Goal: Task Accomplishment & Management: Use online tool/utility

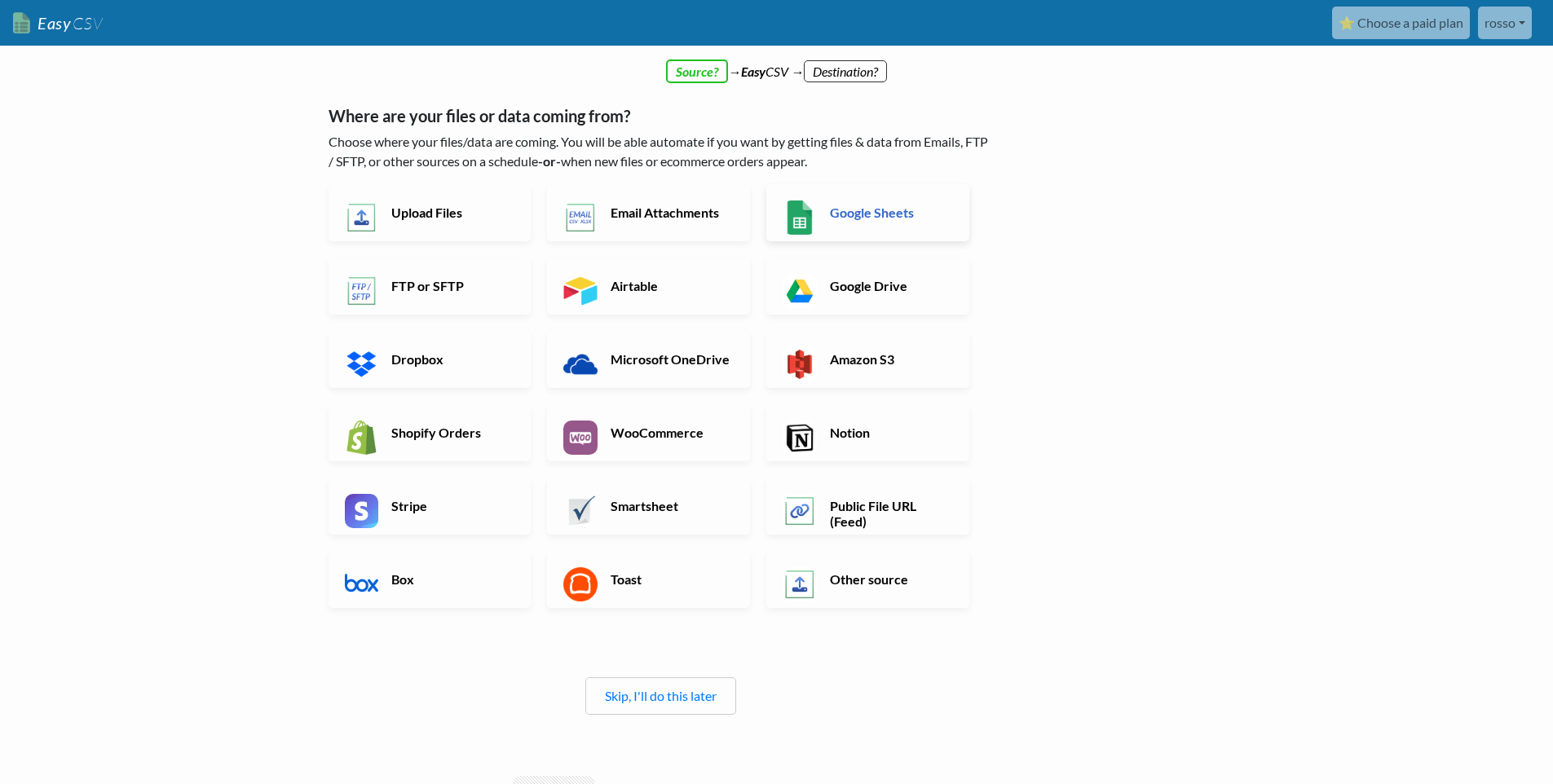
click at [918, 199] on link "Google Sheets" at bounding box center [868, 212] width 203 height 57
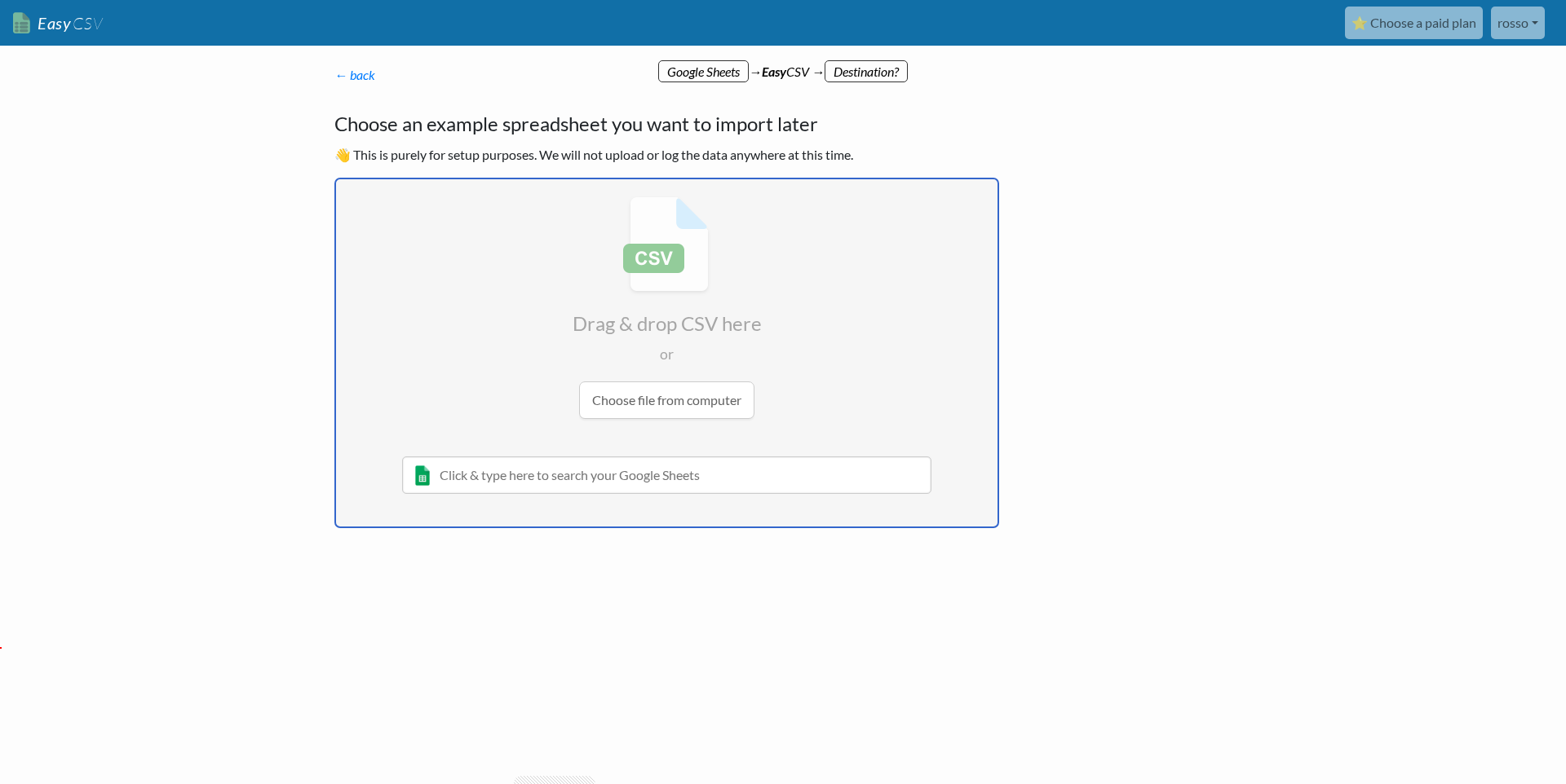
type input "C:\fakepath\emails_export.csv"
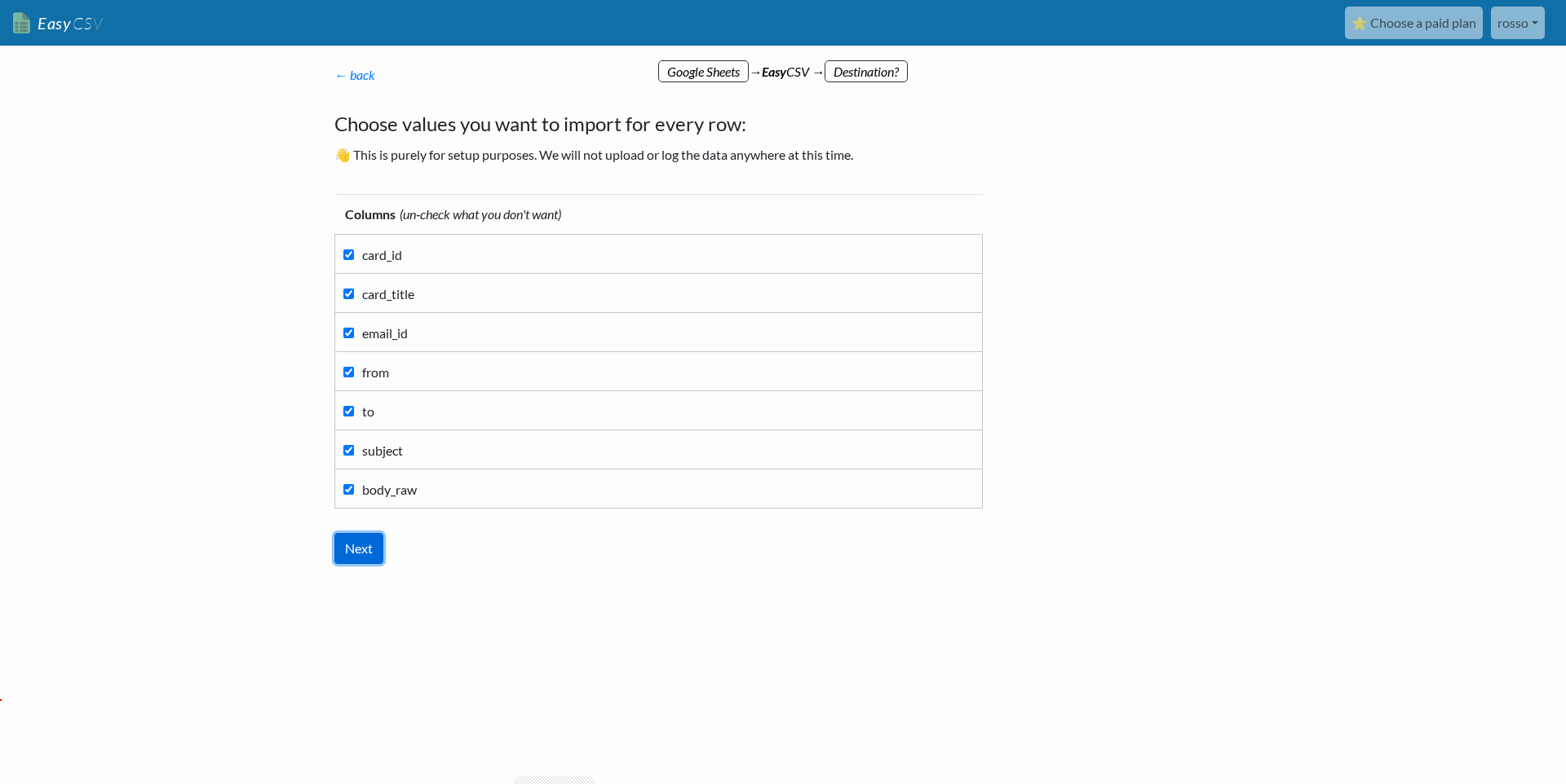
click at [369, 543] on input "Next" at bounding box center [358, 549] width 49 height 31
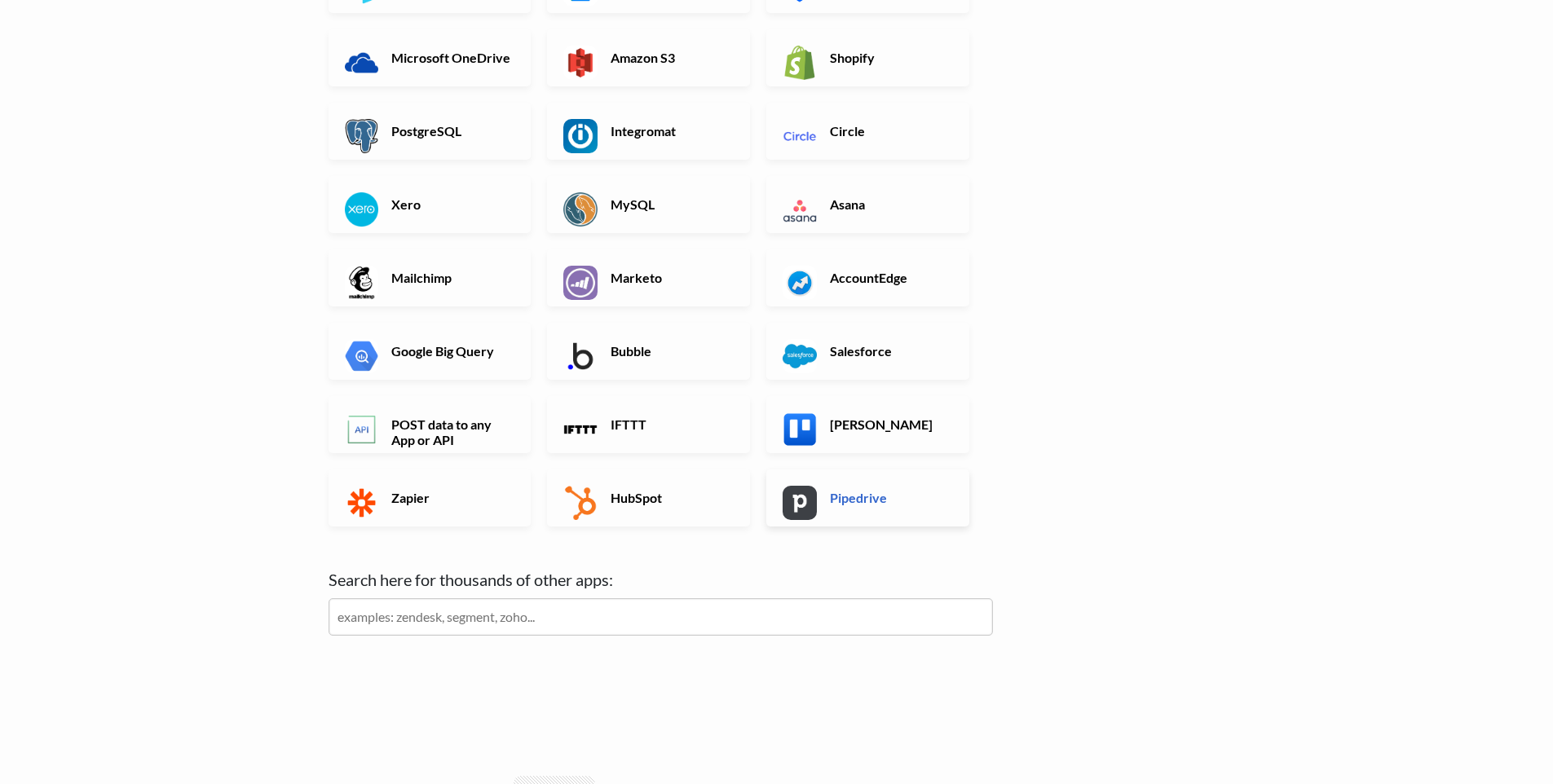
scroll to position [339, 0]
click at [879, 440] on link "Trello" at bounding box center [868, 423] width 203 height 57
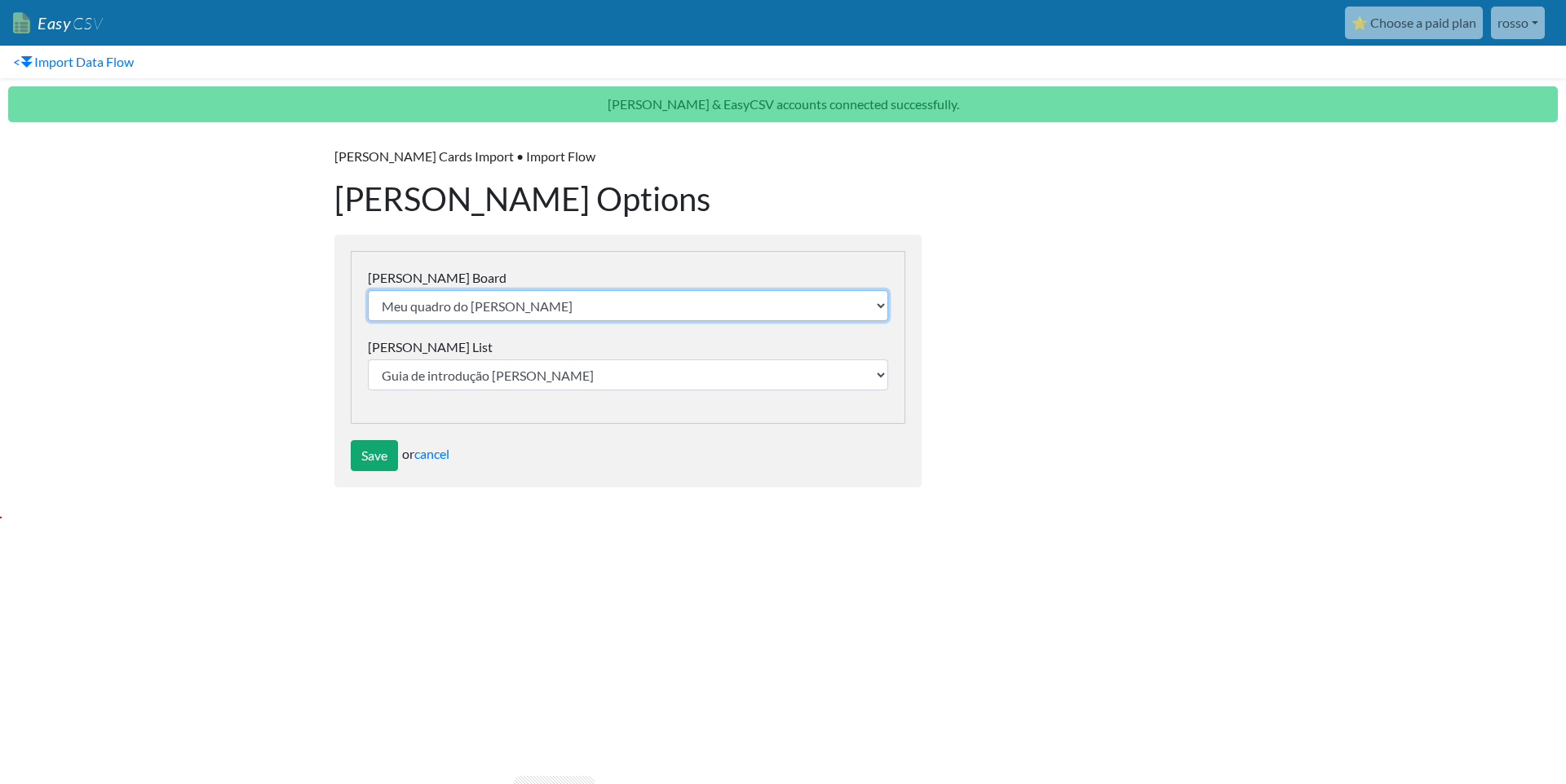
click at [609, 295] on select "Meu quadro do [PERSON_NAME]" at bounding box center [628, 305] width 520 height 31
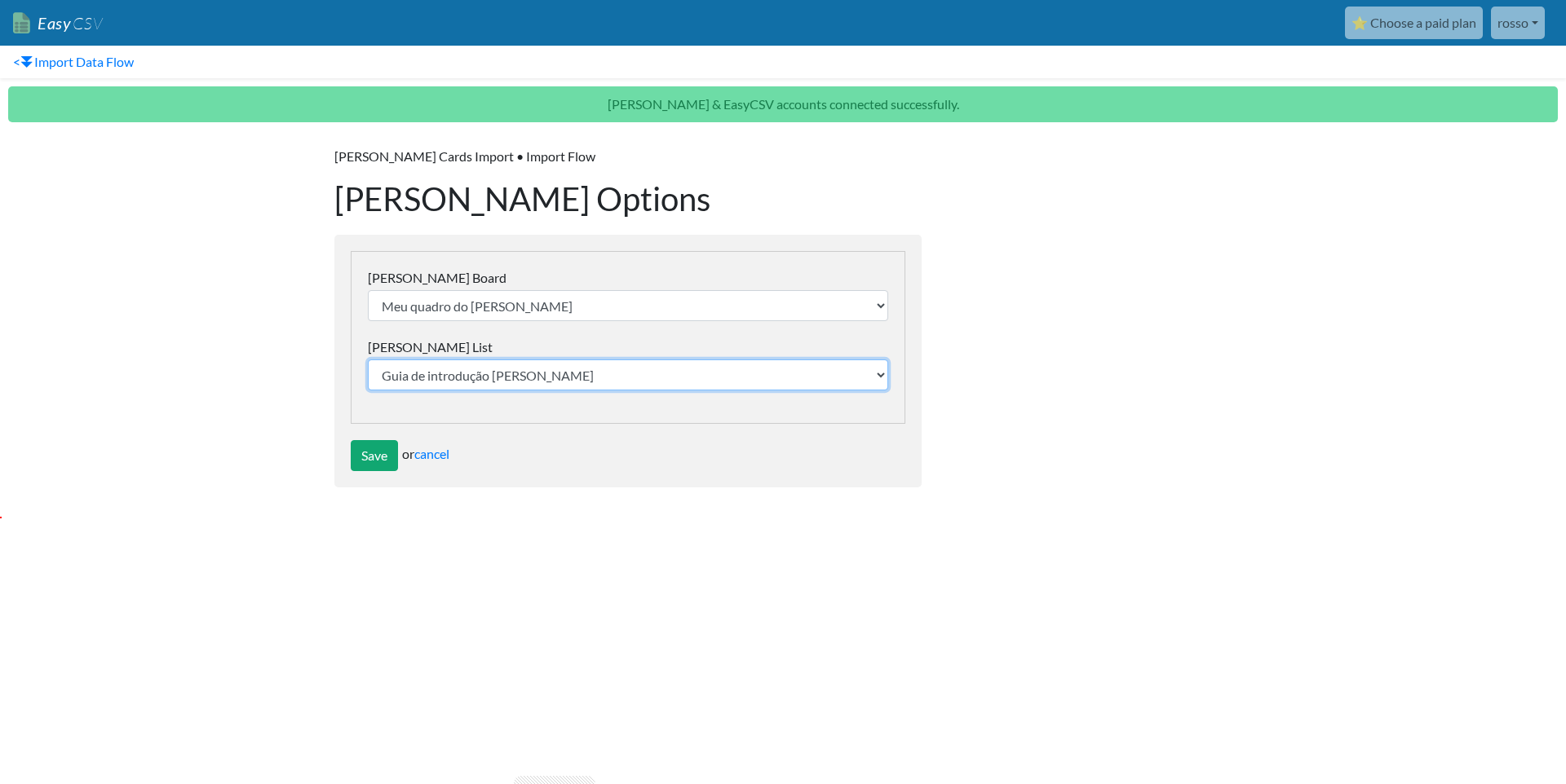
click at [597, 374] on select "Guia de introdução [PERSON_NAME] Hoje Esta semana Mais tarde" at bounding box center [628, 375] width 520 height 31
click at [370, 457] on input "Save" at bounding box center [374, 456] width 47 height 31
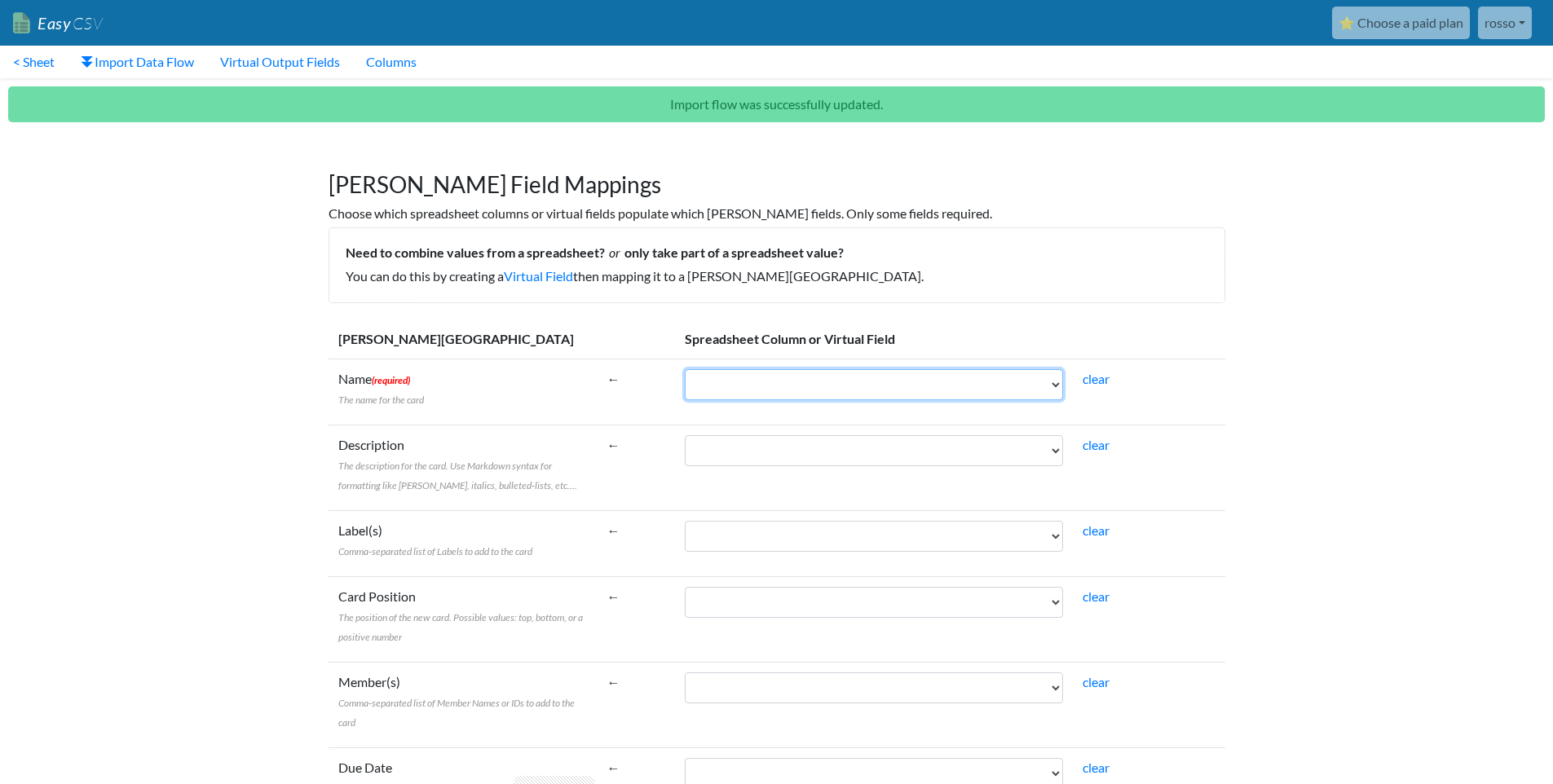
select select "cr_747307"
click at [685, 369] on select "card_id card_title email_id from to subject body_raw" at bounding box center [874, 384] width 379 height 31
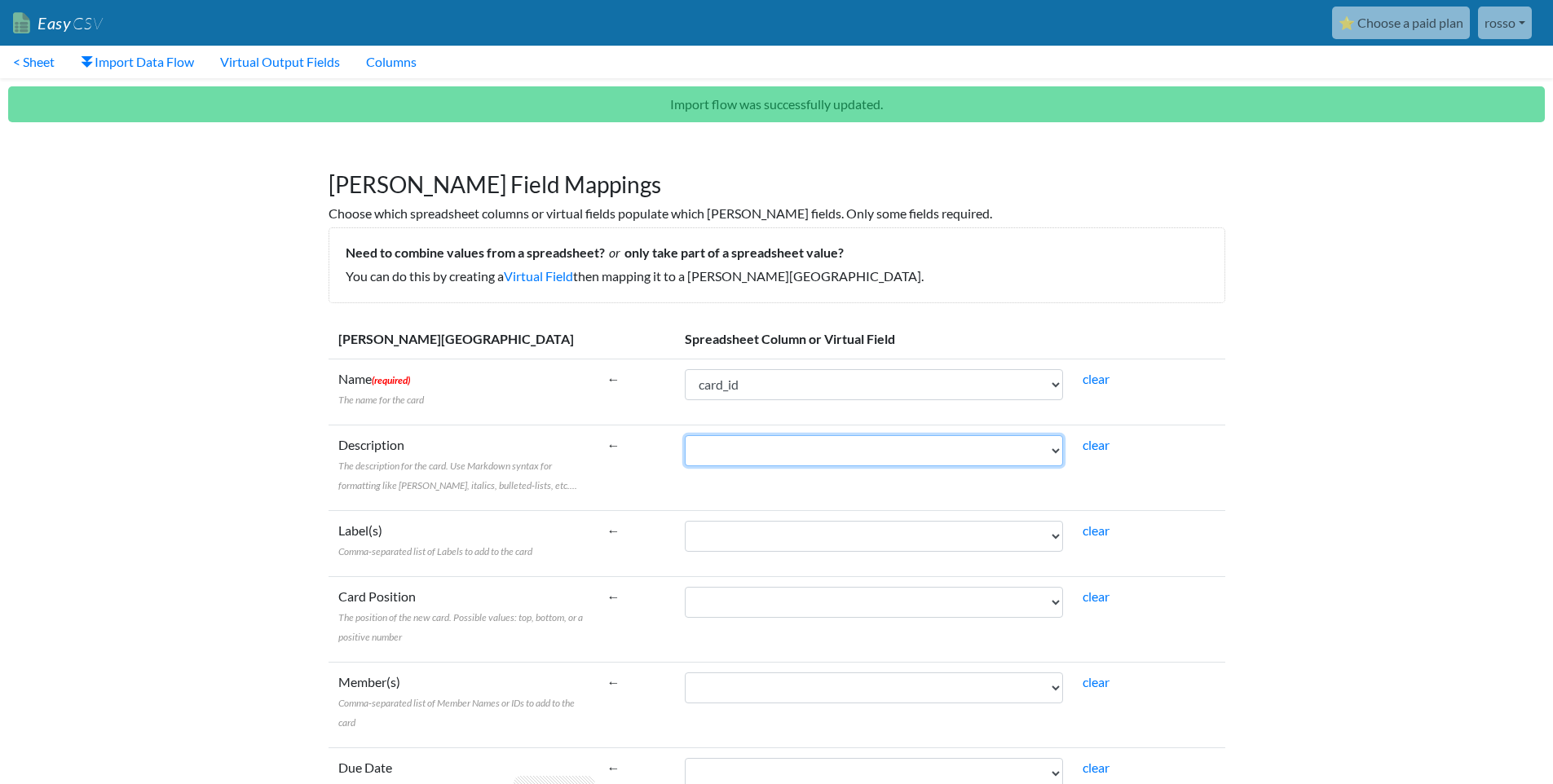
select select "cr_747308"
click at [685, 435] on select "card_id card_title email_id from to subject body_raw" at bounding box center [874, 451] width 379 height 31
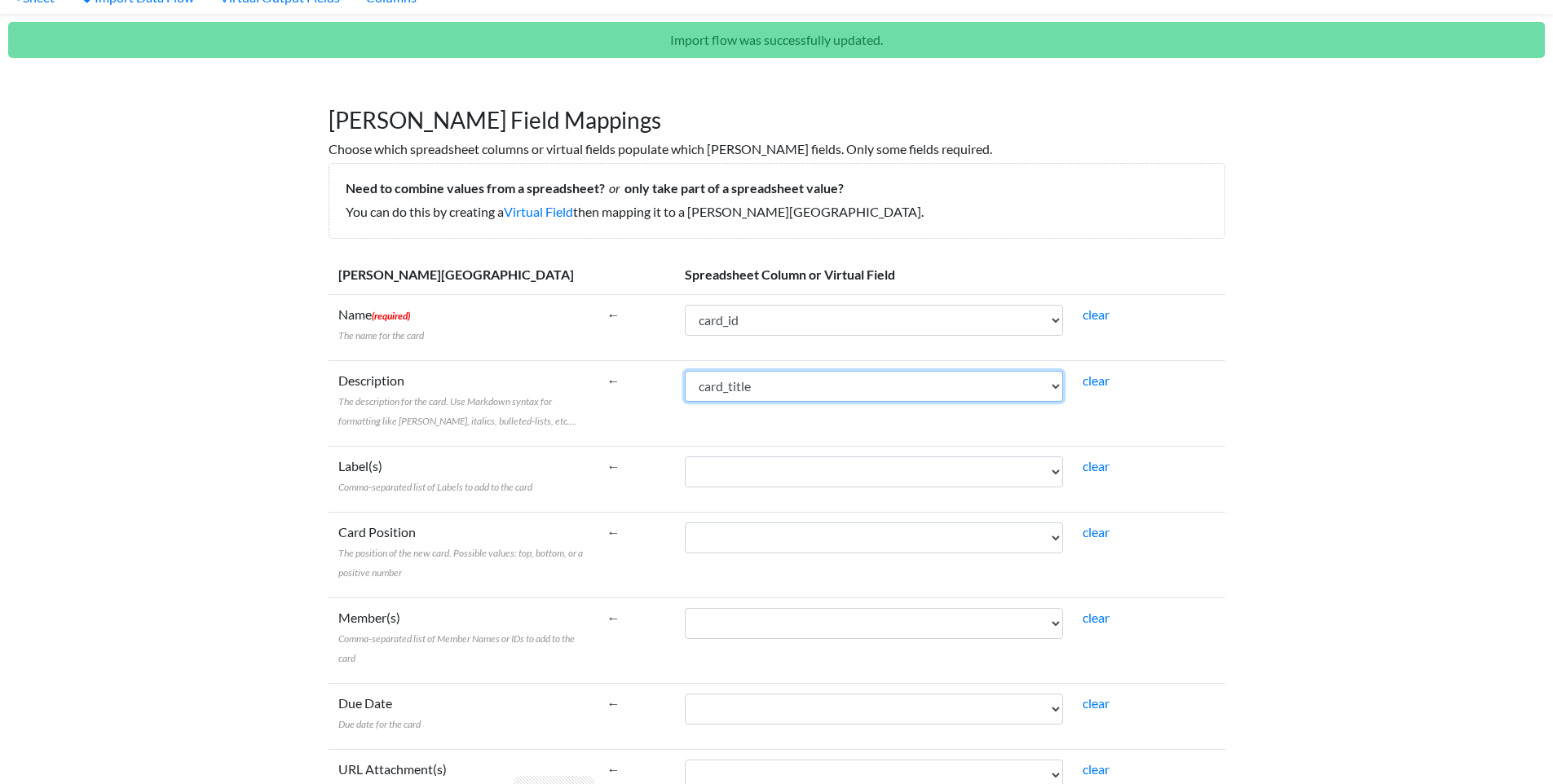
scroll to position [98, 0]
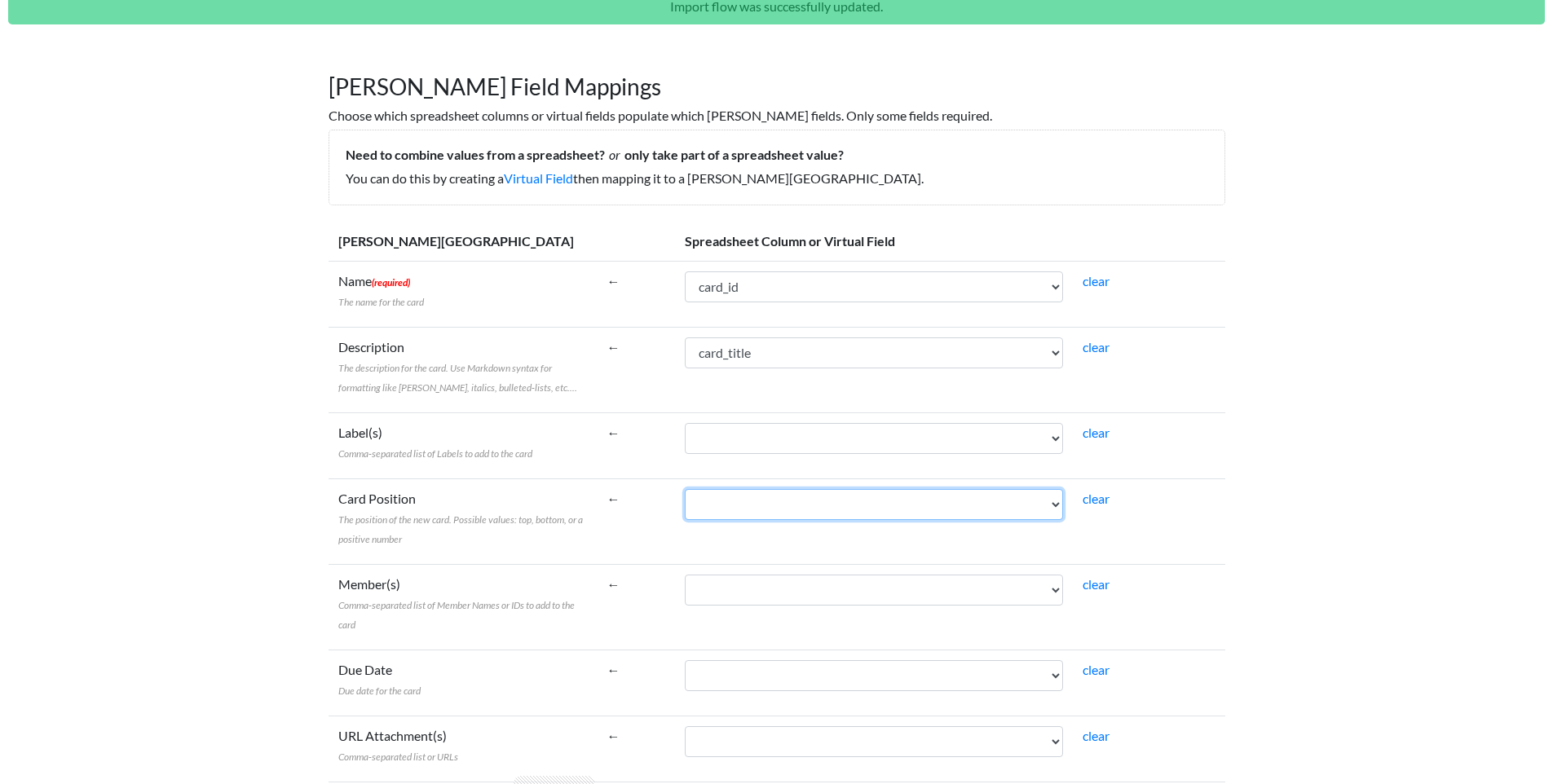
drag, startPoint x: 785, startPoint y: 506, endPoint x: 130, endPoint y: 521, distance: 655.2
click at [130, 521] on body "Easy CSV ⭐ Choose a paid plan rosso Brick So All Flows All CSV Generators Busin…" at bounding box center [776, 512] width 1553 height 1222
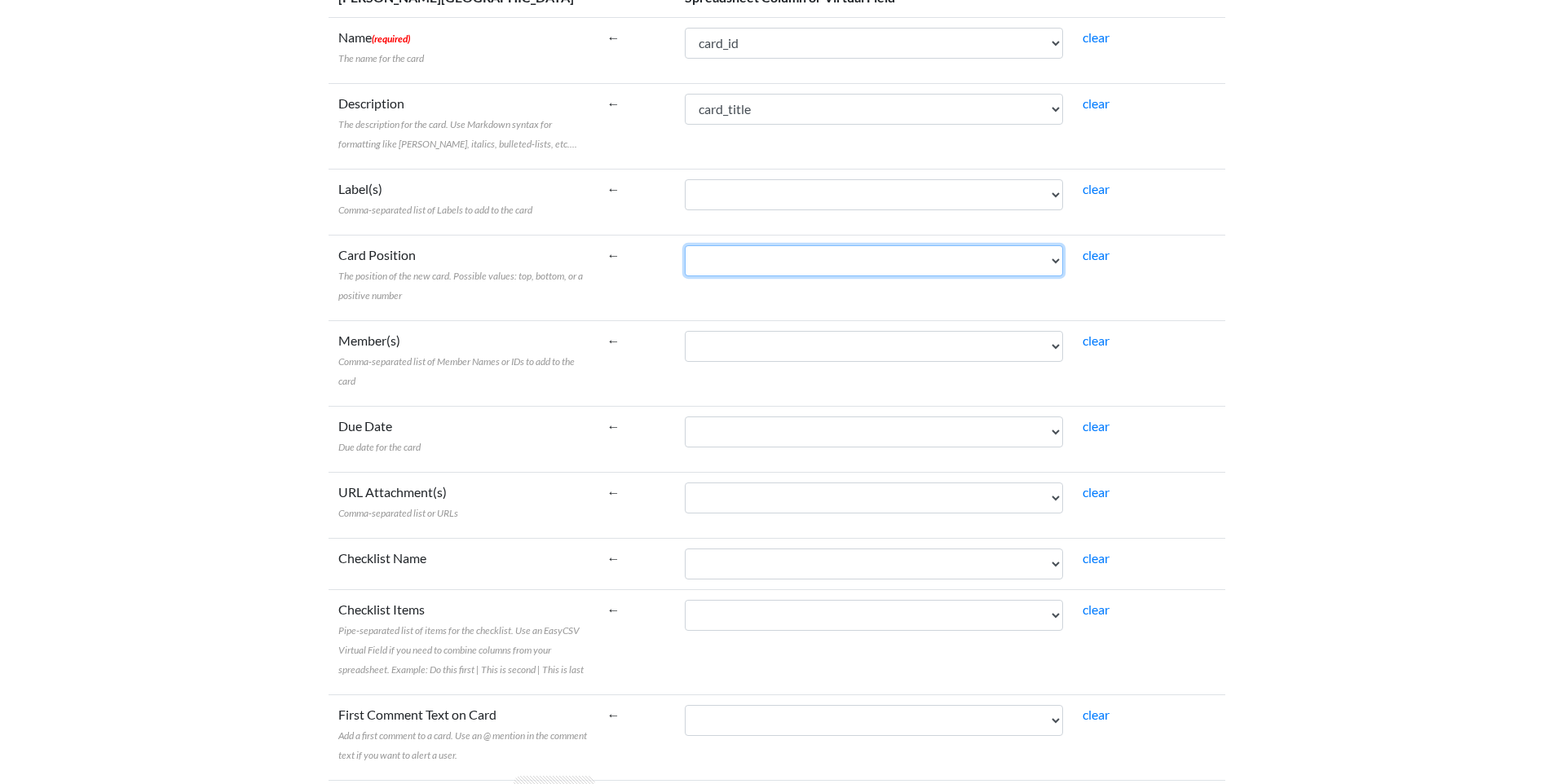
scroll to position [391, 0]
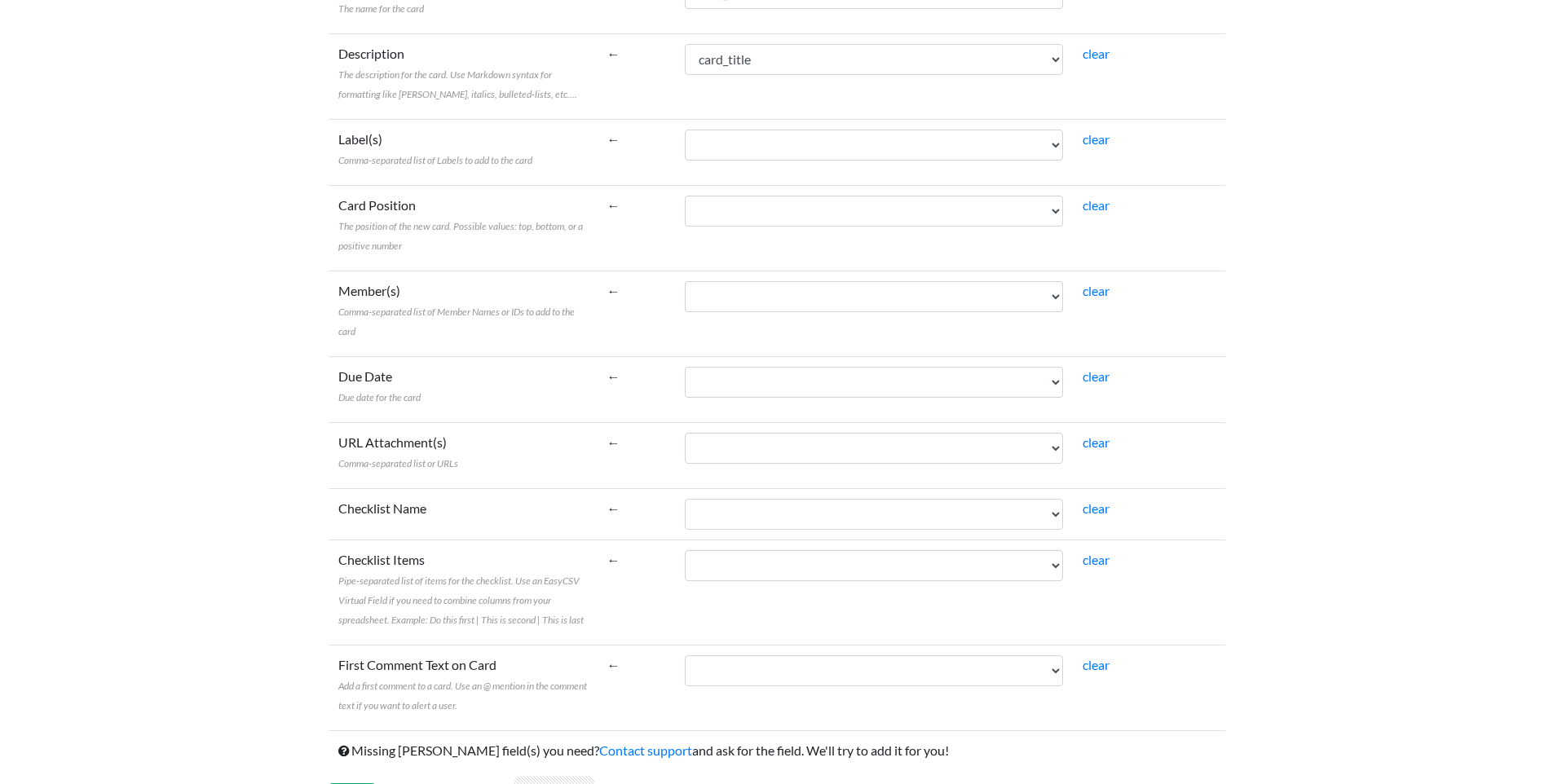
click at [849, 405] on td "card_id card_title email_id from to subject body_raw" at bounding box center [874, 389] width 398 height 66
drag, startPoint x: 829, startPoint y: 394, endPoint x: 145, endPoint y: 498, distance: 691.9
click at [145, 498] on body "Easy CSV ⭐ Choose a paid plan rosso Brick So All Flows All CSV Generators Busin…" at bounding box center [776, 220] width 1553 height 1222
drag, startPoint x: 732, startPoint y: 444, endPoint x: 248, endPoint y: 534, distance: 492.3
click at [248, 534] on body "Easy CSV ⭐ Choose a paid plan rosso Brick So All Flows All CSV Generators Busin…" at bounding box center [776, 220] width 1553 height 1222
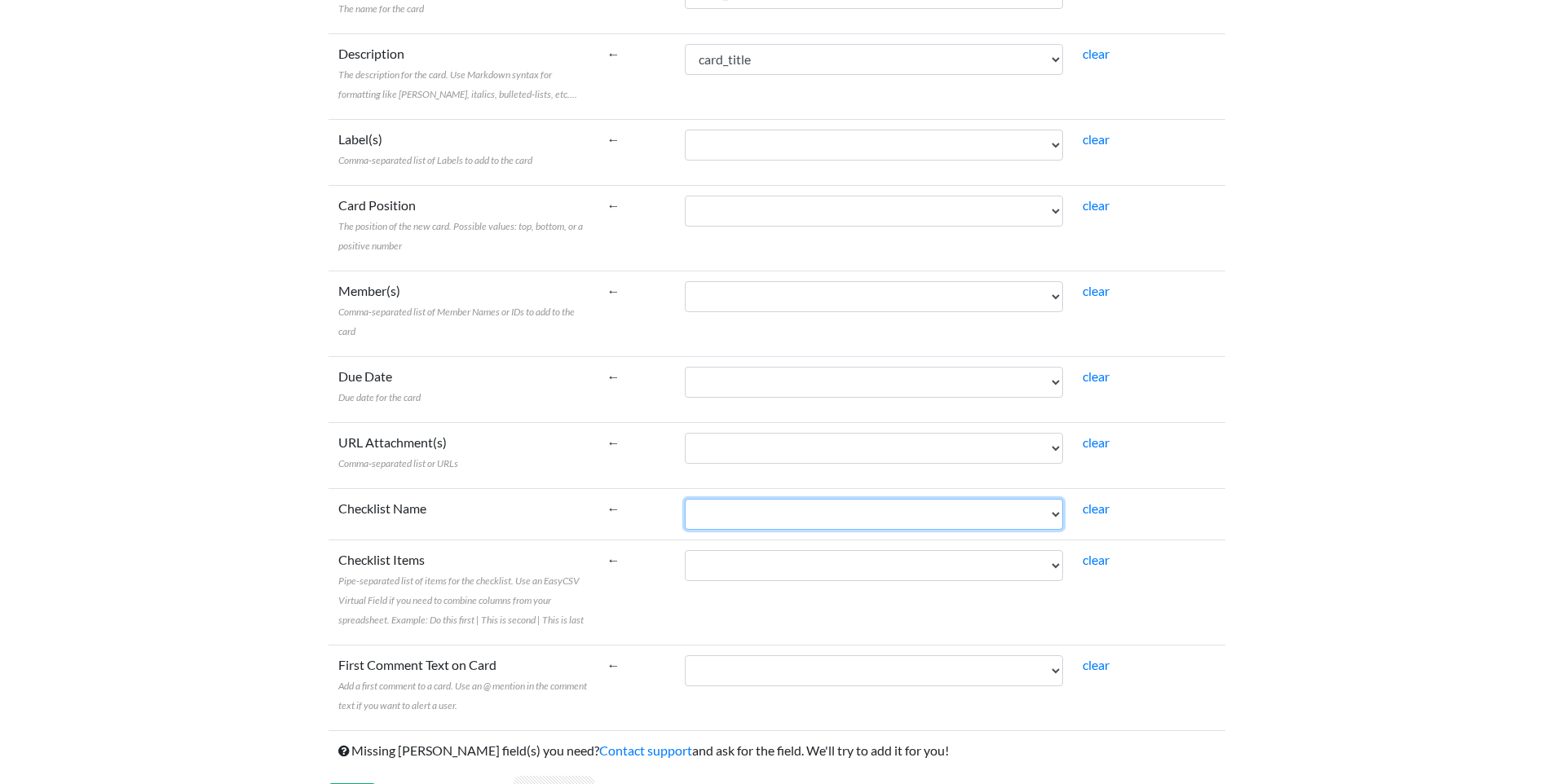
drag, startPoint x: 784, startPoint y: 512, endPoint x: 189, endPoint y: 574, distance: 598.2
click at [183, 577] on body "Easy CSV ⭐ Choose a paid plan rosso Brick So All Flows All CSV Generators Busin…" at bounding box center [776, 220] width 1553 height 1222
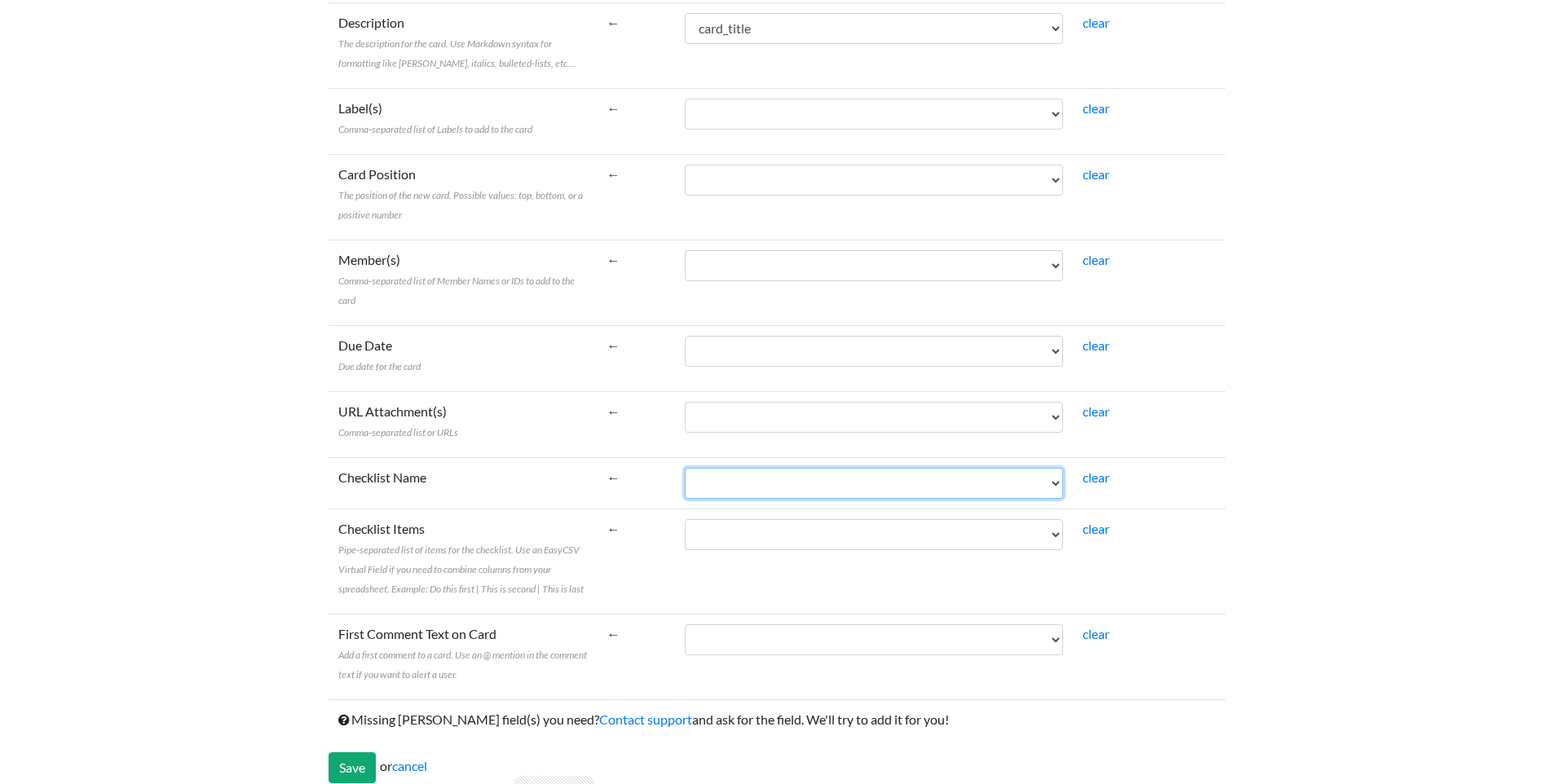
scroll to position [439, 0]
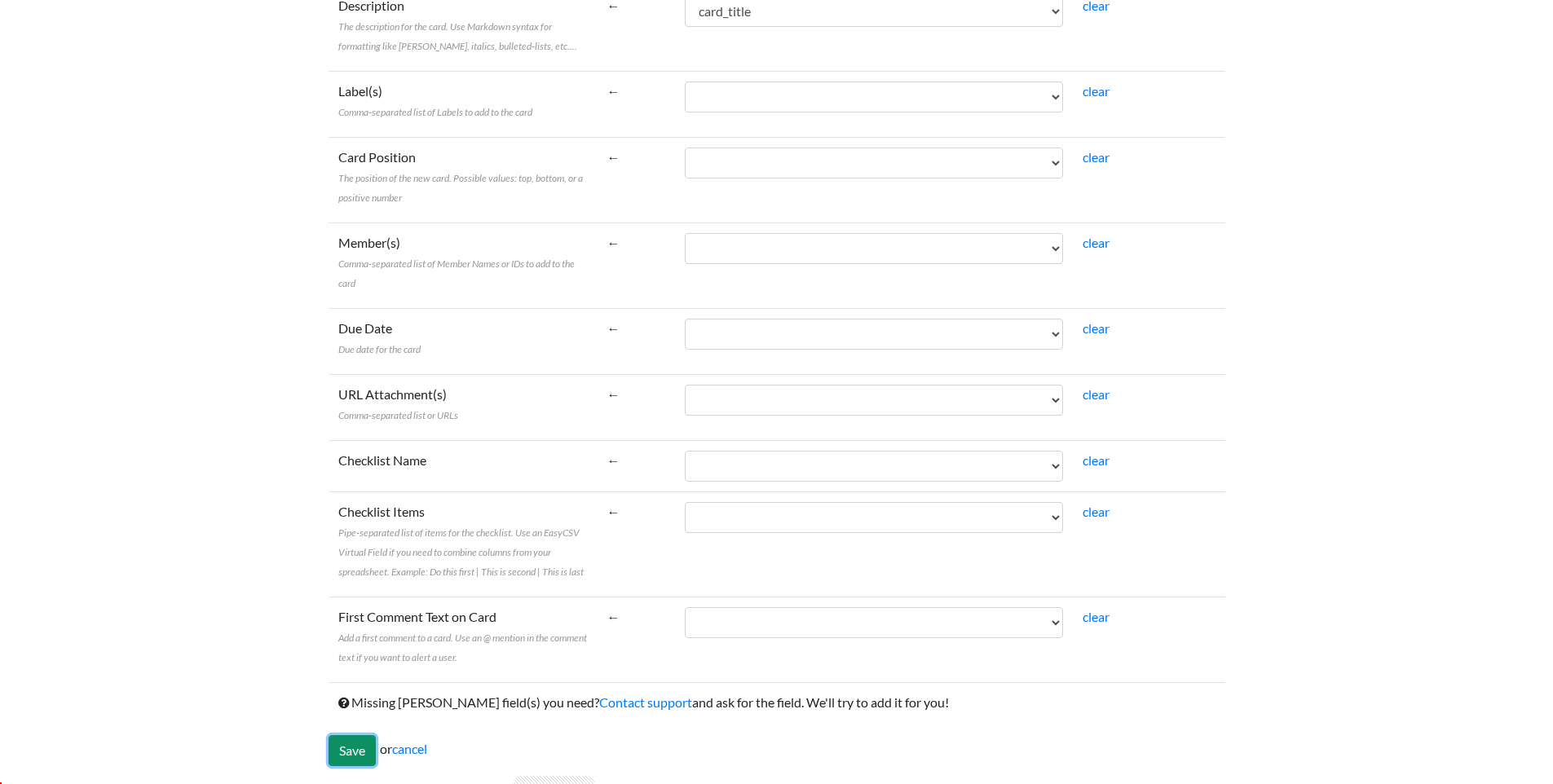
click at [355, 751] on input "Save" at bounding box center [352, 750] width 47 height 31
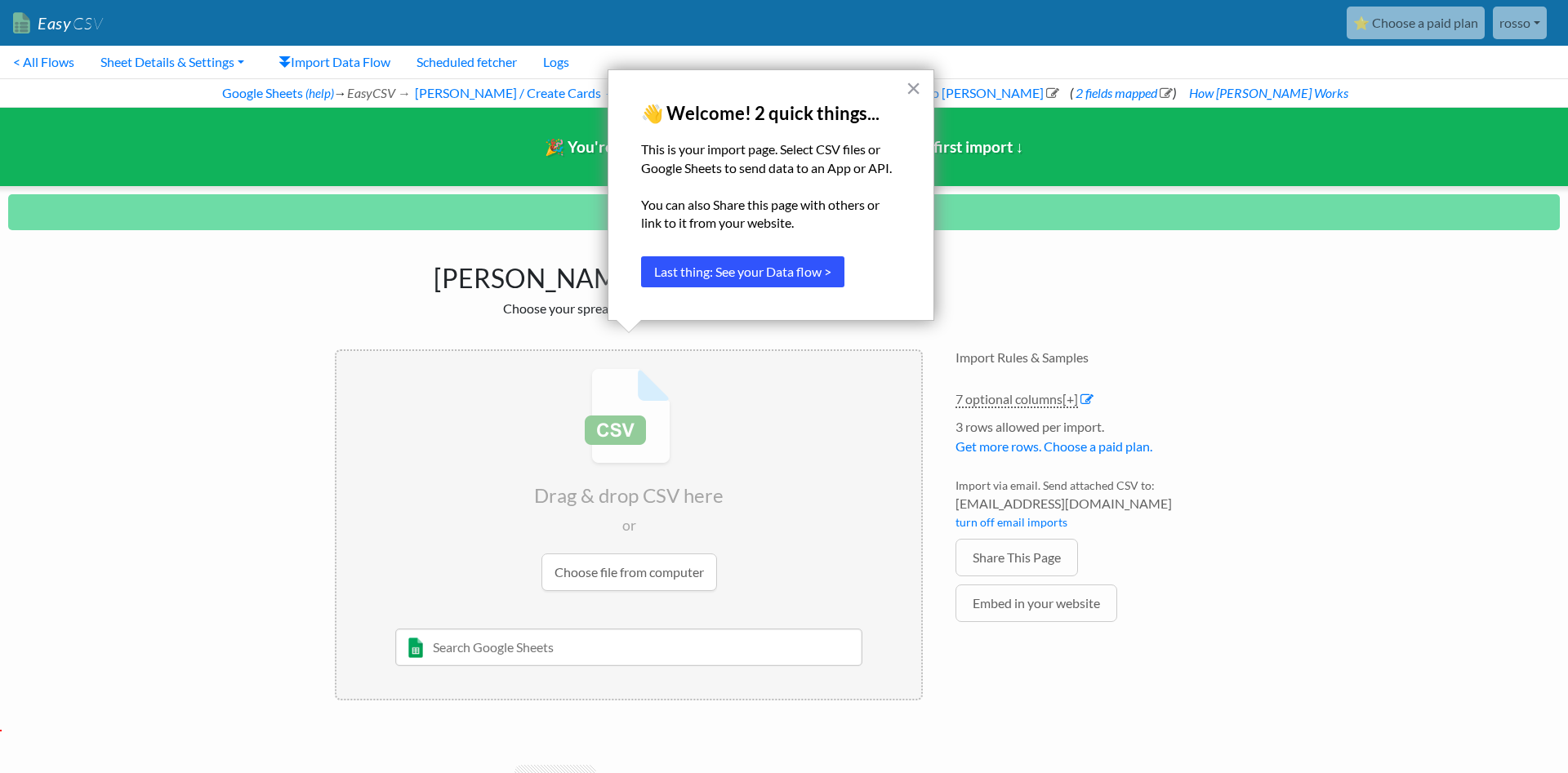
click at [805, 274] on button "Last thing: See your Data flow >" at bounding box center [742, 272] width 204 height 31
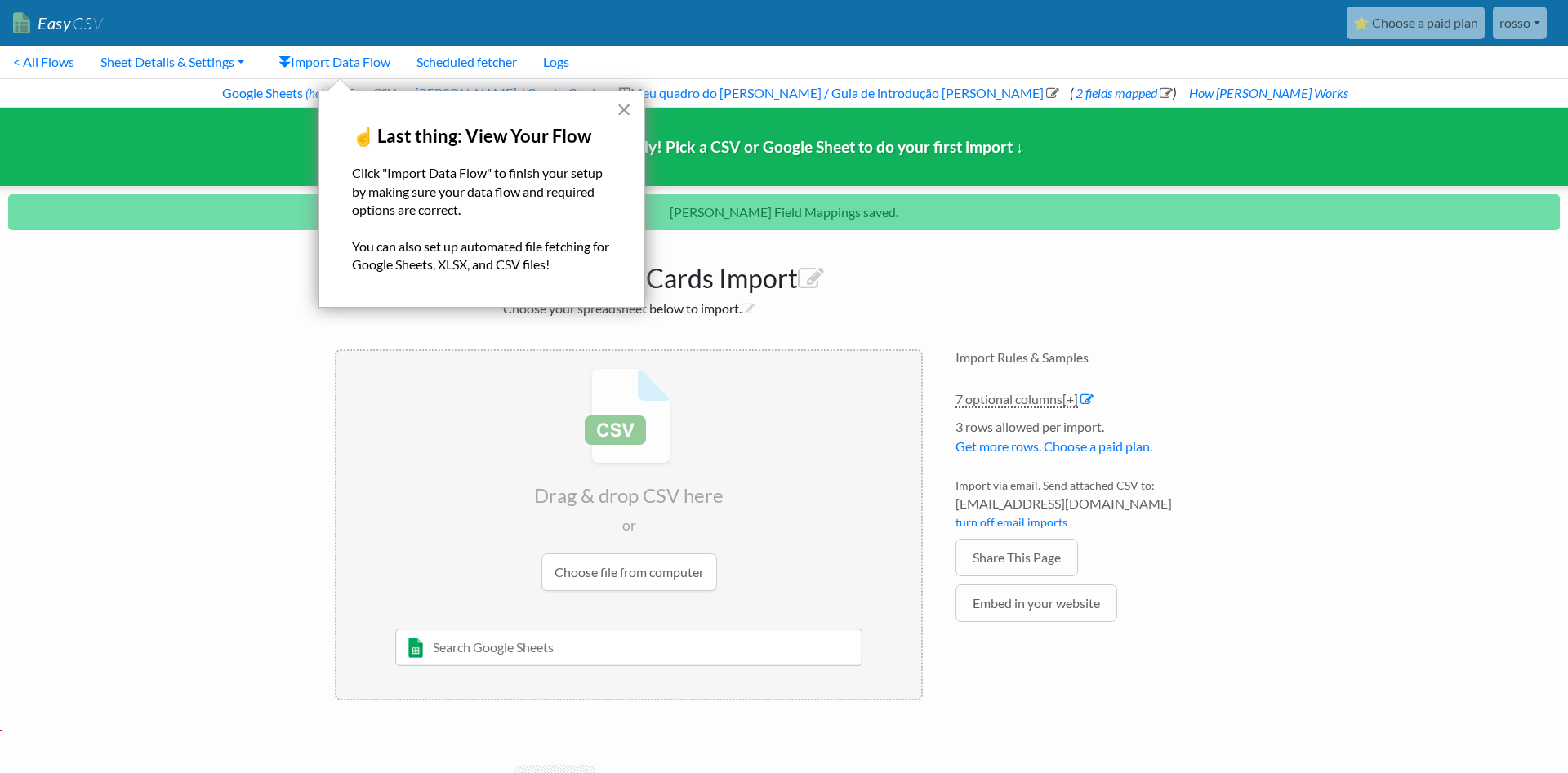
click at [625, 109] on button "×" at bounding box center [624, 109] width 15 height 26
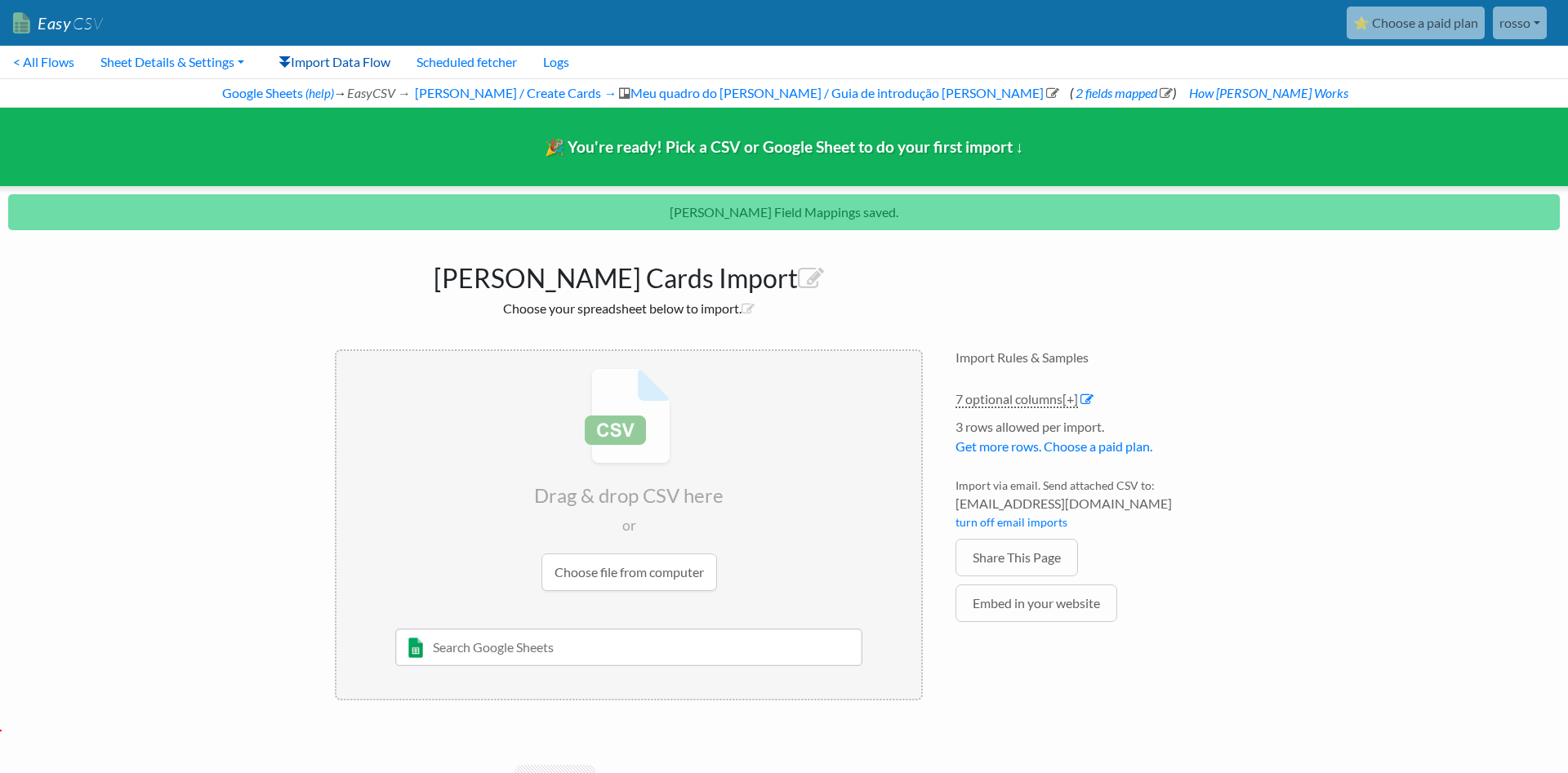
click at [330, 53] on link "Import Data Flow" at bounding box center [334, 62] width 138 height 33
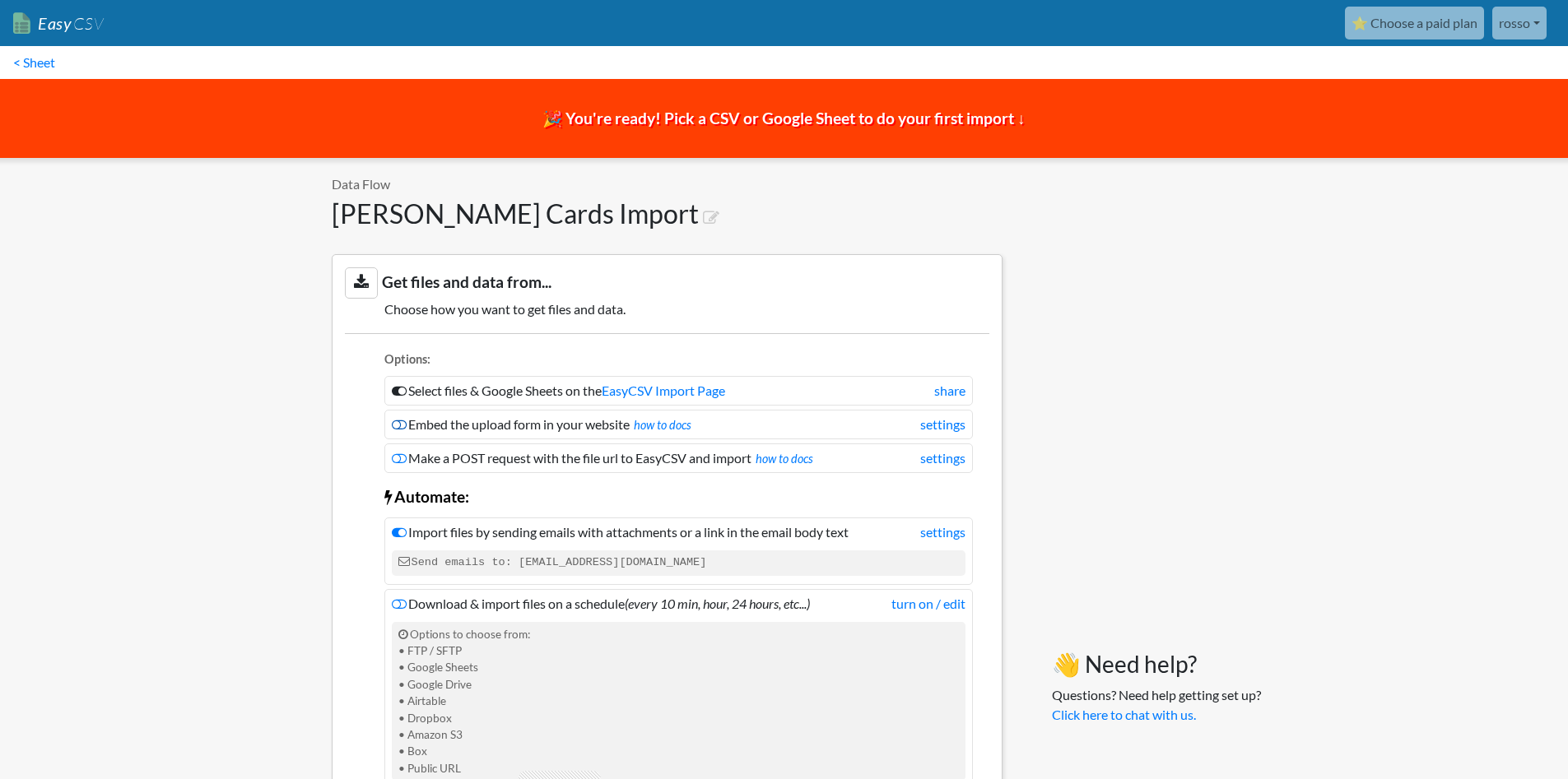
click at [402, 426] on icon at bounding box center [399, 425] width 15 height 14
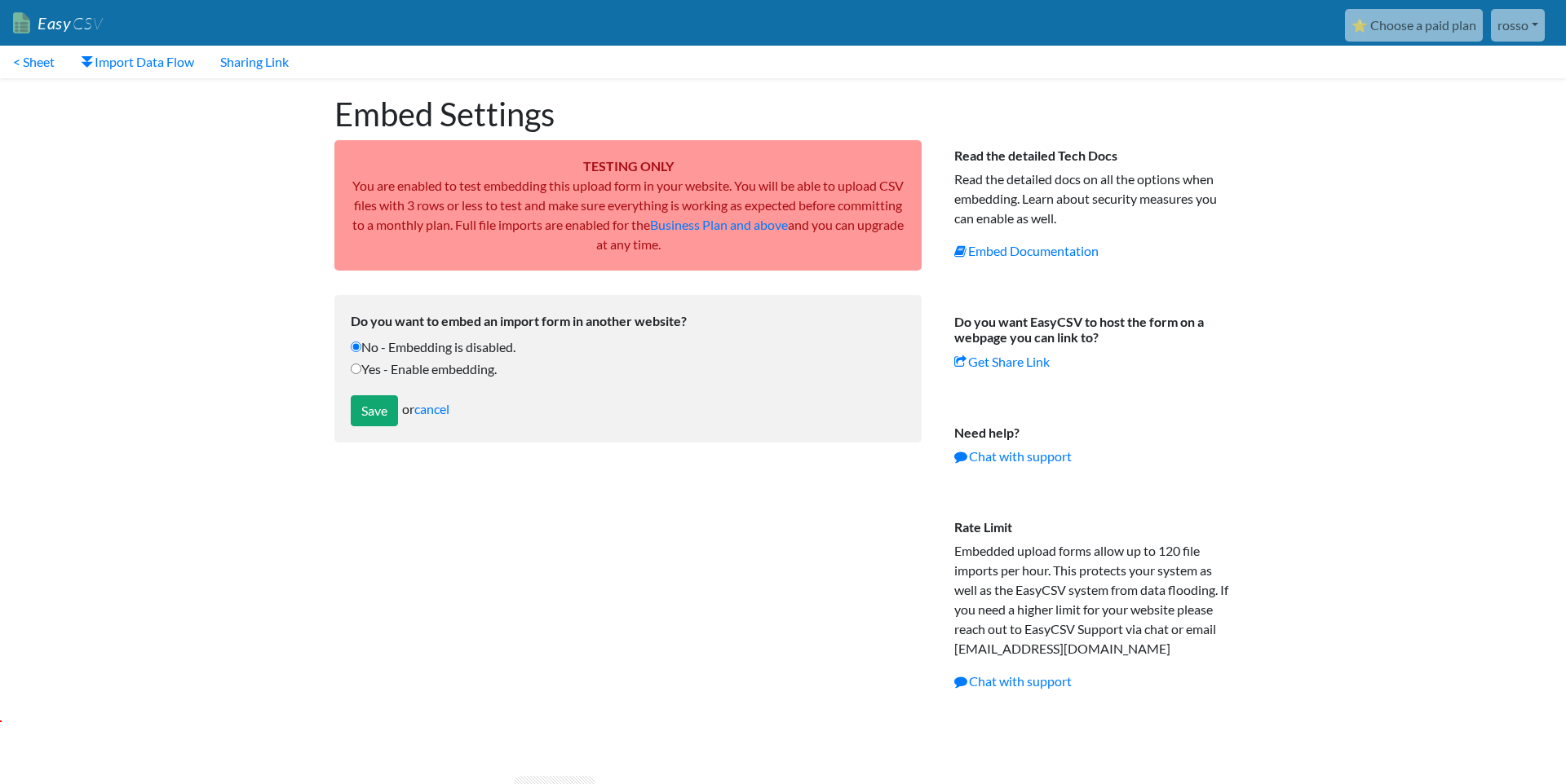
click at [361, 369] on label "Yes - Enable embedding." at bounding box center [628, 369] width 555 height 19
click at [361, 369] on input "Yes - Enable embedding." at bounding box center [356, 368] width 11 height 11
radio input "true"
click at [374, 405] on input "Save" at bounding box center [374, 410] width 47 height 31
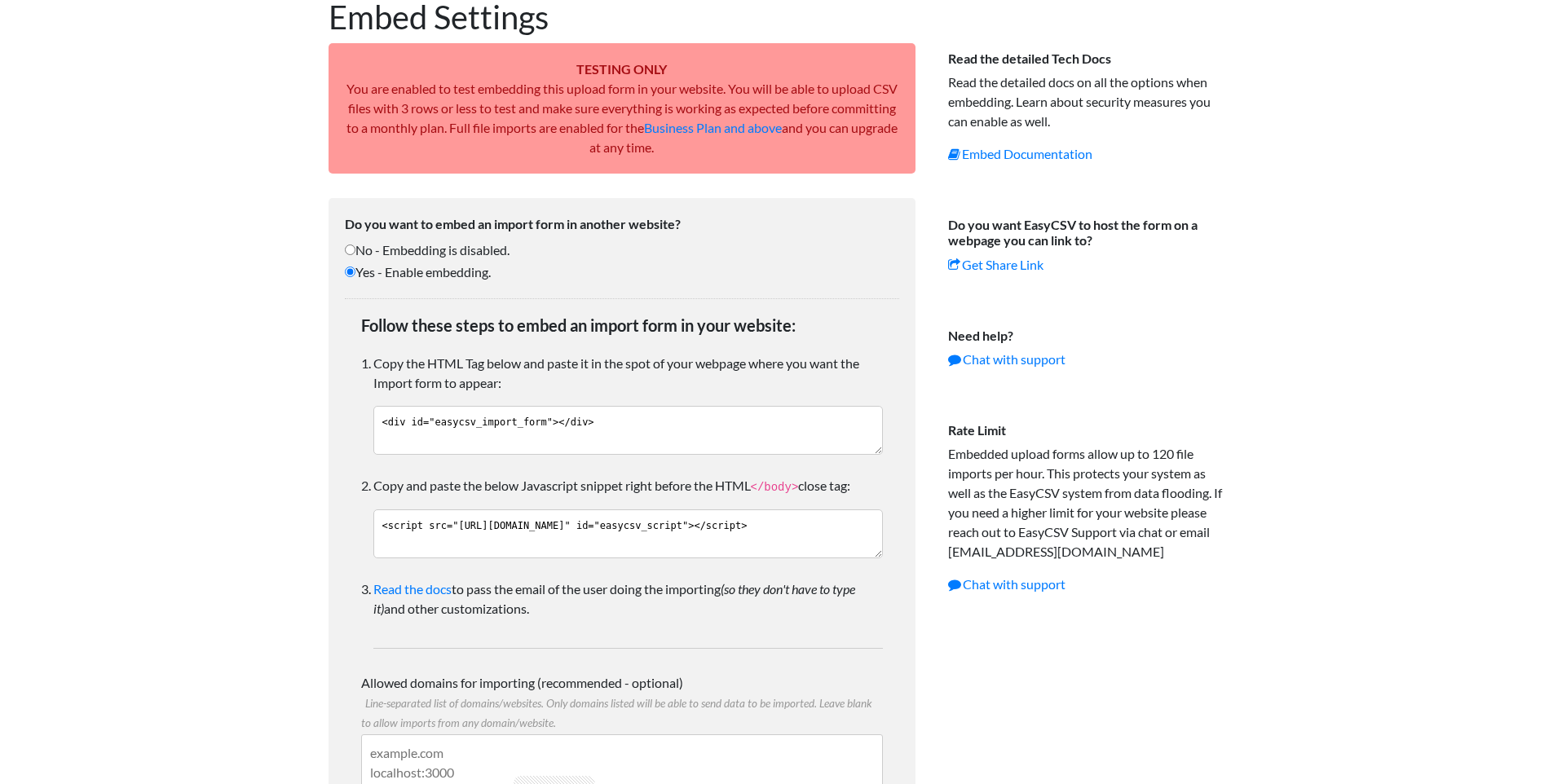
scroll to position [196, 0]
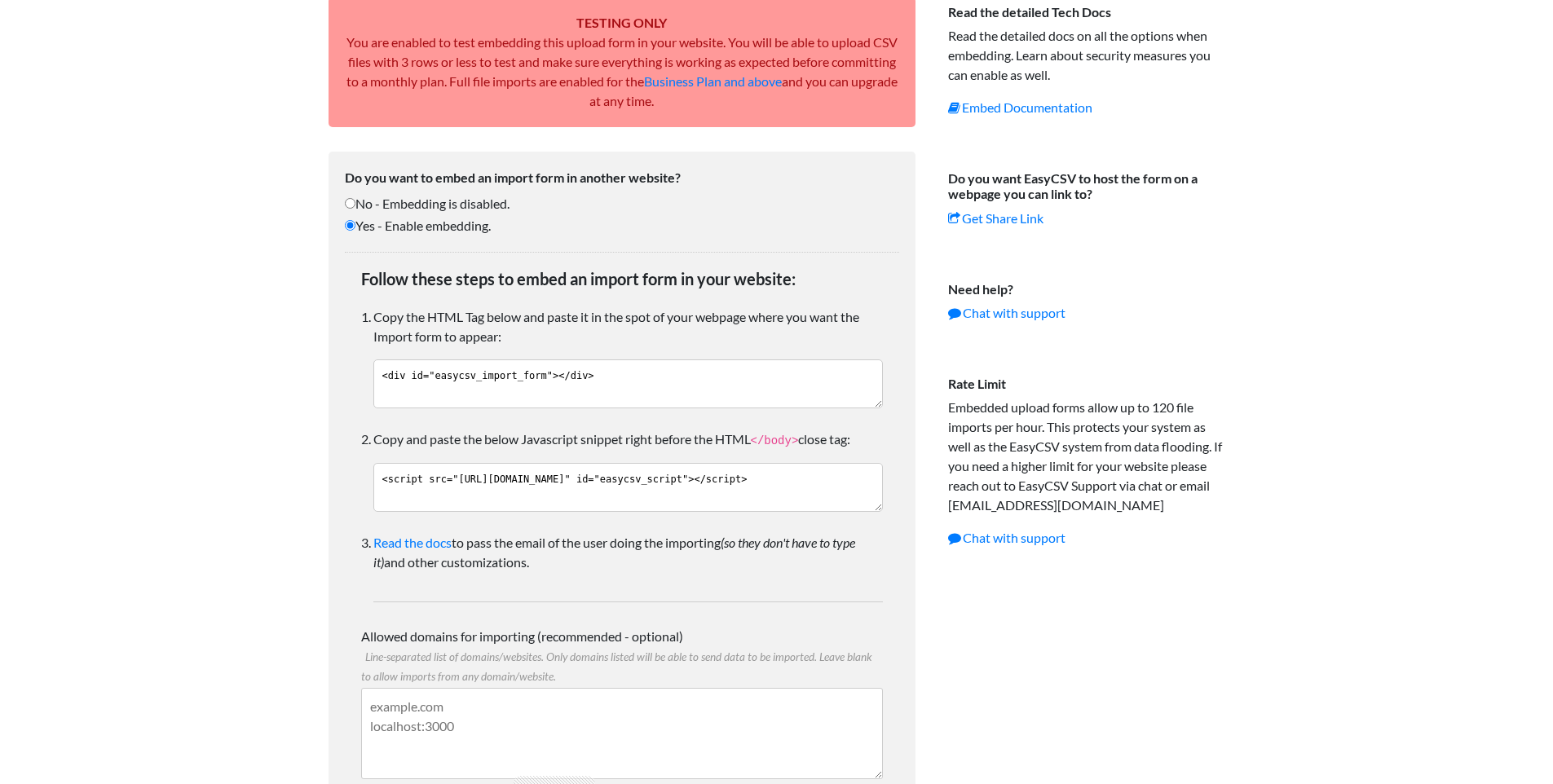
click at [353, 204] on input "No - Embedding is disabled." at bounding box center [350, 203] width 11 height 11
radio input "true"
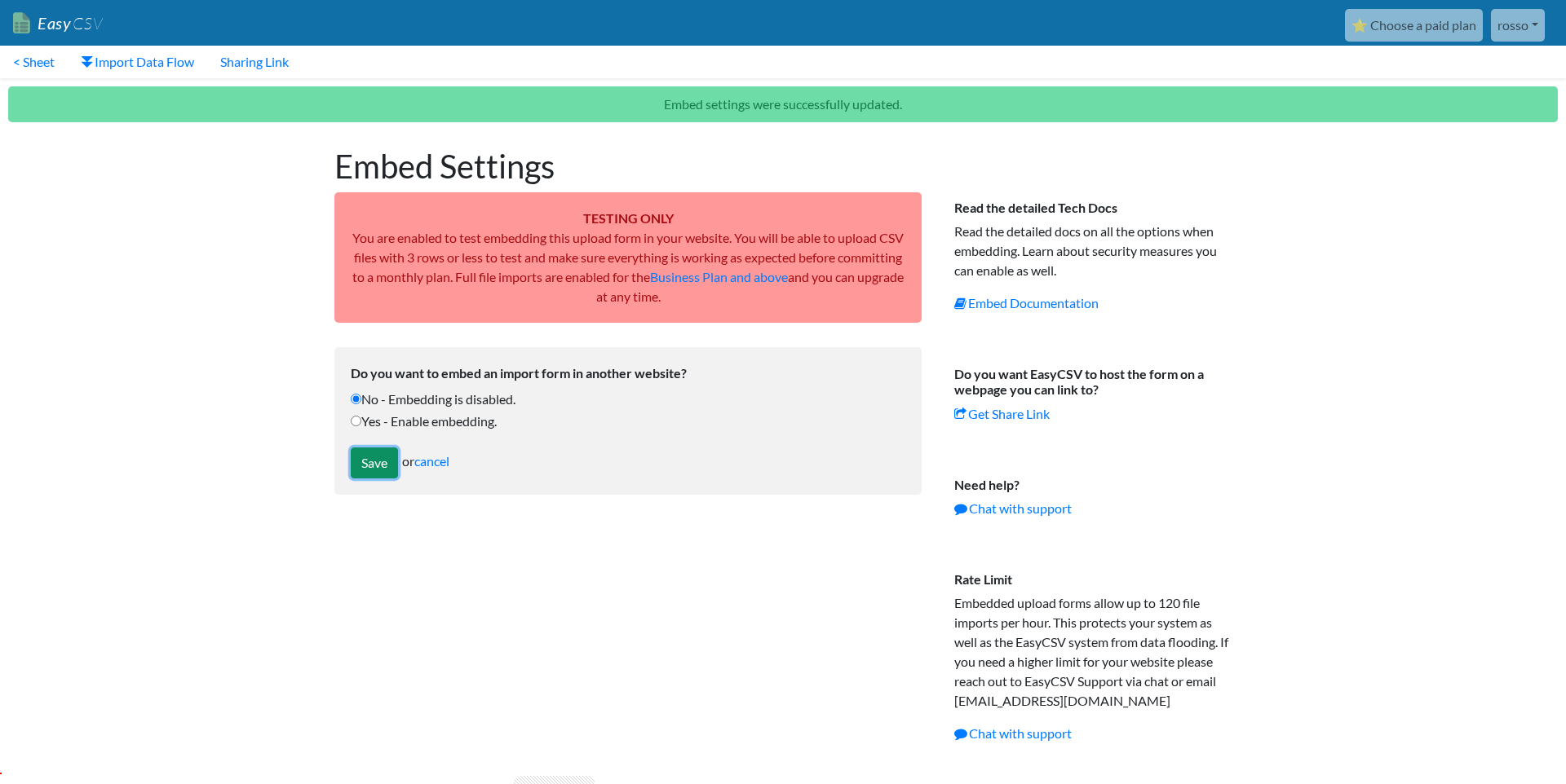
click at [373, 455] on input "Save" at bounding box center [374, 463] width 47 height 31
click at [384, 461] on input "Save" at bounding box center [374, 463] width 47 height 31
click at [136, 56] on link "Import Data Flow" at bounding box center [137, 62] width 140 height 33
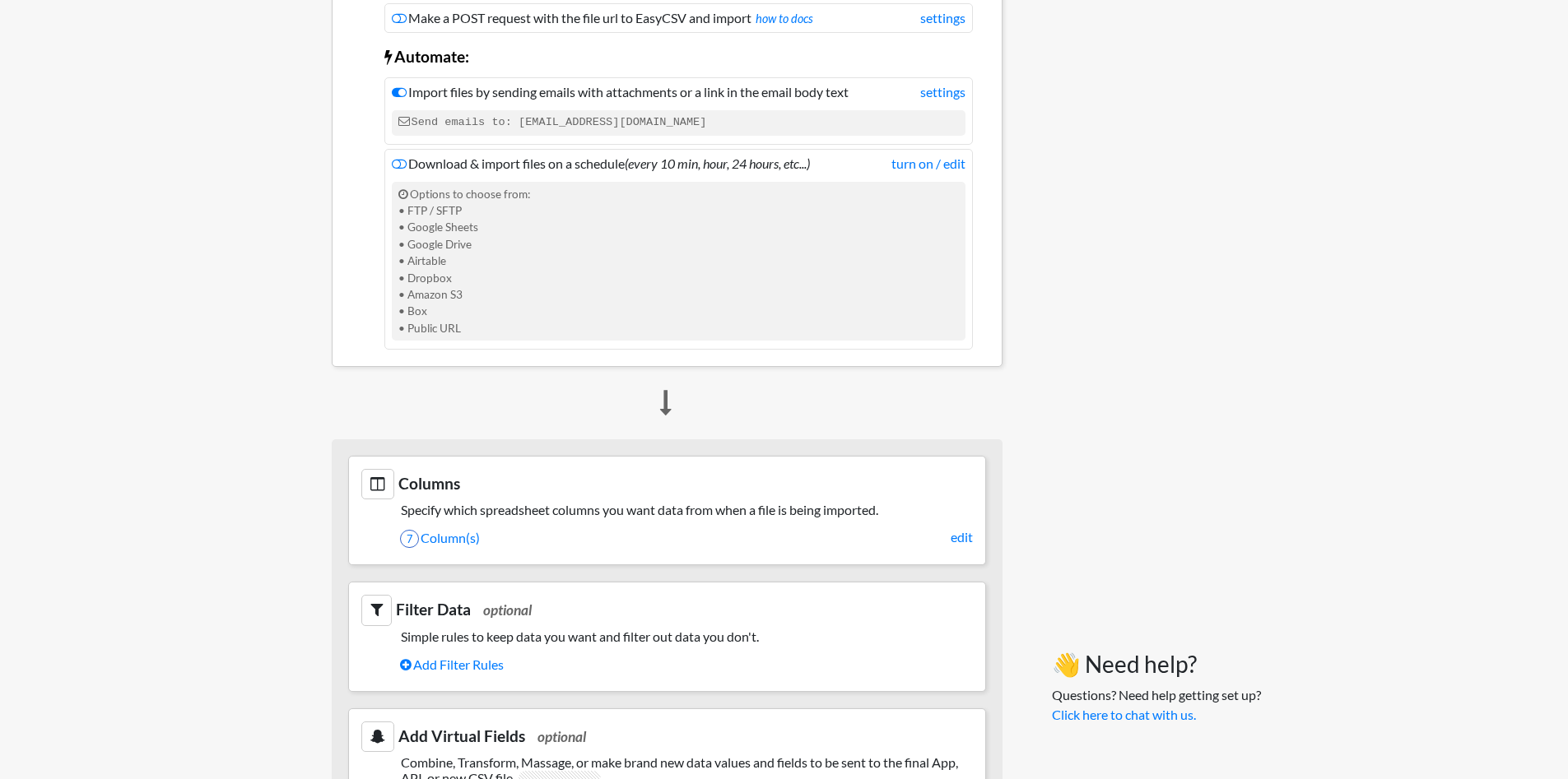
scroll to position [395, 0]
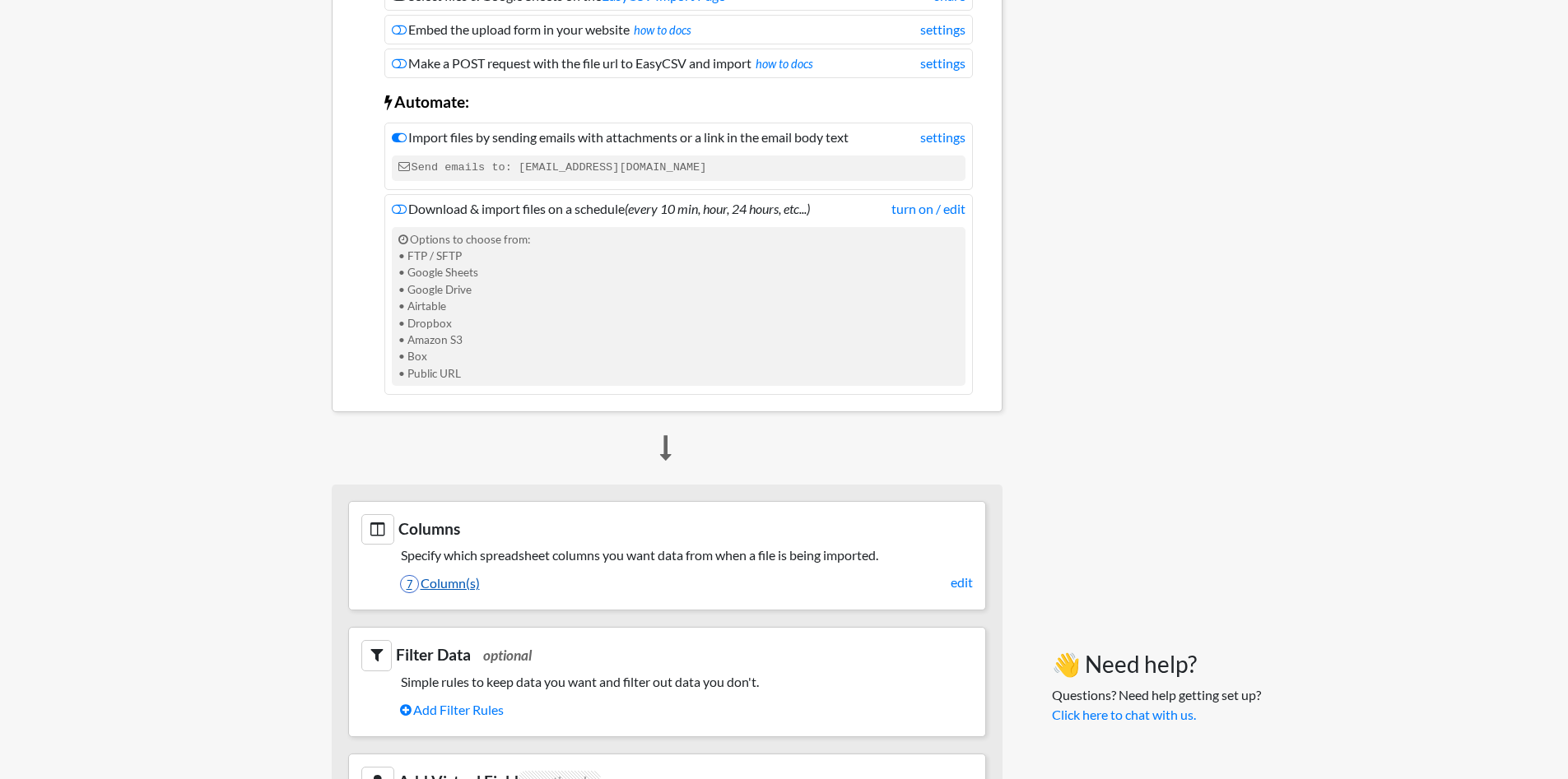
click at [451, 585] on link "7 Column(s)" at bounding box center [686, 584] width 573 height 28
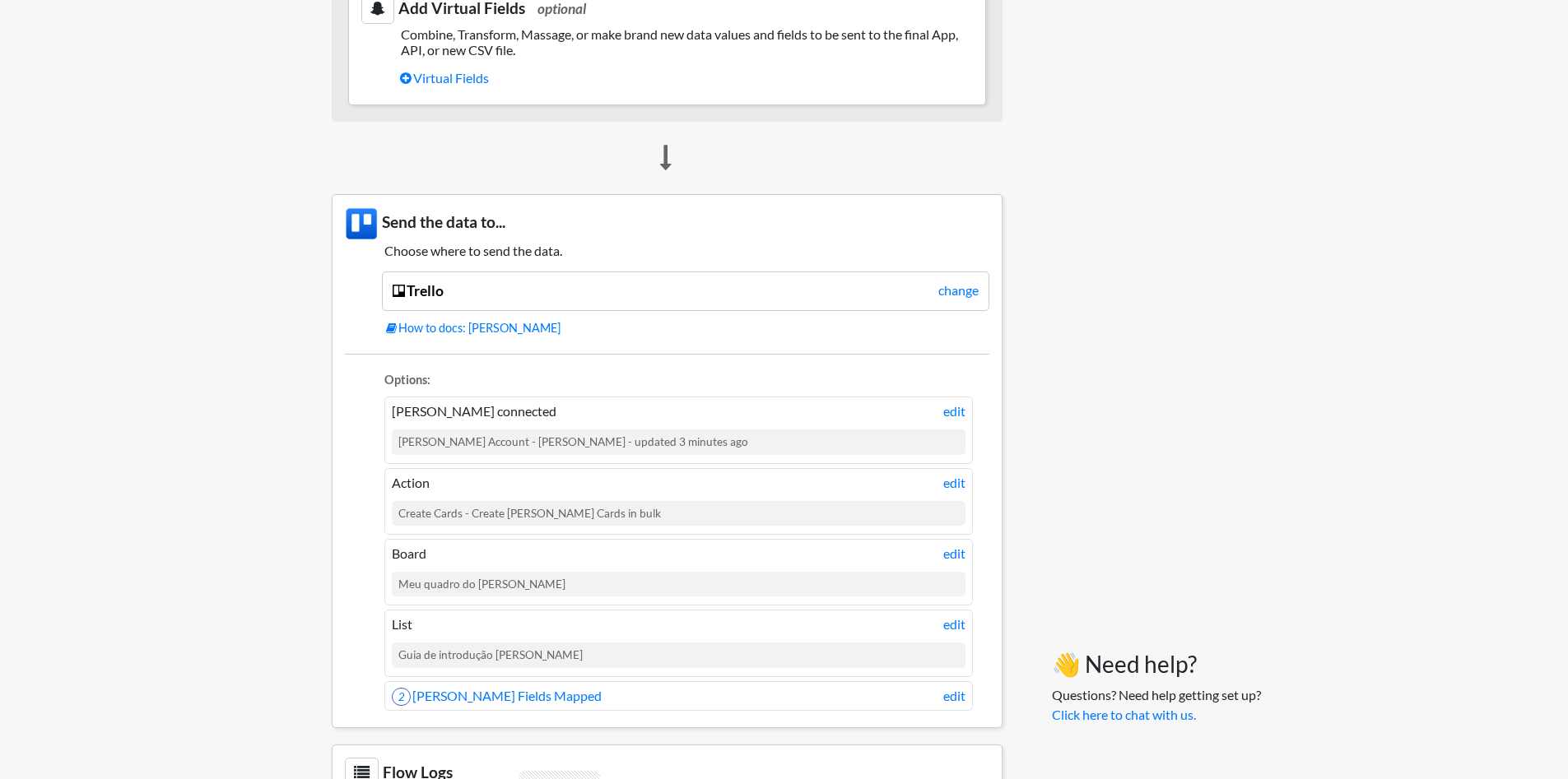
scroll to position [1275, 0]
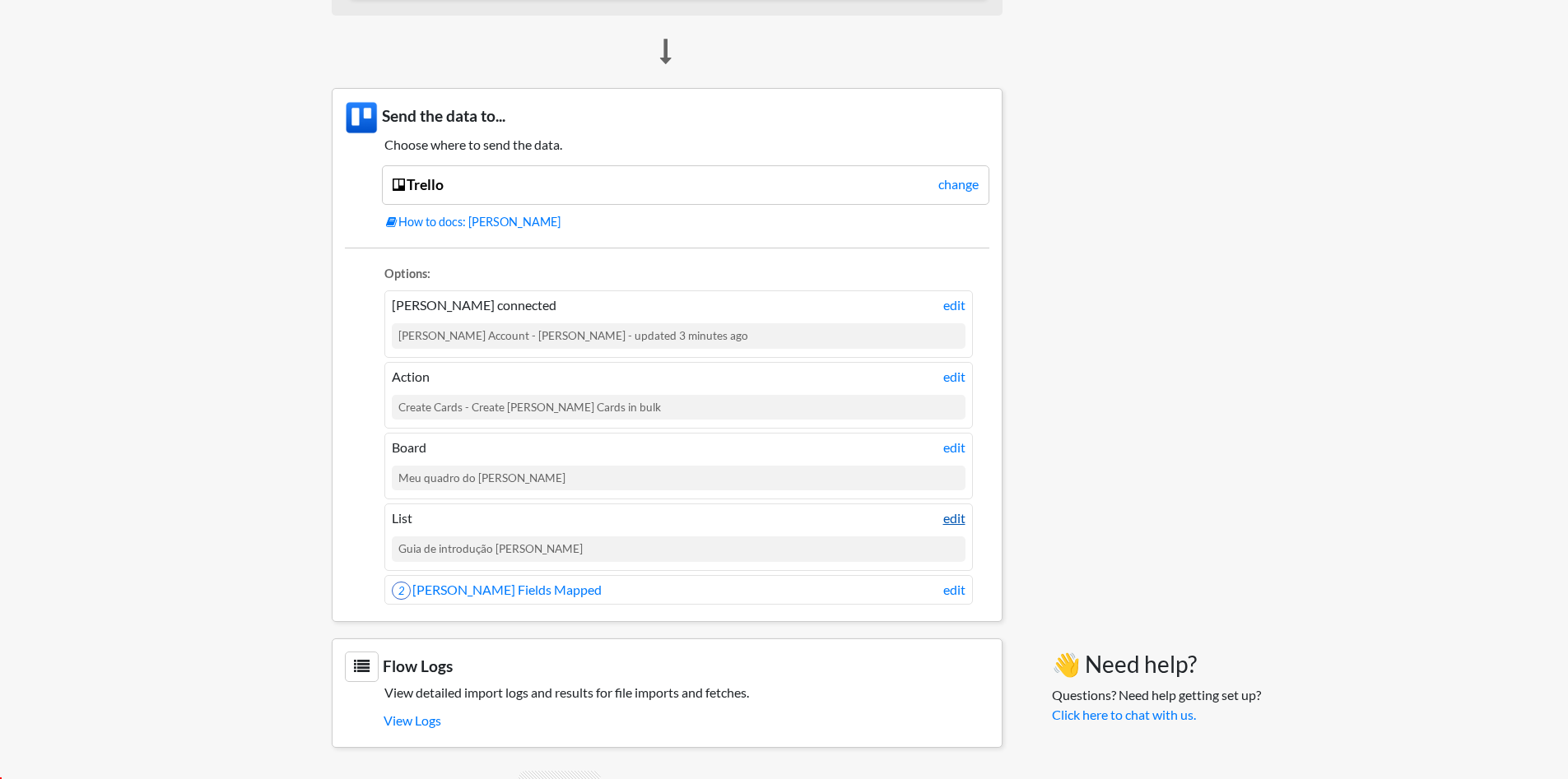
click at [954, 524] on link "edit" at bounding box center [954, 518] width 22 height 19
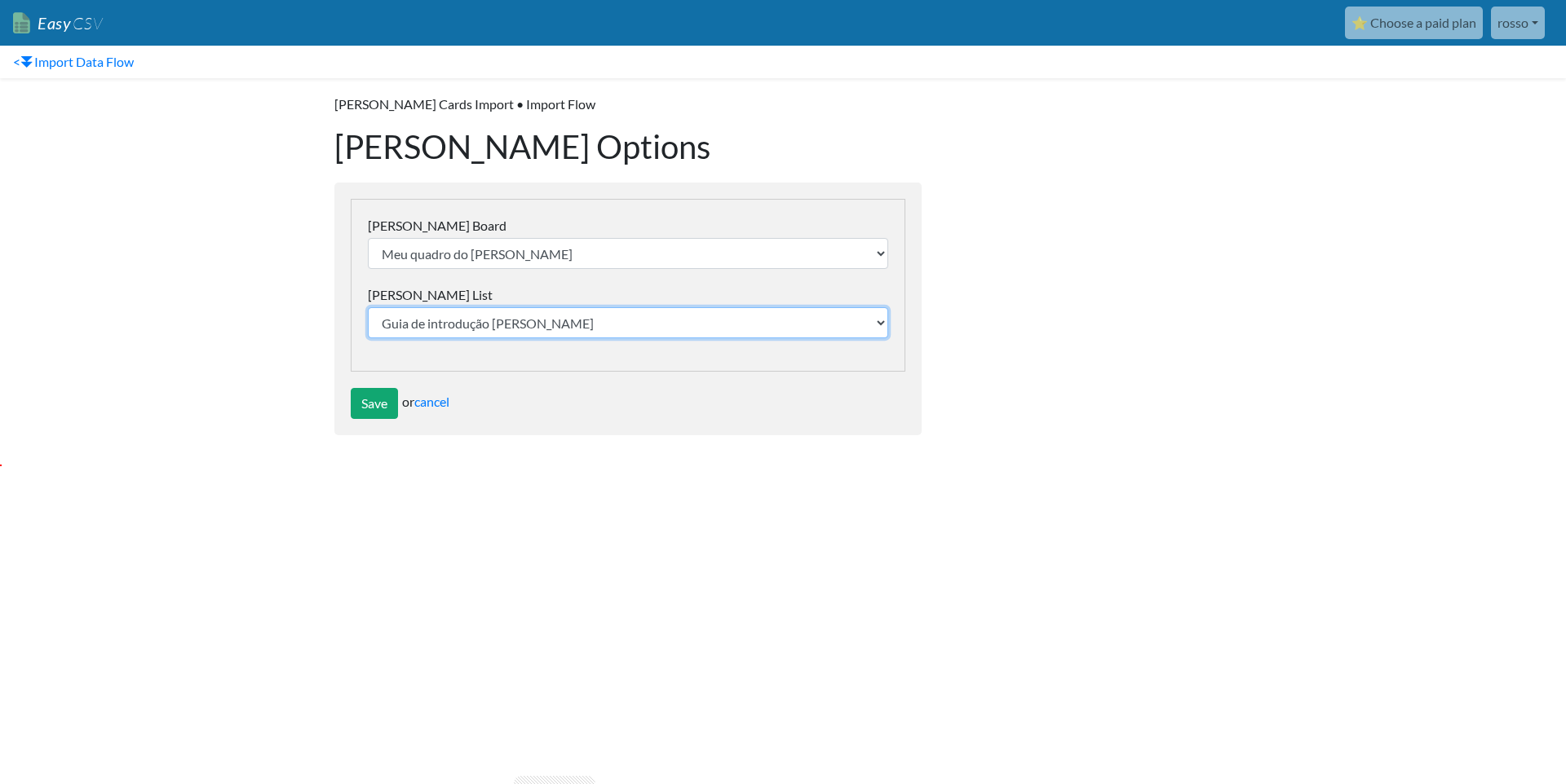
select select "68ae04affa4abb5e06f3a4e3"
click at [368, 307] on select "Guia de introdução ao Trello Hoje Esta semana Mais tarde" at bounding box center [628, 323] width 520 height 31
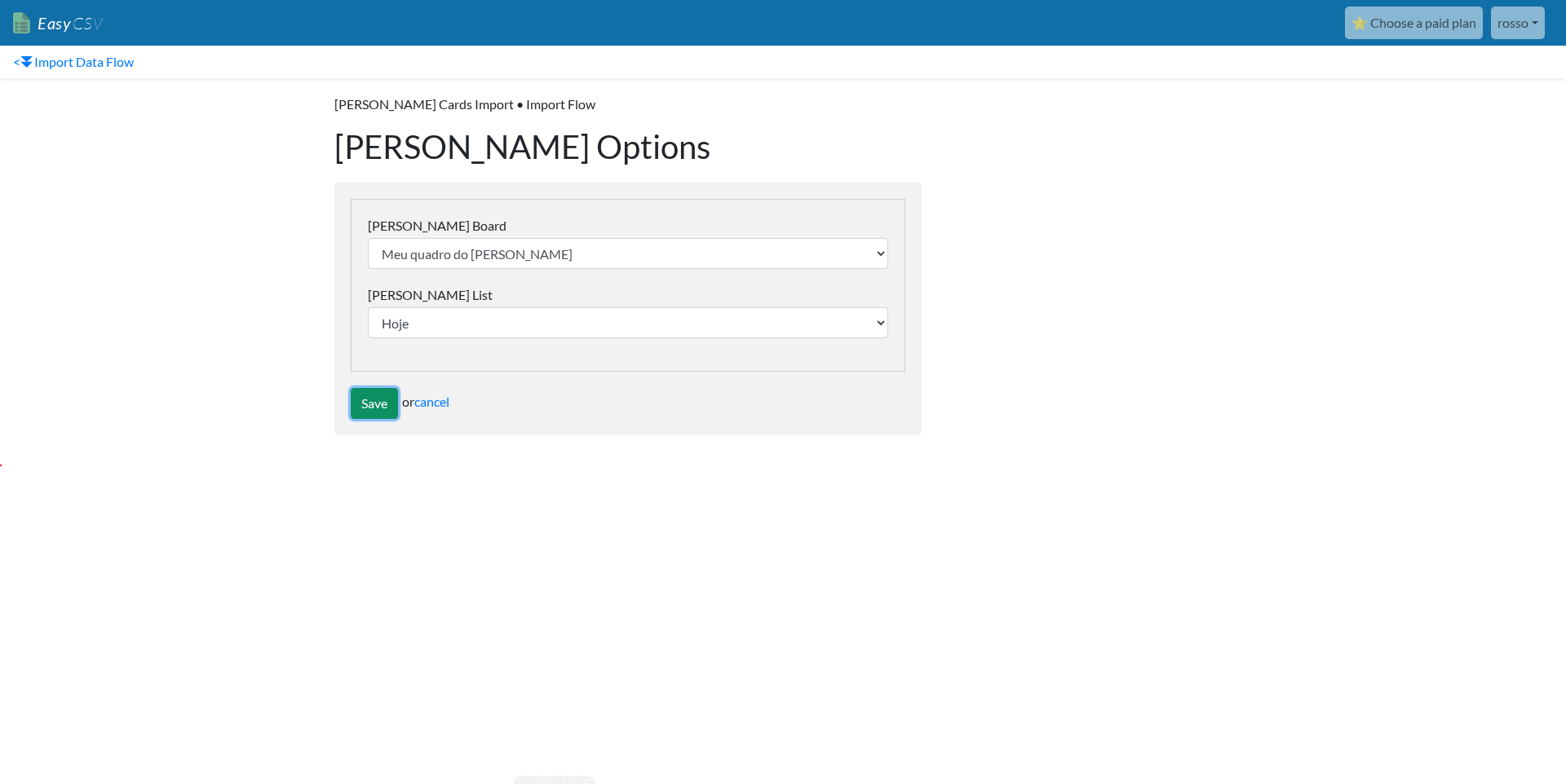
click at [356, 406] on input "Save" at bounding box center [374, 404] width 47 height 31
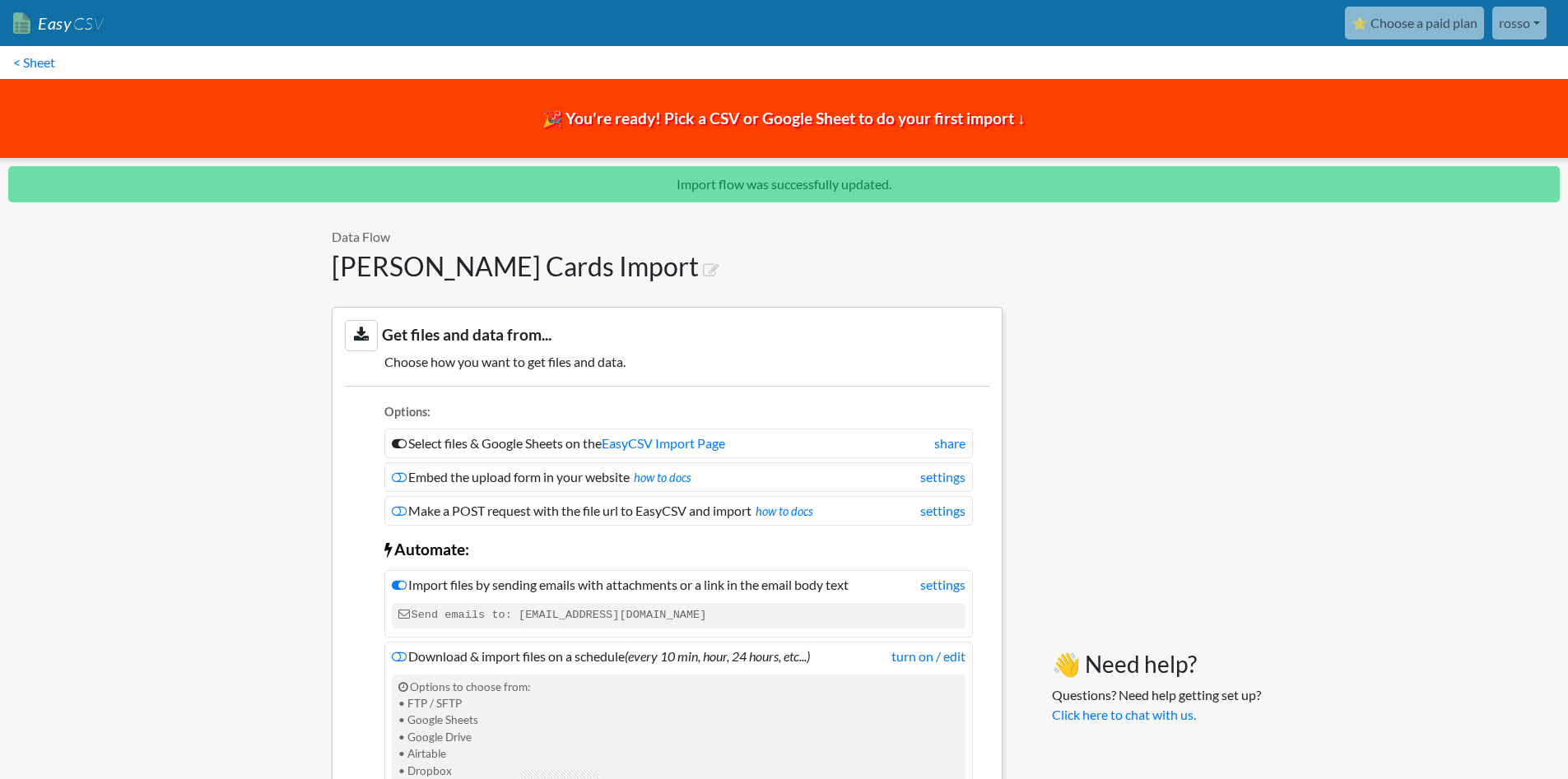
scroll to position [1328, 0]
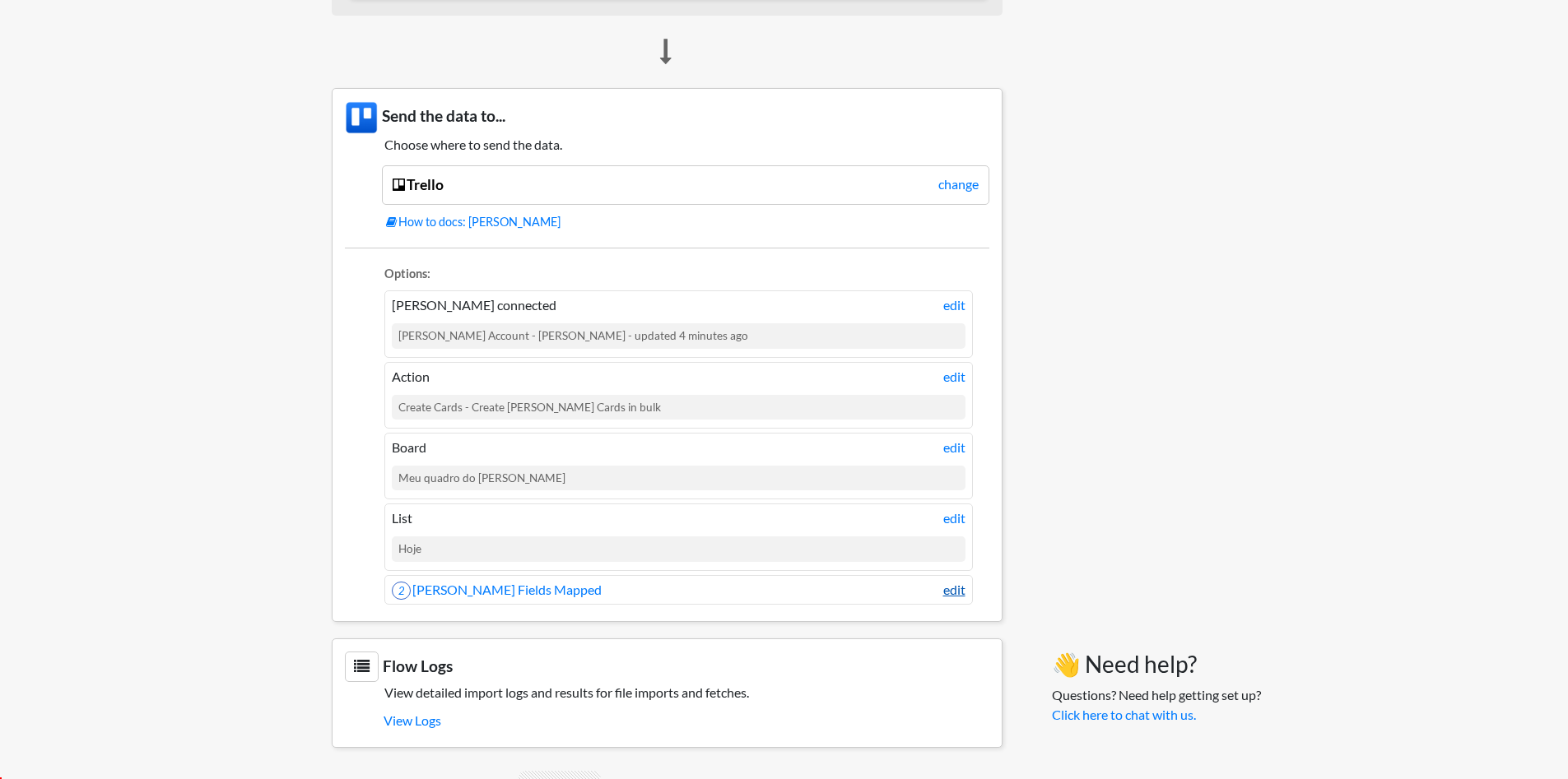
click at [962, 583] on link "edit" at bounding box center [954, 590] width 22 height 19
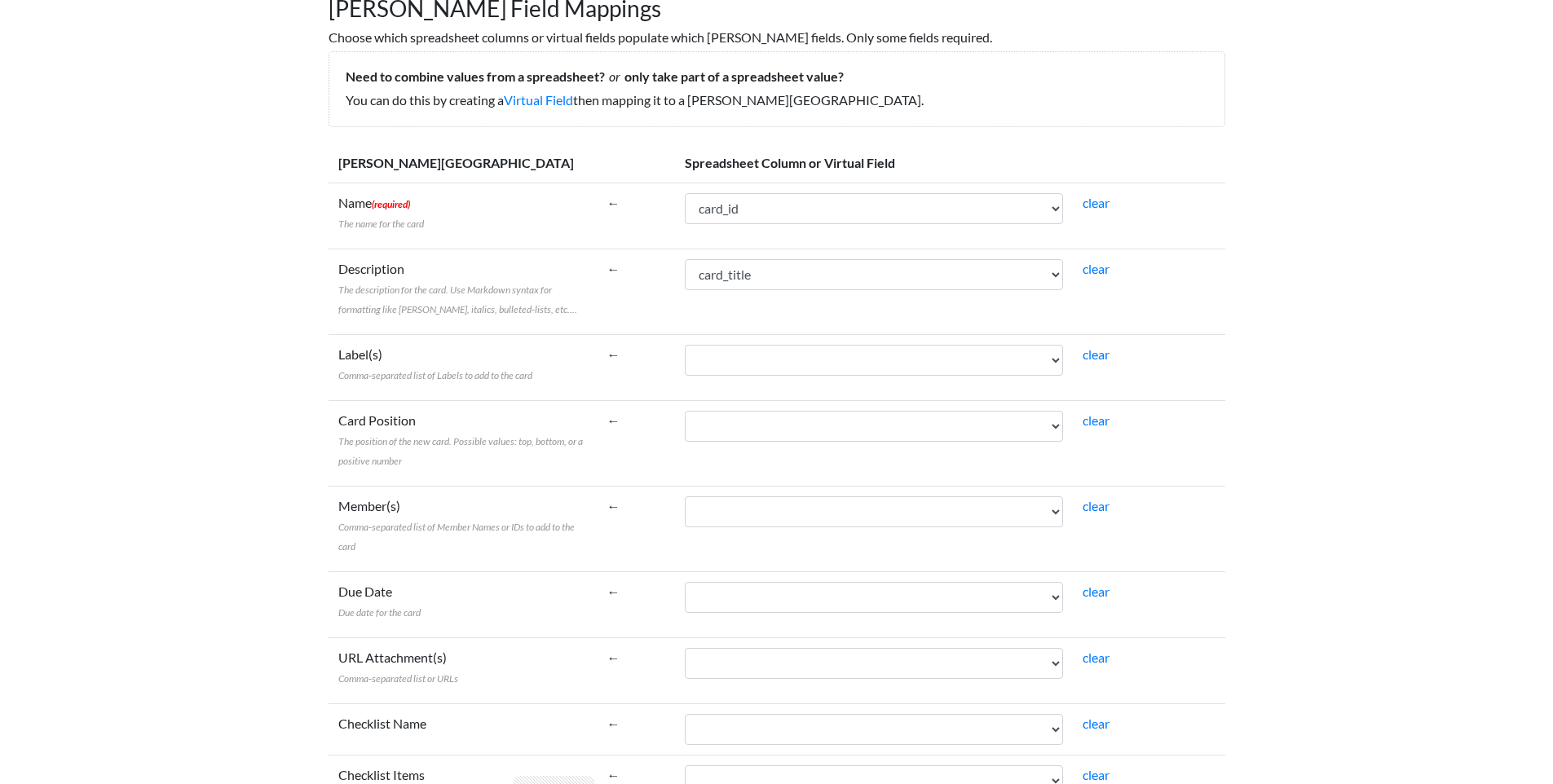
scroll to position [196, 0]
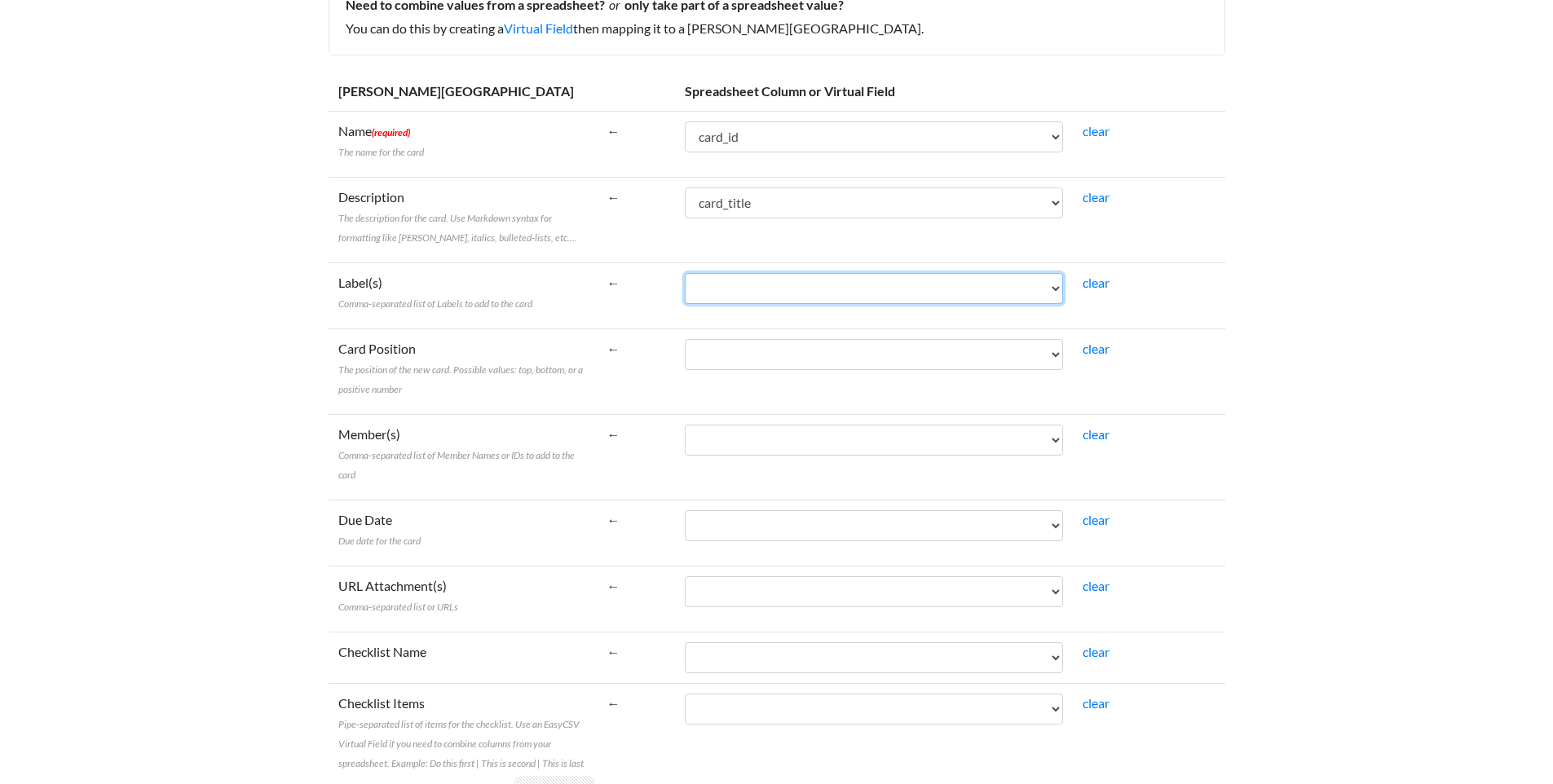
drag, startPoint x: 772, startPoint y: 287, endPoint x: 178, endPoint y: 384, distance: 601.9
click at [124, 394] on body "Easy CSV ⭐ Choose a paid plan rosso Brick So All Flows All CSV Generators Busin…" at bounding box center [776, 389] width 1553 height 1170
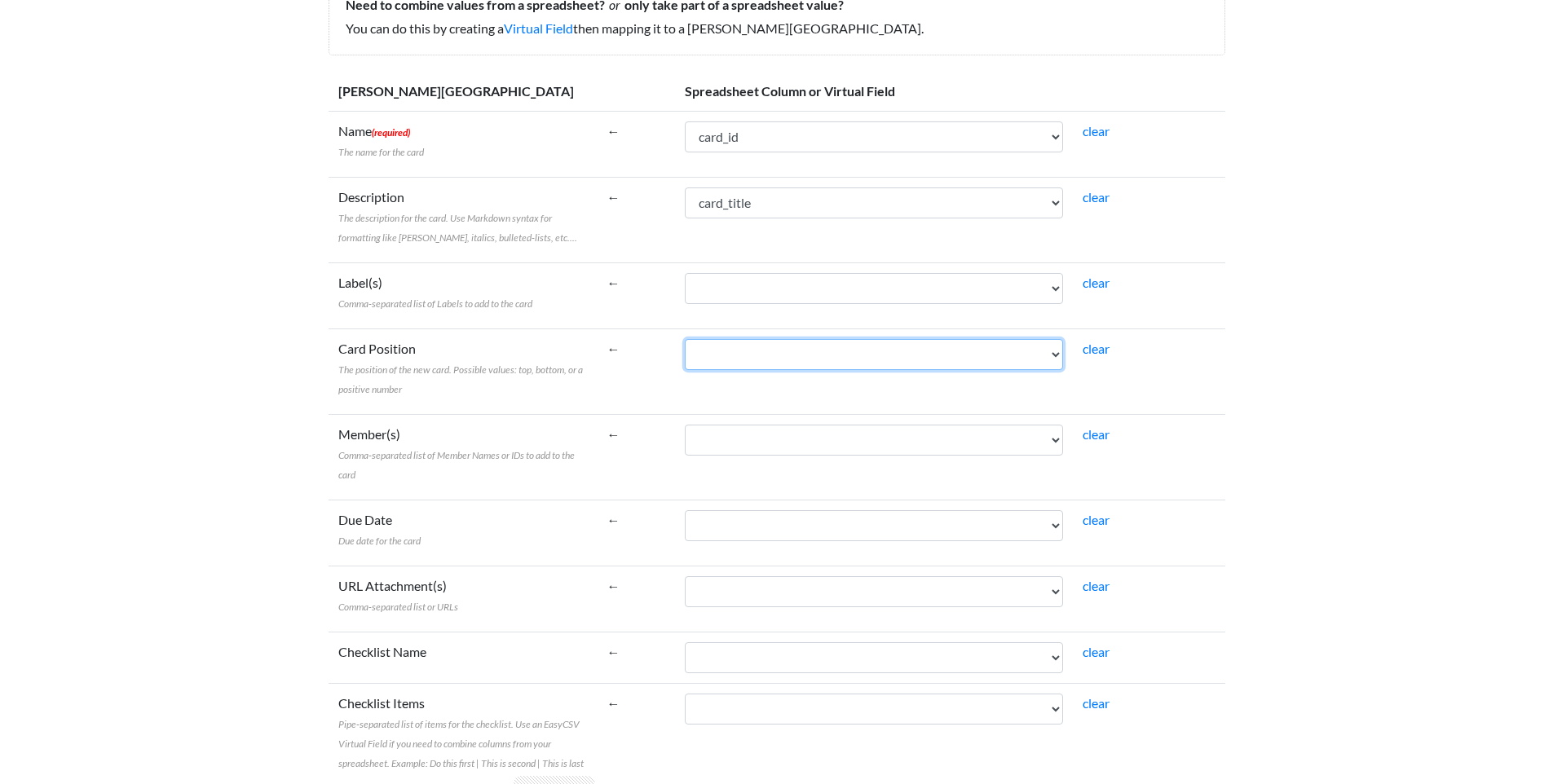
drag, startPoint x: 746, startPoint y: 348, endPoint x: 263, endPoint y: 398, distance: 485.6
click at [263, 398] on body "Easy CSV ⭐ Choose a paid plan rosso Brick So All Flows All CSV Generators Busin…" at bounding box center [776, 389] width 1553 height 1170
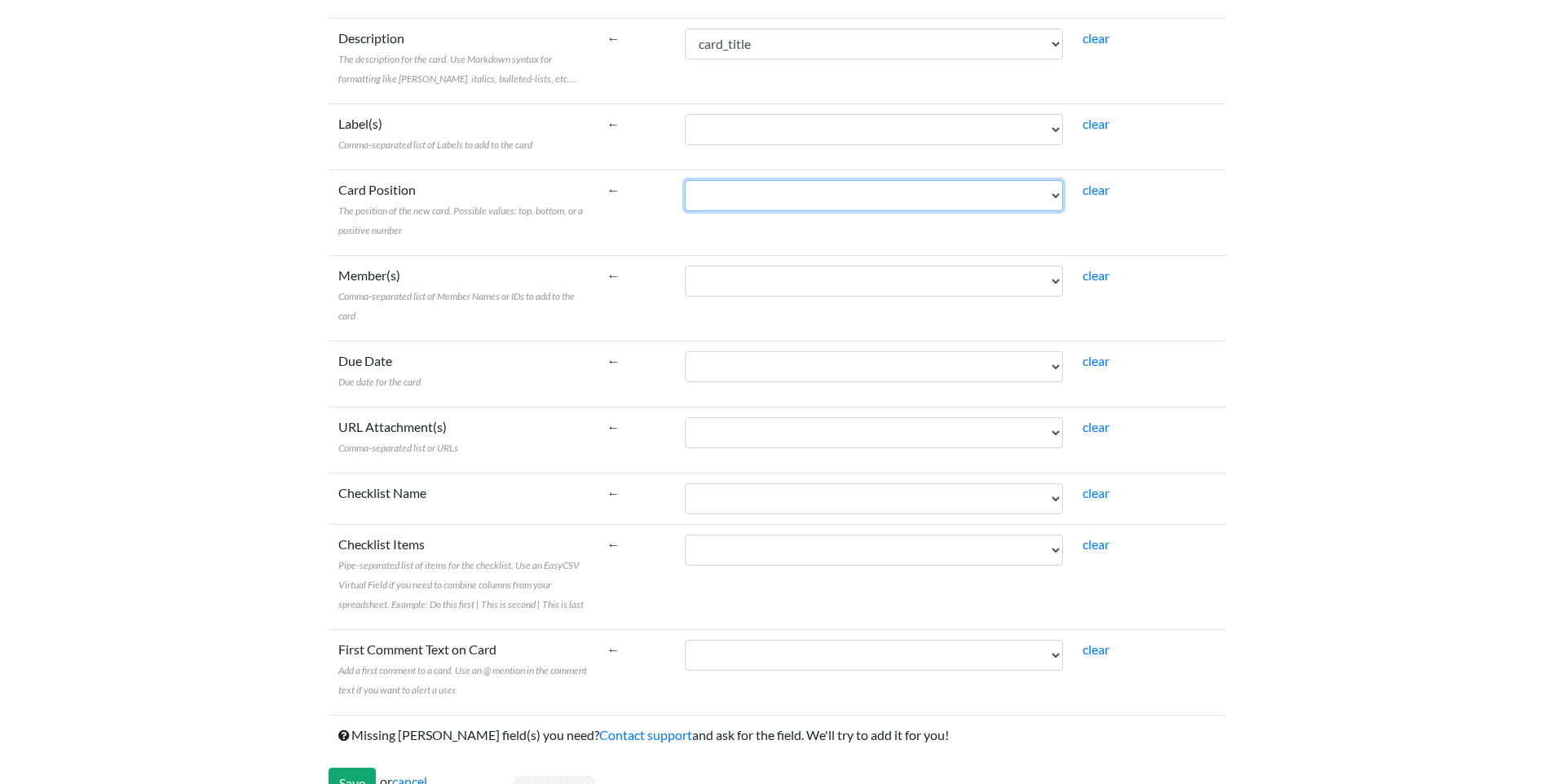
scroll to position [387, 0]
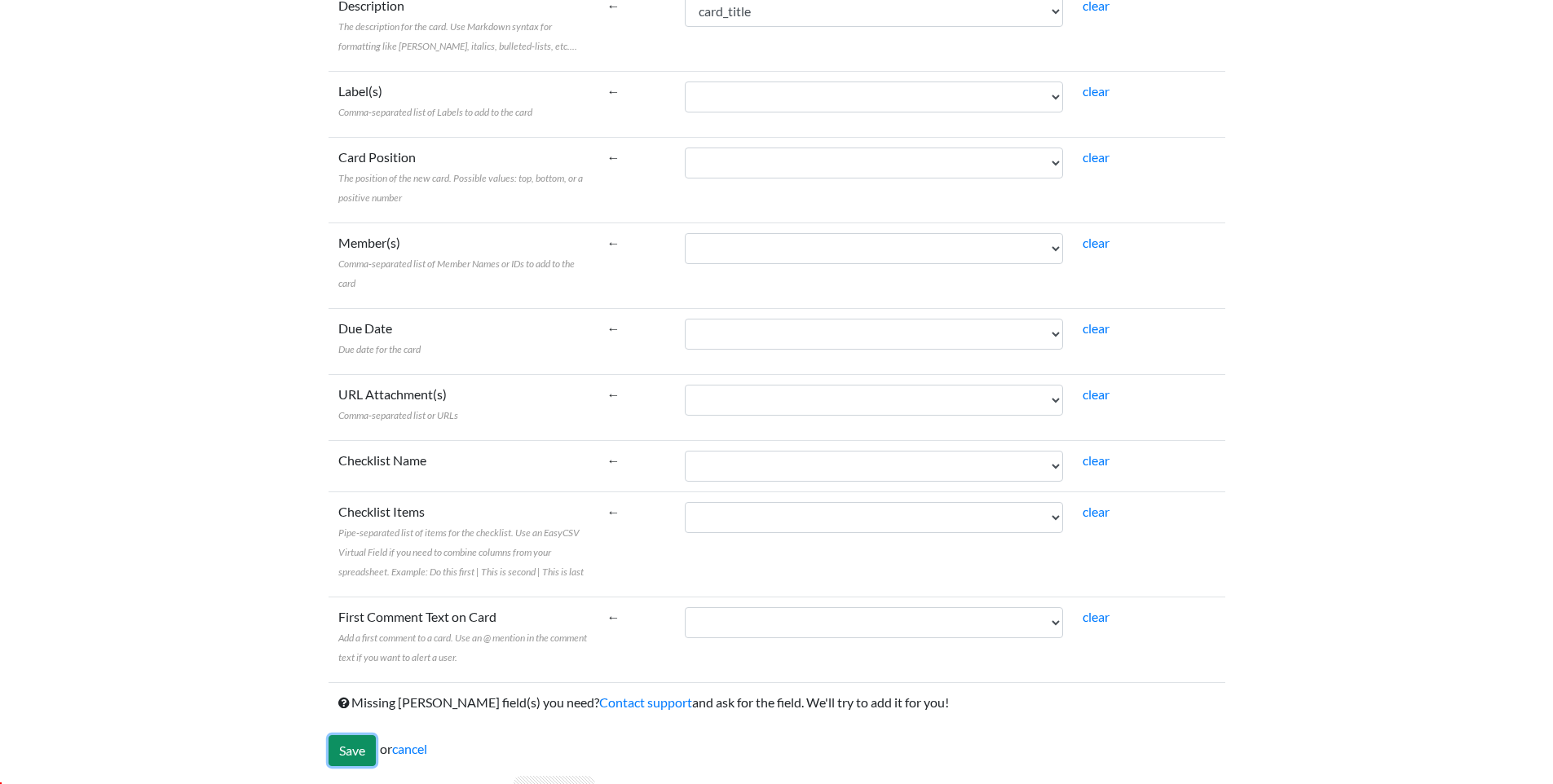
click at [347, 745] on input "Save" at bounding box center [352, 750] width 47 height 31
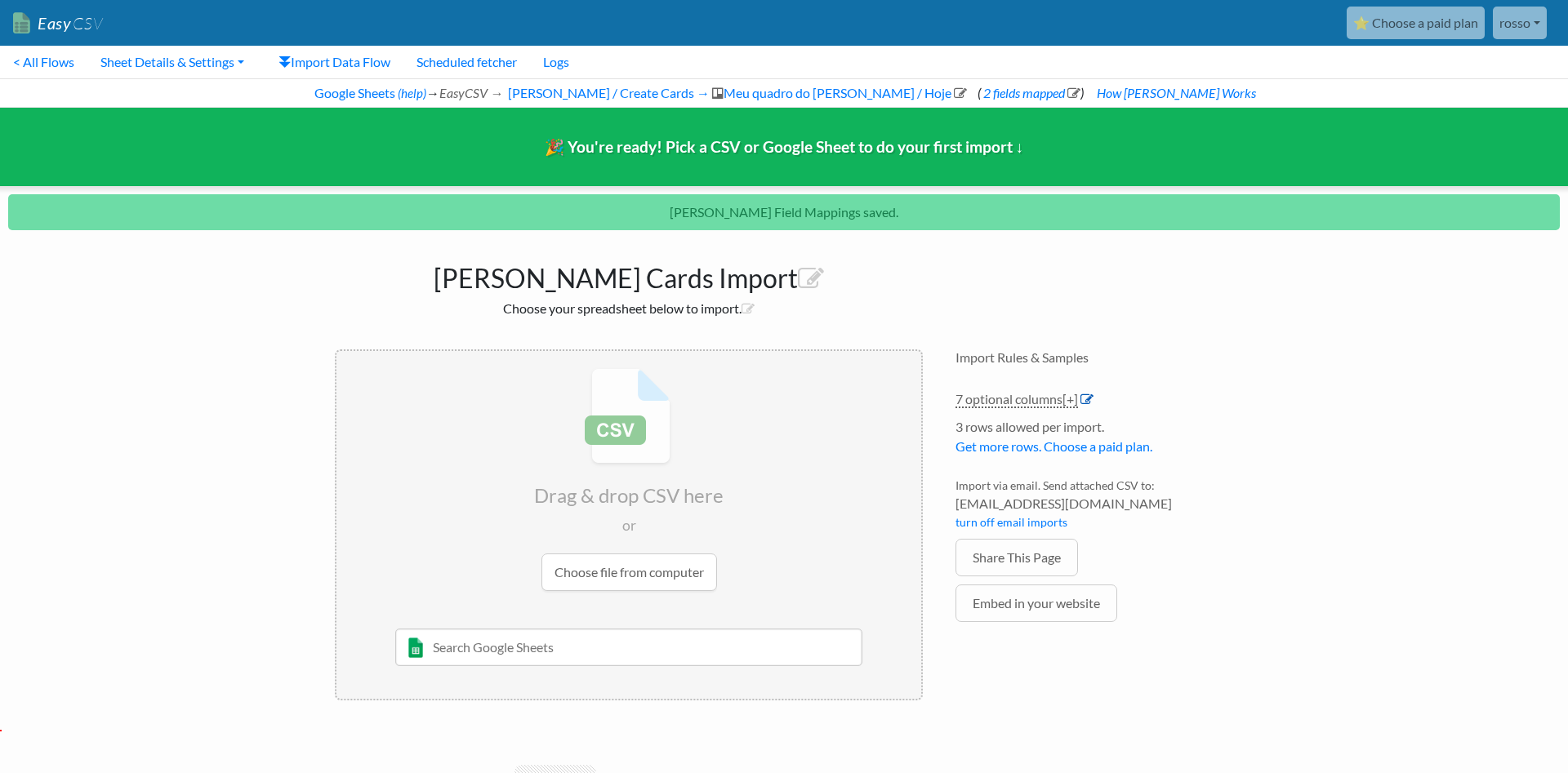
click at [1093, 400] on icon at bounding box center [1087, 400] width 14 height 14
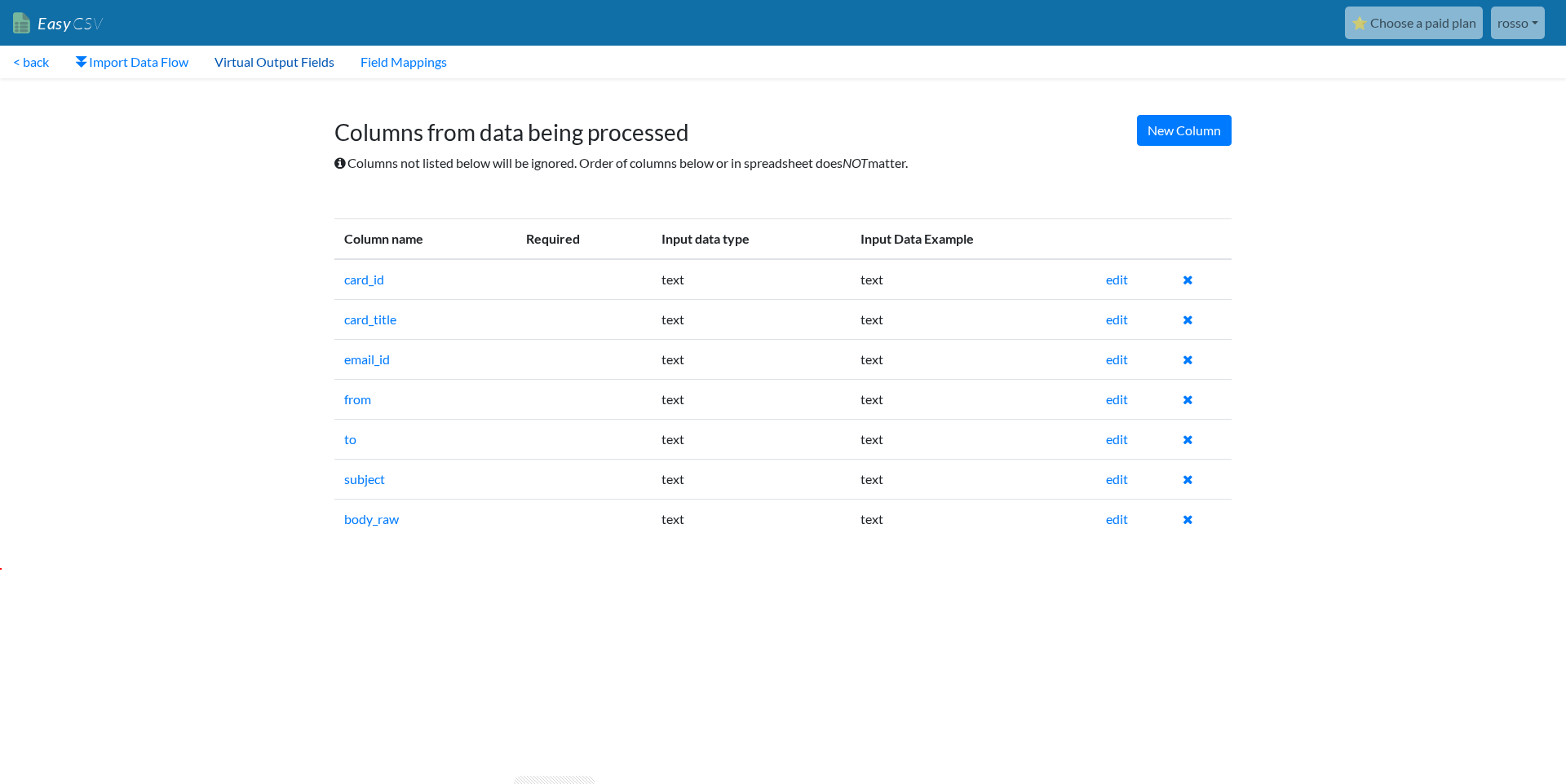
click at [282, 67] on link "Virtual Output Fields" at bounding box center [274, 62] width 146 height 33
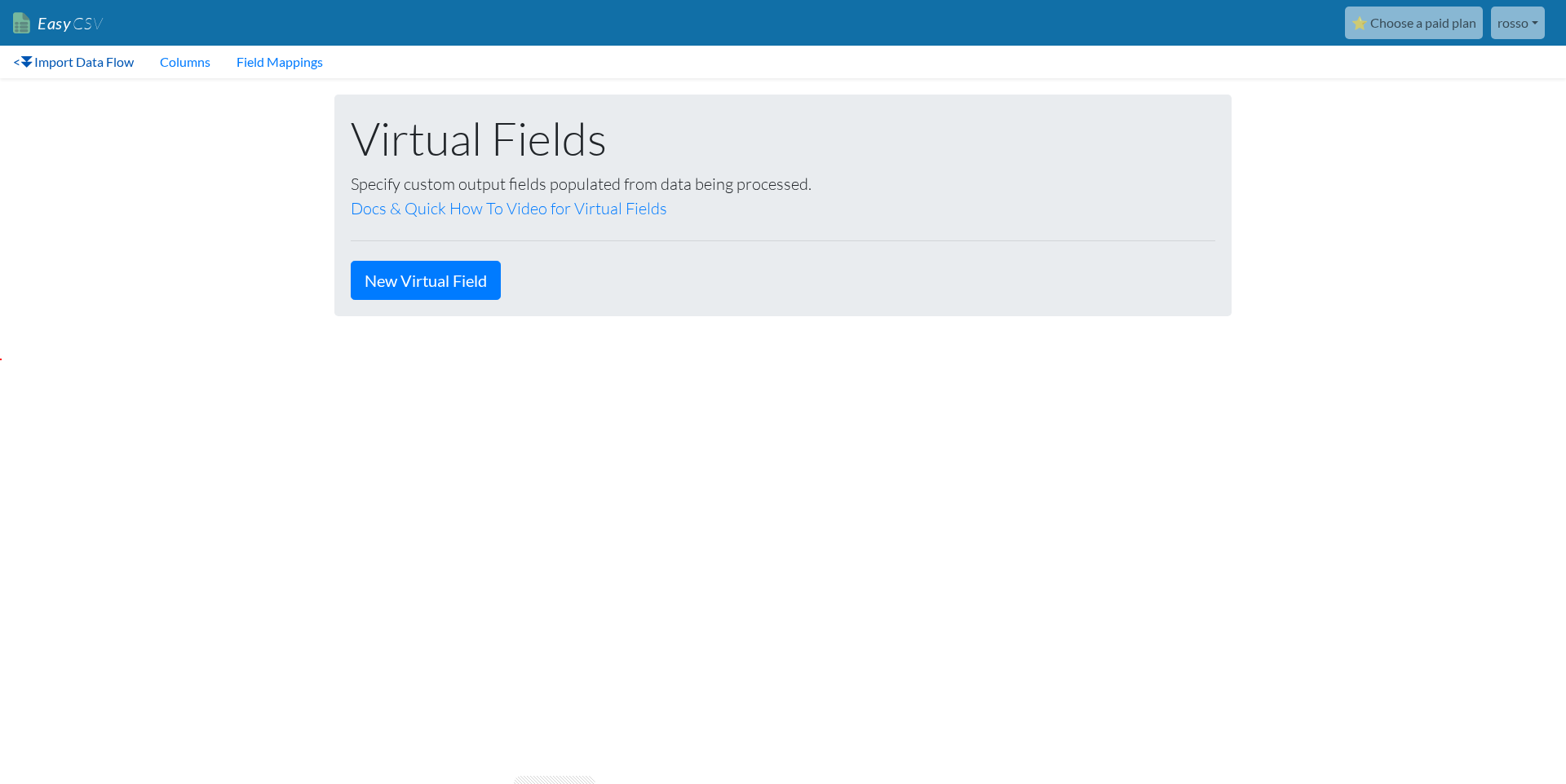
click at [109, 59] on link "< Import Data Flow" at bounding box center [73, 62] width 146 height 33
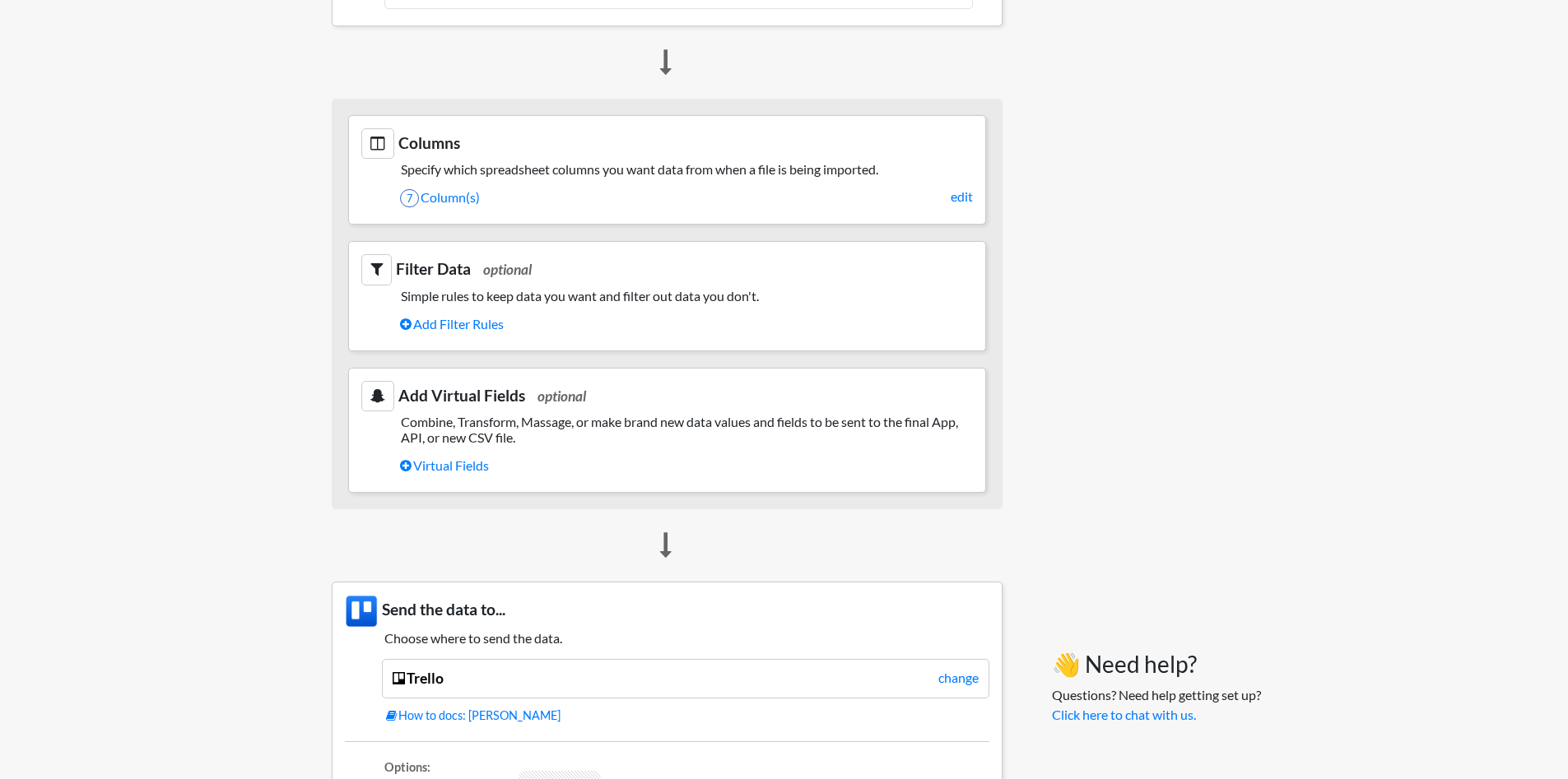
scroll to position [1275, 0]
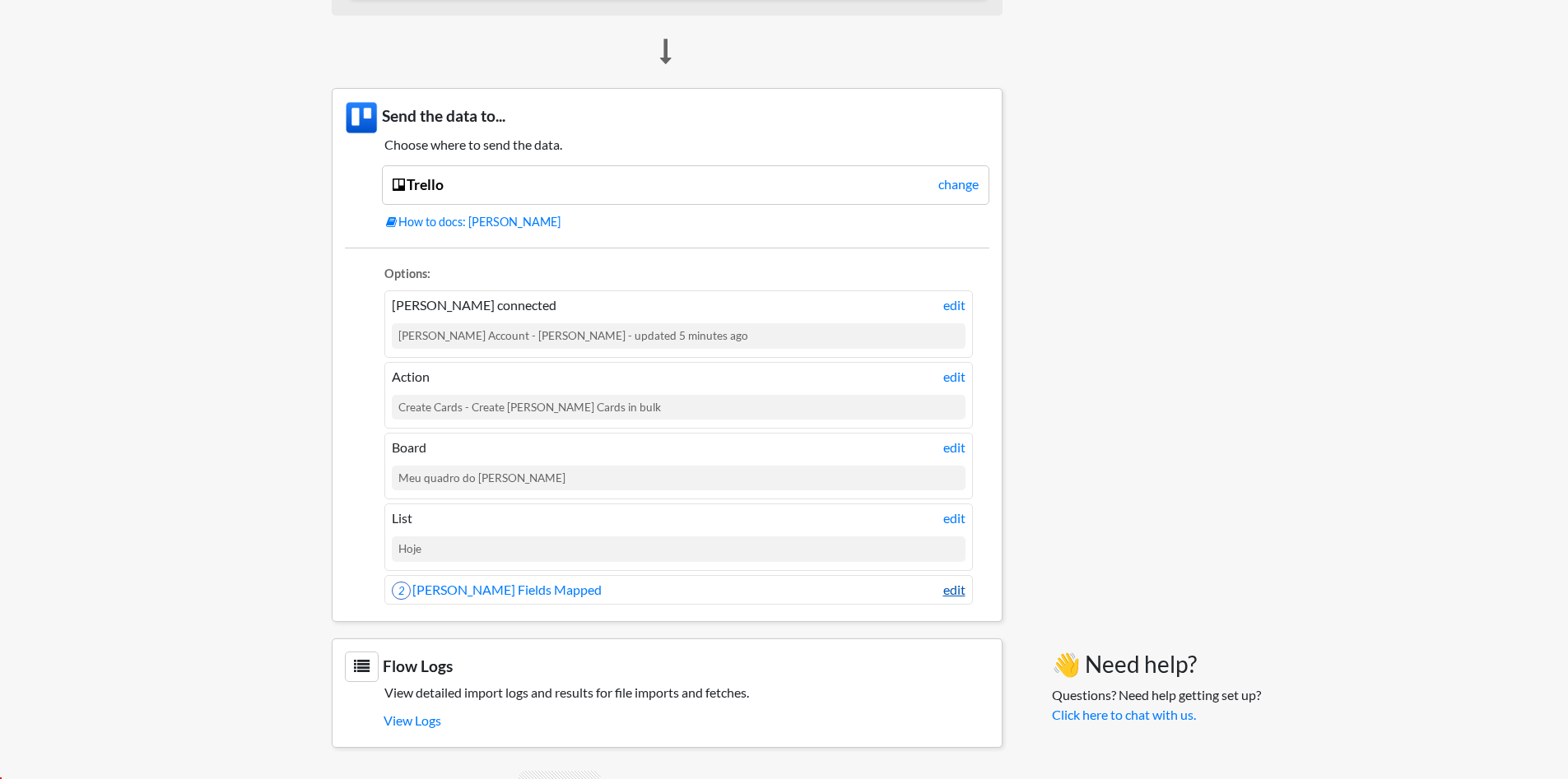
click at [956, 589] on link "edit" at bounding box center [954, 590] width 22 height 19
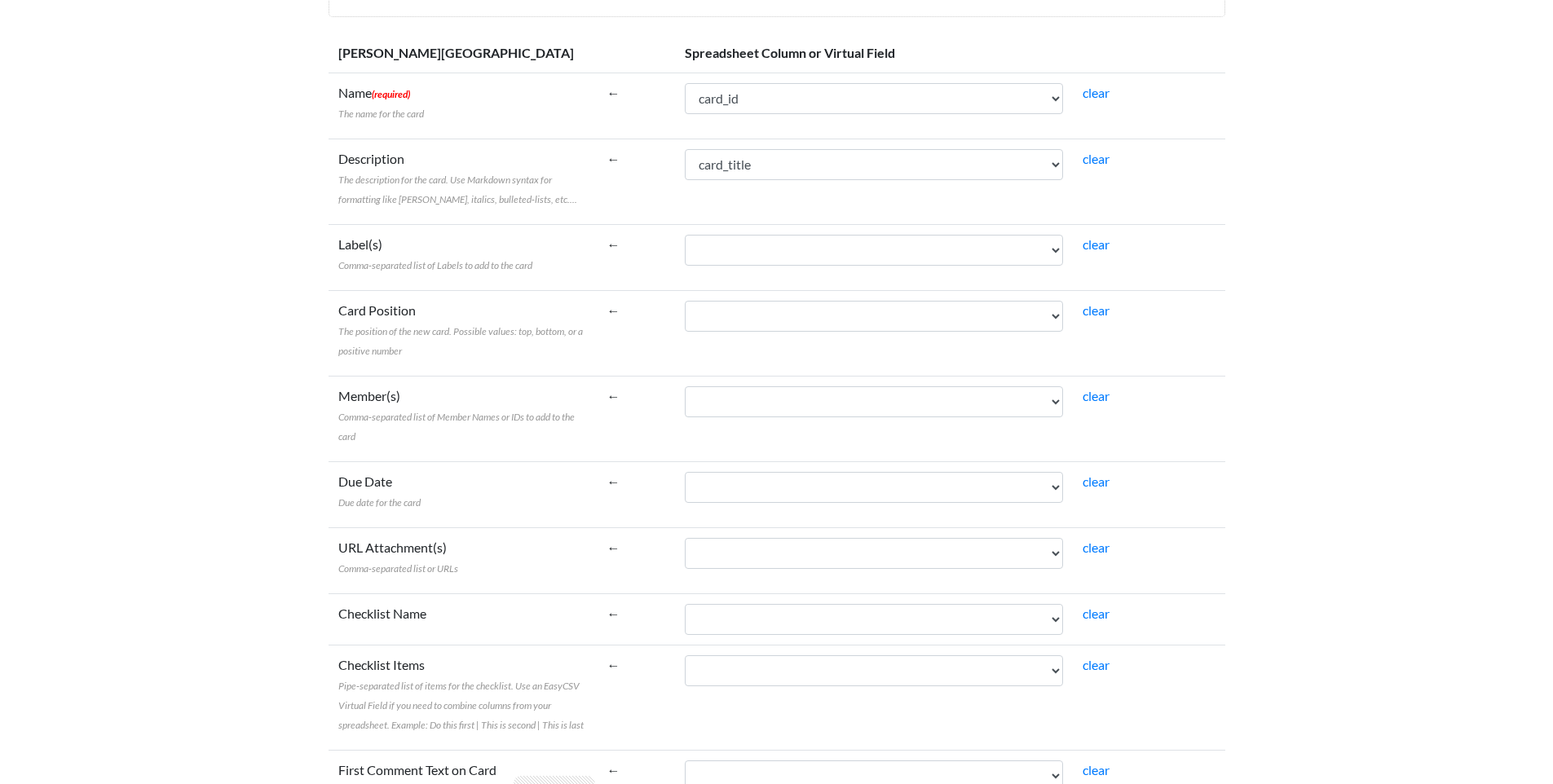
scroll to position [190, 0]
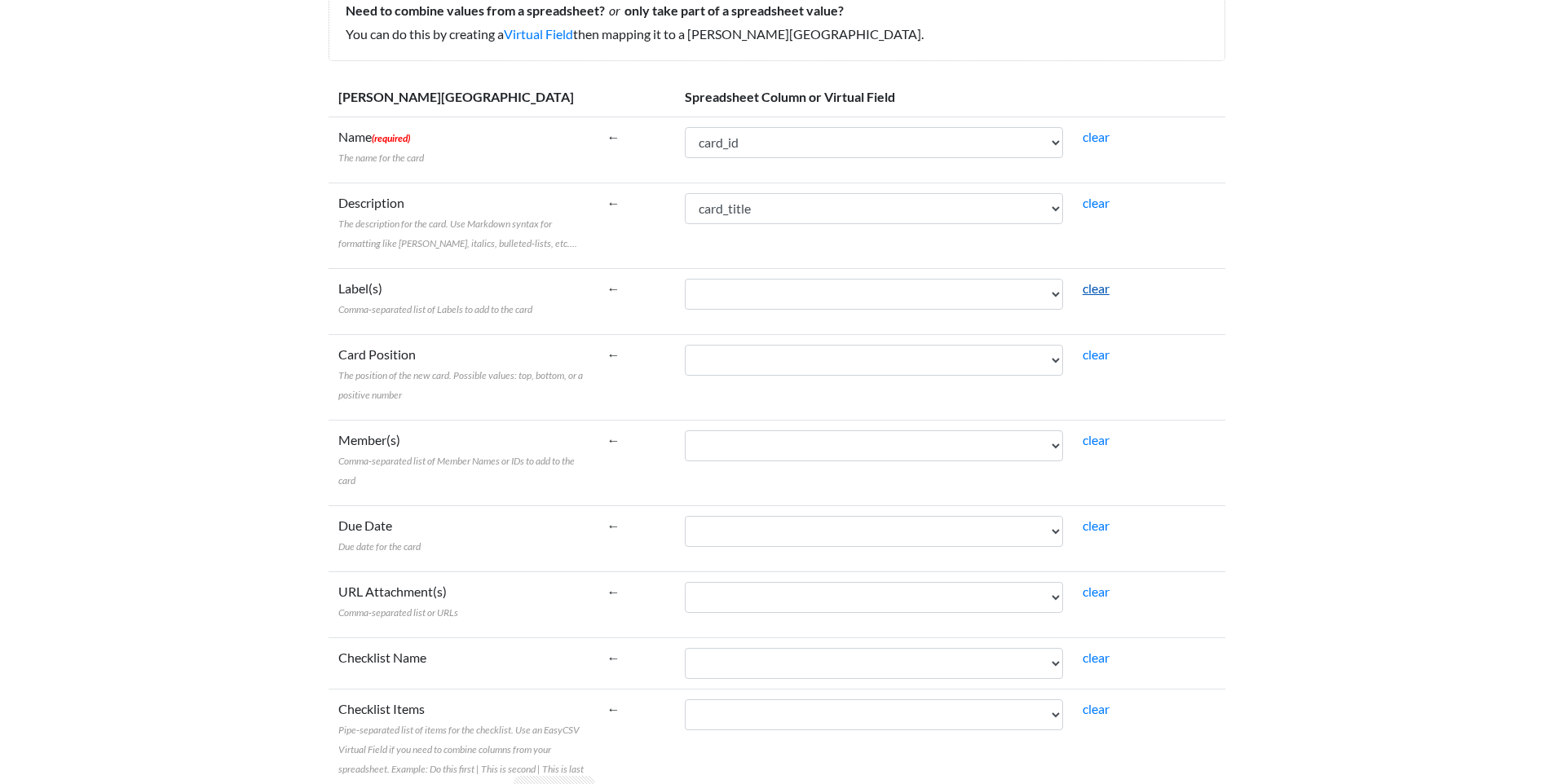
click at [1093, 290] on link "clear" at bounding box center [1096, 288] width 27 height 15
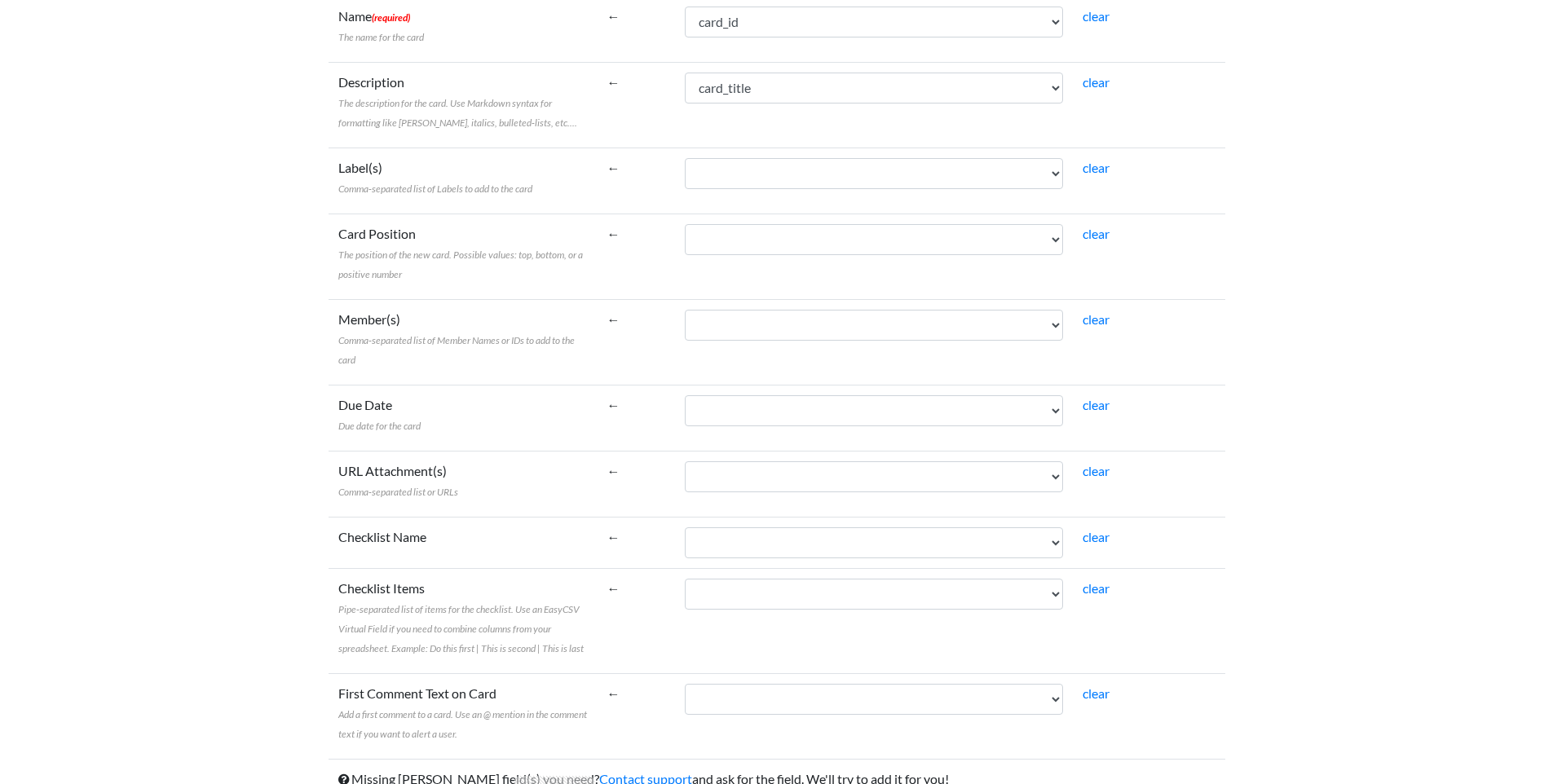
scroll to position [387, 0]
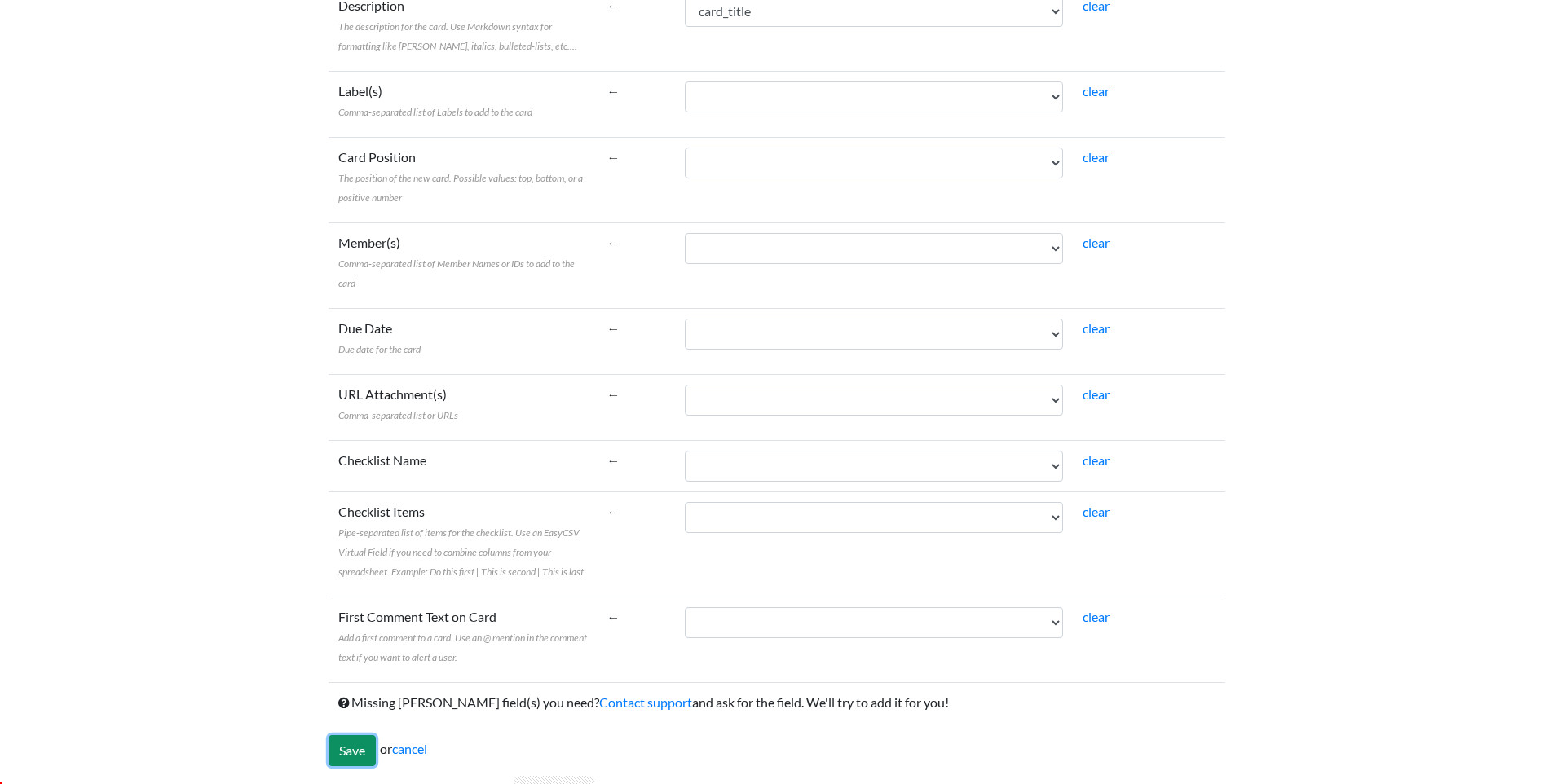
click at [363, 744] on input "Save" at bounding box center [352, 750] width 47 height 31
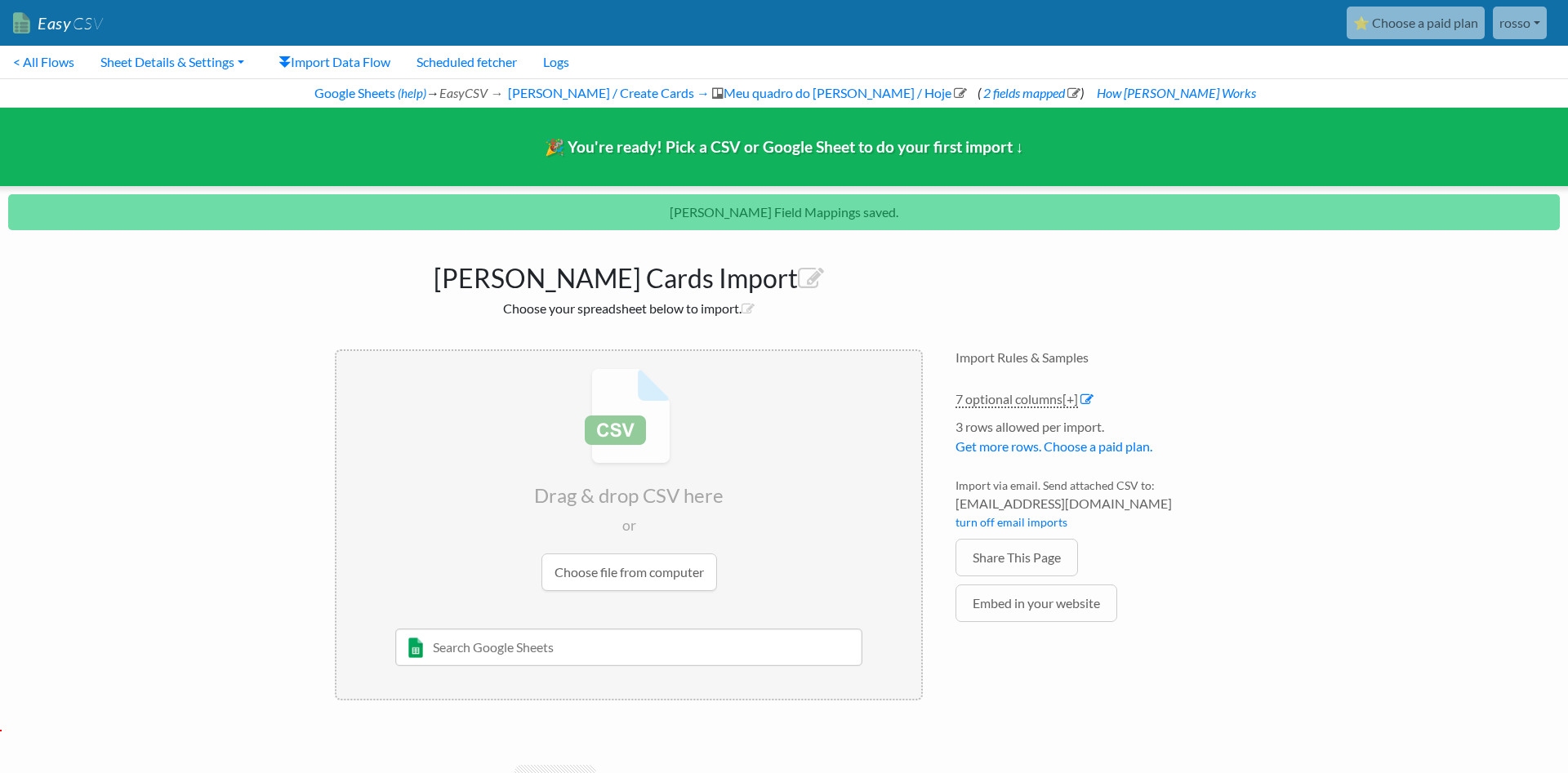
click at [529, 652] on input "text" at bounding box center [629, 648] width 468 height 38
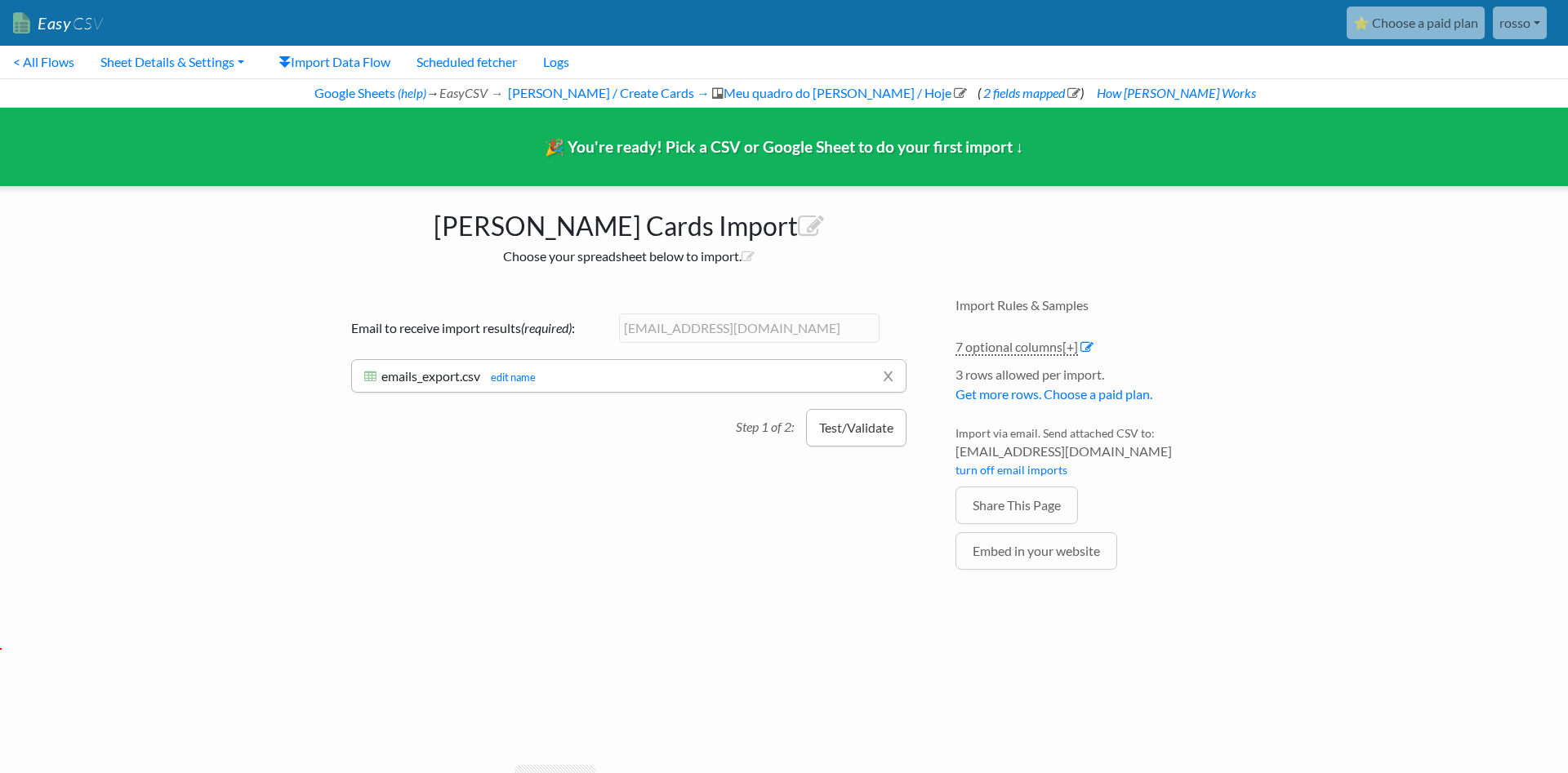
click at [856, 431] on button "Test/Validate" at bounding box center [856, 428] width 100 height 38
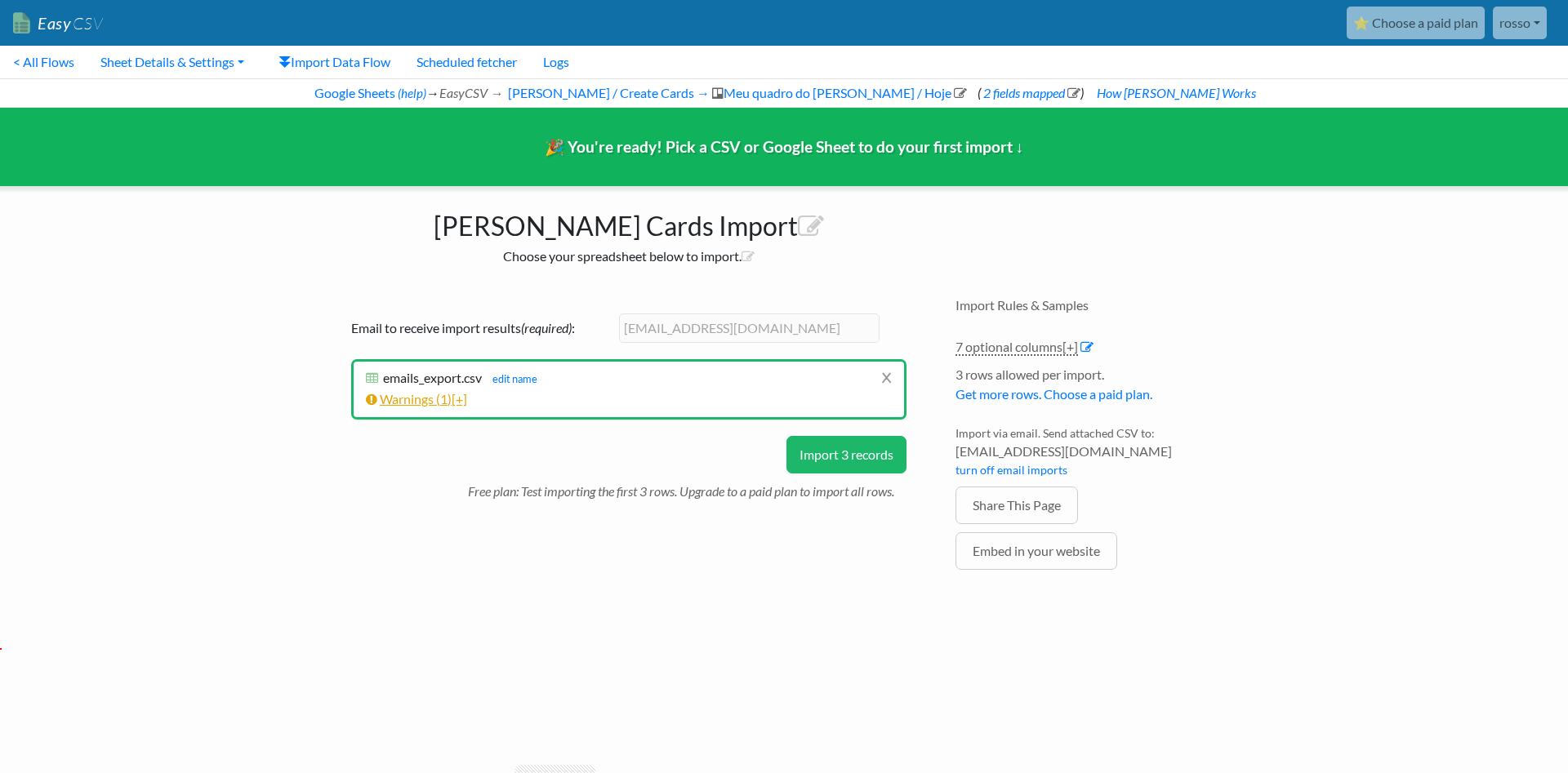
click at [411, 399] on link "Warnings ( 1 ) [+]" at bounding box center [416, 399] width 101 height 15
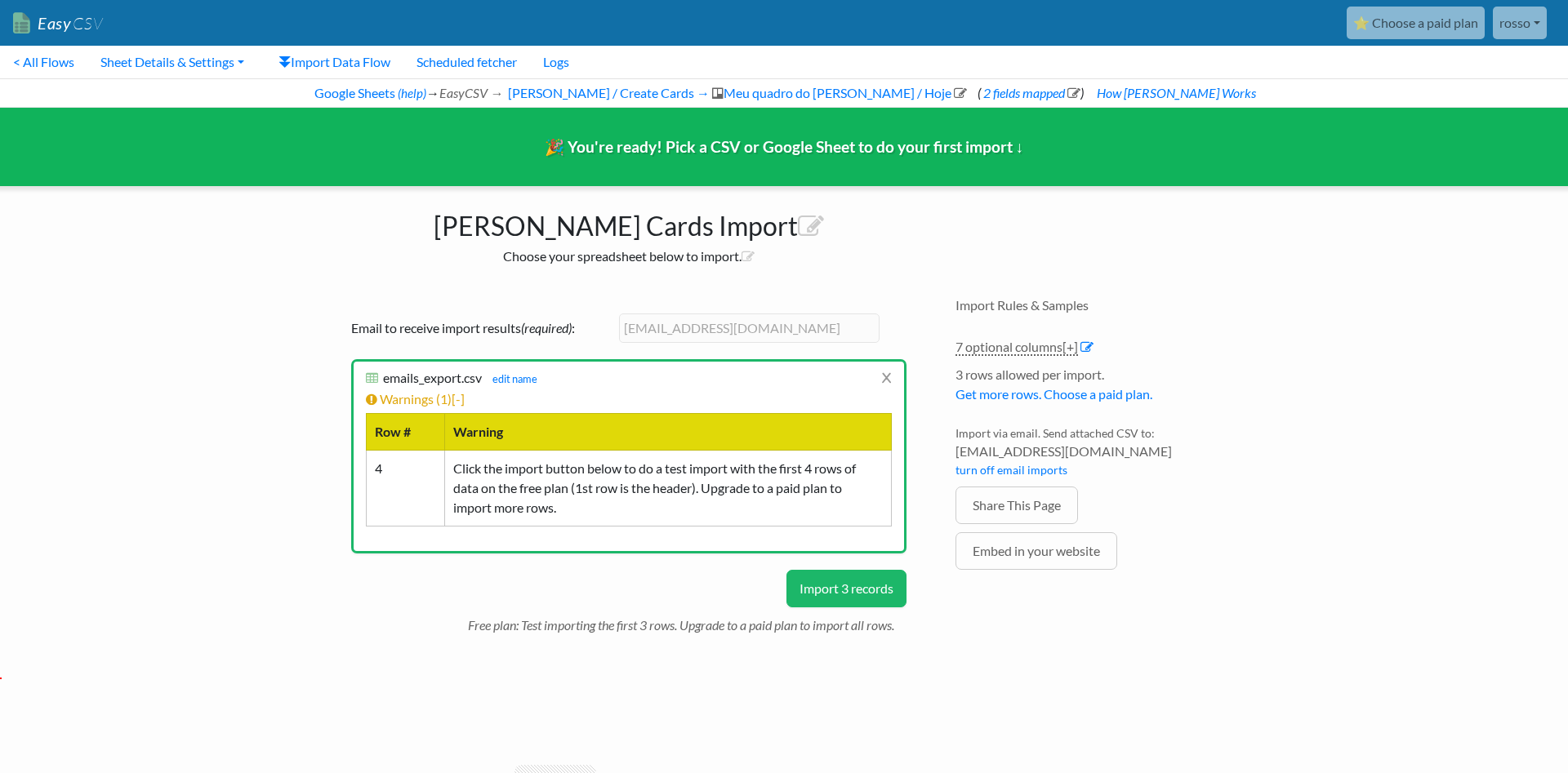
click at [853, 588] on button "Import 3 records" at bounding box center [846, 589] width 120 height 38
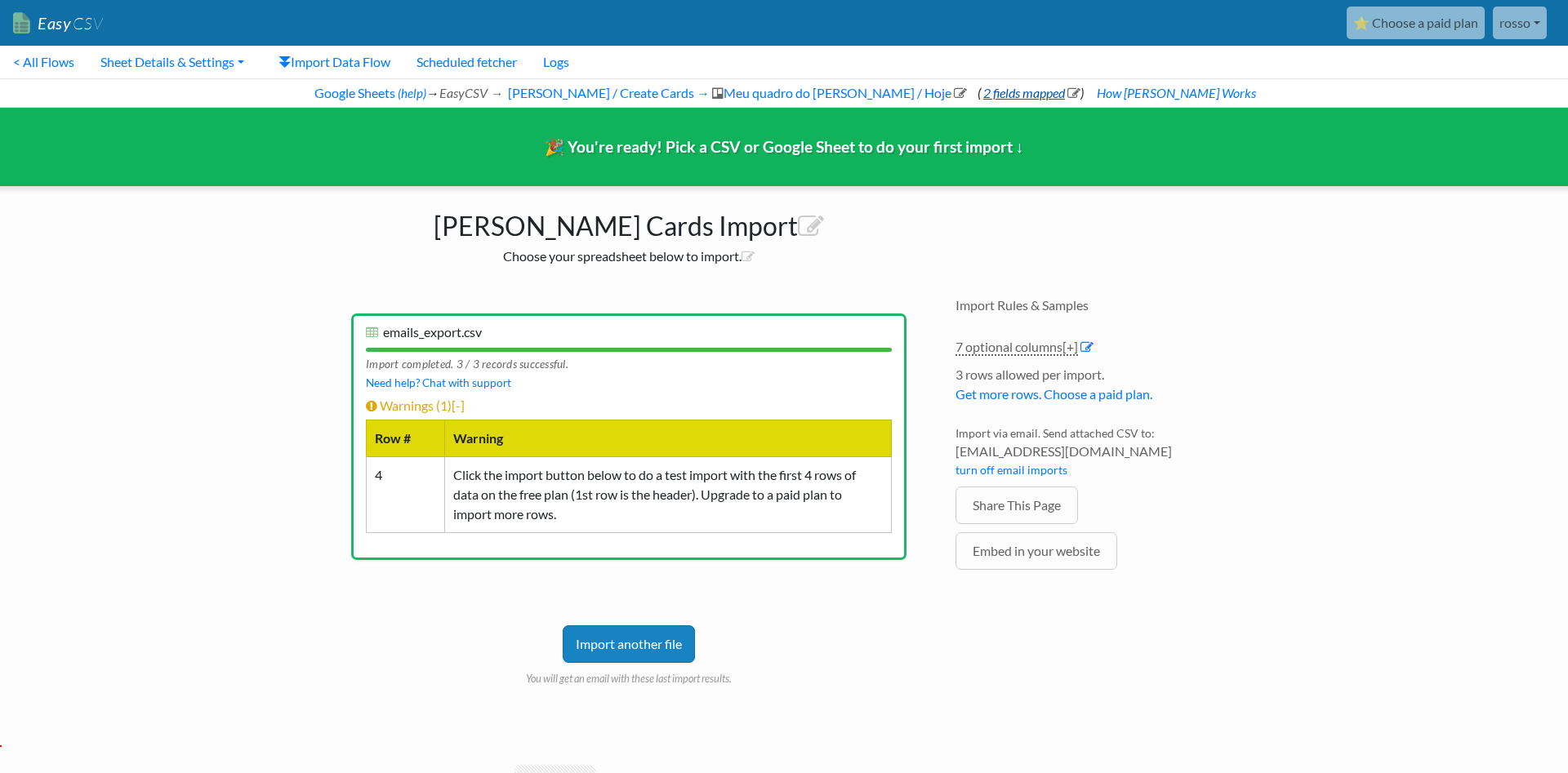
click at [980, 92] on link "2 fields mapped" at bounding box center [1030, 93] width 99 height 15
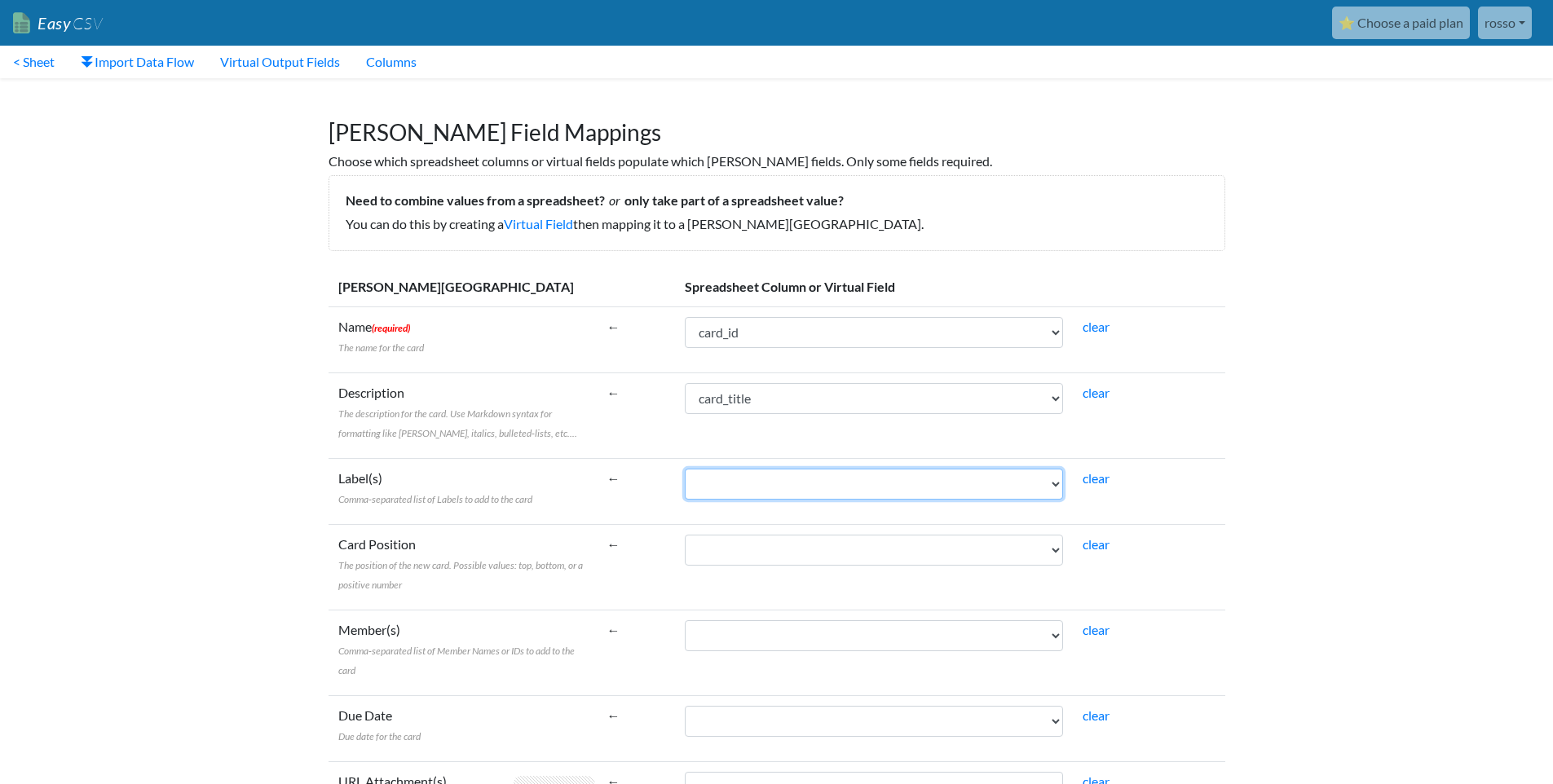
drag, startPoint x: 732, startPoint y: 485, endPoint x: 519, endPoint y: 545, distance: 221.3
click at [519, 545] on tbody "Trello Field Spreadsheet Column or Virtual Field Name (required) The name for t…" at bounding box center [776, 689] width 897 height 842
click at [685, 620] on select "card_id card_title email_id from to subject body_raw" at bounding box center [874, 636] width 379 height 31
select select "cr_747310"
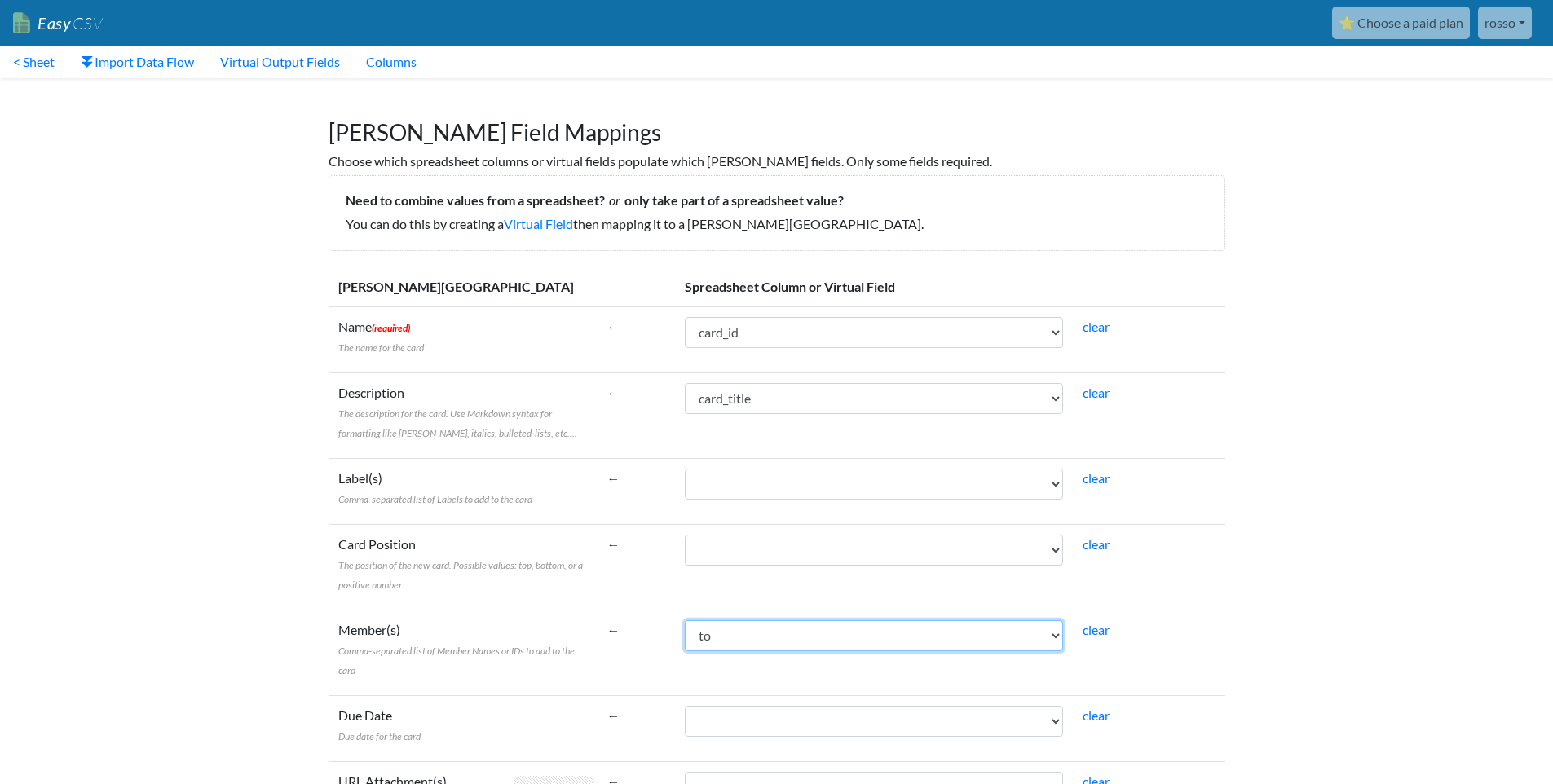
click at [685, 620] on select "card_id card_title email_id from to subject body_raw" at bounding box center [874, 636] width 379 height 31
click at [685, 383] on select "card_id card_title email_id from to subject body_raw" at bounding box center [874, 399] width 379 height 31
click at [777, 461] on td "card_id card_title email_id from to subject body_raw" at bounding box center [874, 491] width 398 height 66
drag, startPoint x: 799, startPoint y: 390, endPoint x: 617, endPoint y: 397, distance: 182.1
click at [617, 397] on tr "Description The description for the card. Use Markdown syntax for formatting li…" at bounding box center [776, 415] width 897 height 86
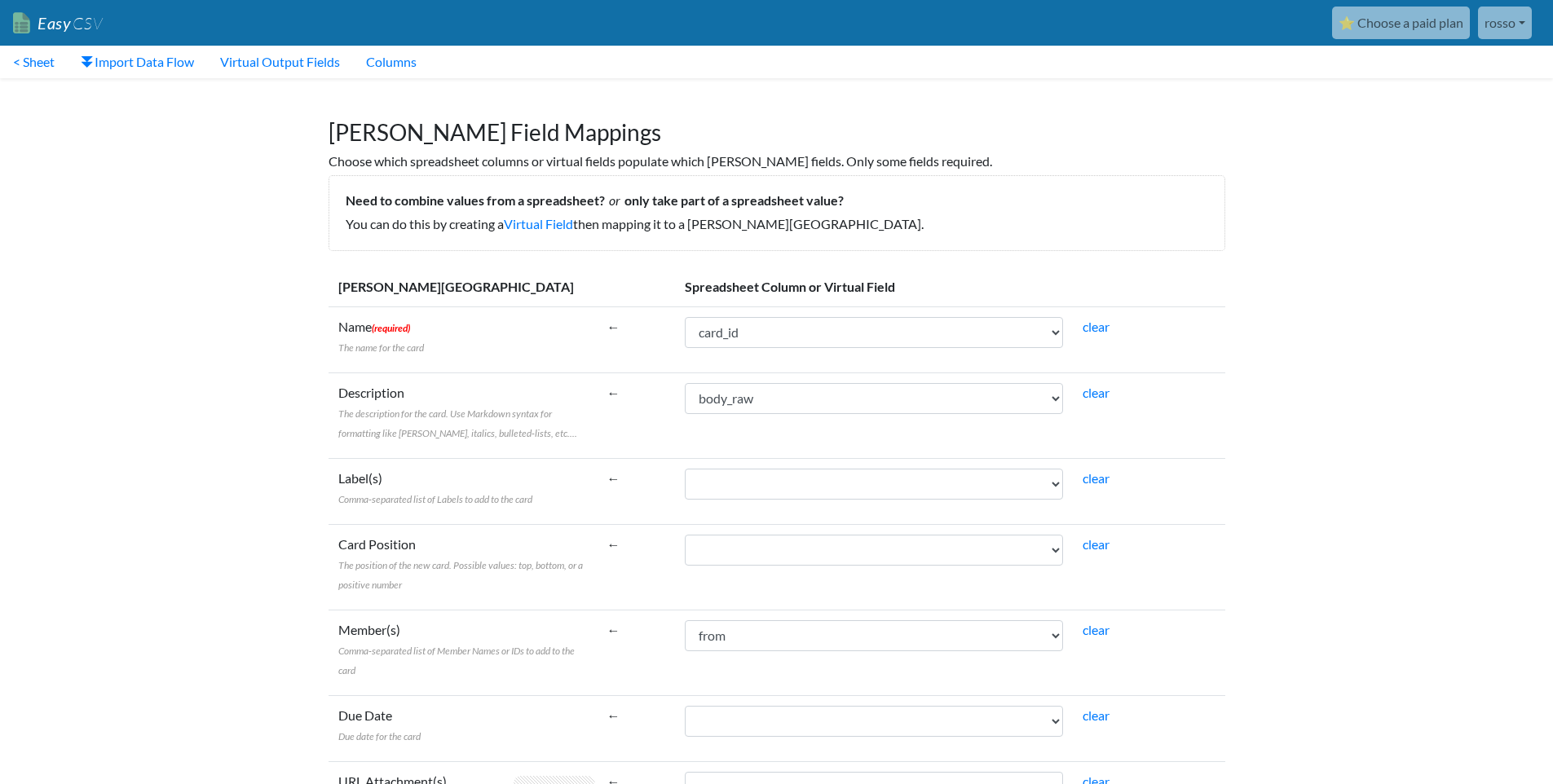
click at [608, 393] on td "←" at bounding box center [636, 415] width 78 height 86
select select "cr_747309"
click at [685, 383] on select "card_id card_title email_id from to subject body_raw" at bounding box center [874, 399] width 379 height 31
select select "cr_747313"
click at [685, 469] on select "card_id card_title email_id from to subject body_raw" at bounding box center [874, 484] width 379 height 31
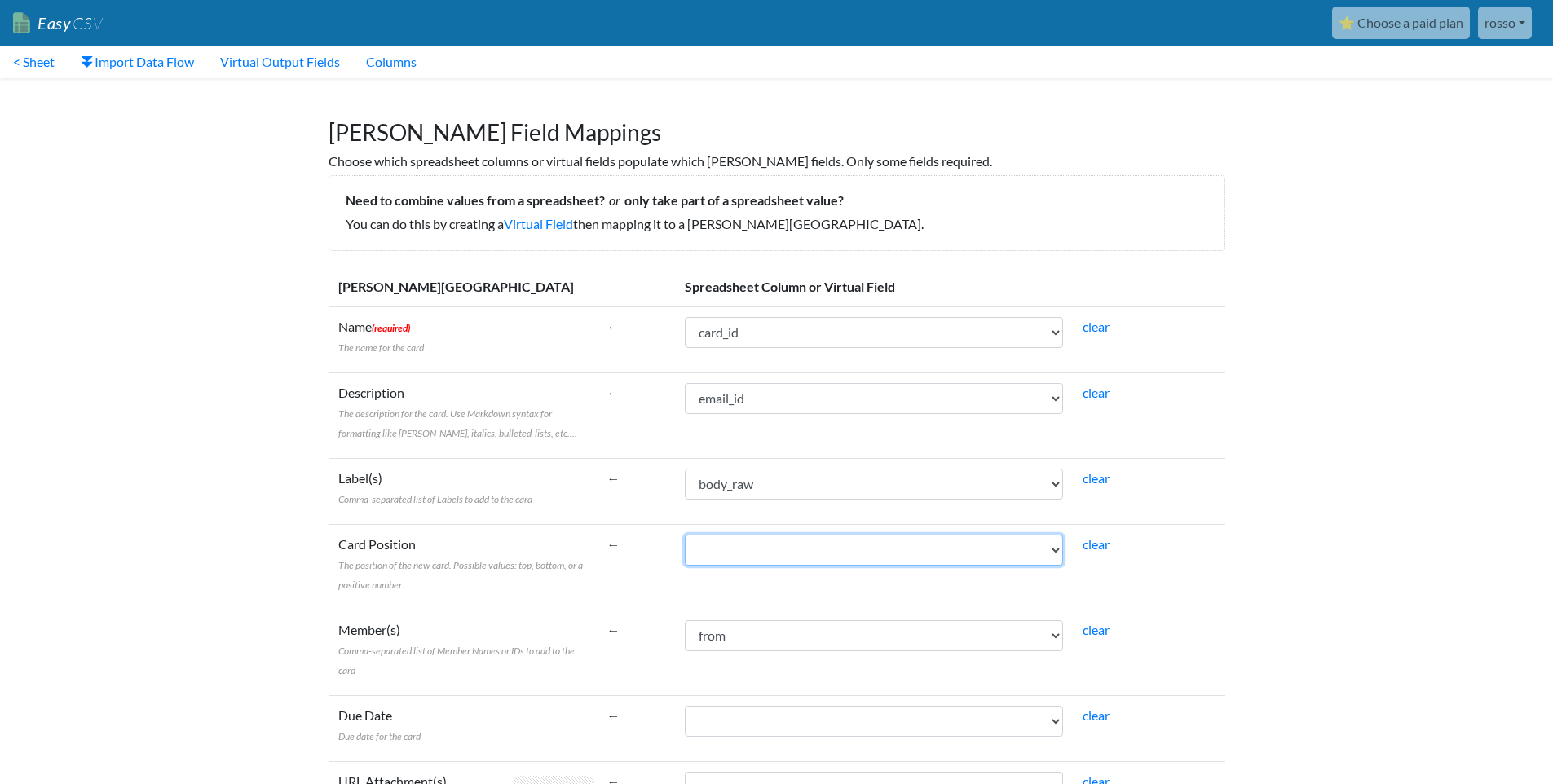
drag, startPoint x: 760, startPoint y: 562, endPoint x: 427, endPoint y: 564, distance: 333.0
click at [427, 564] on tr "Card Position The position of the new card. Possible values: top, bottom, or a …" at bounding box center [776, 566] width 897 height 86
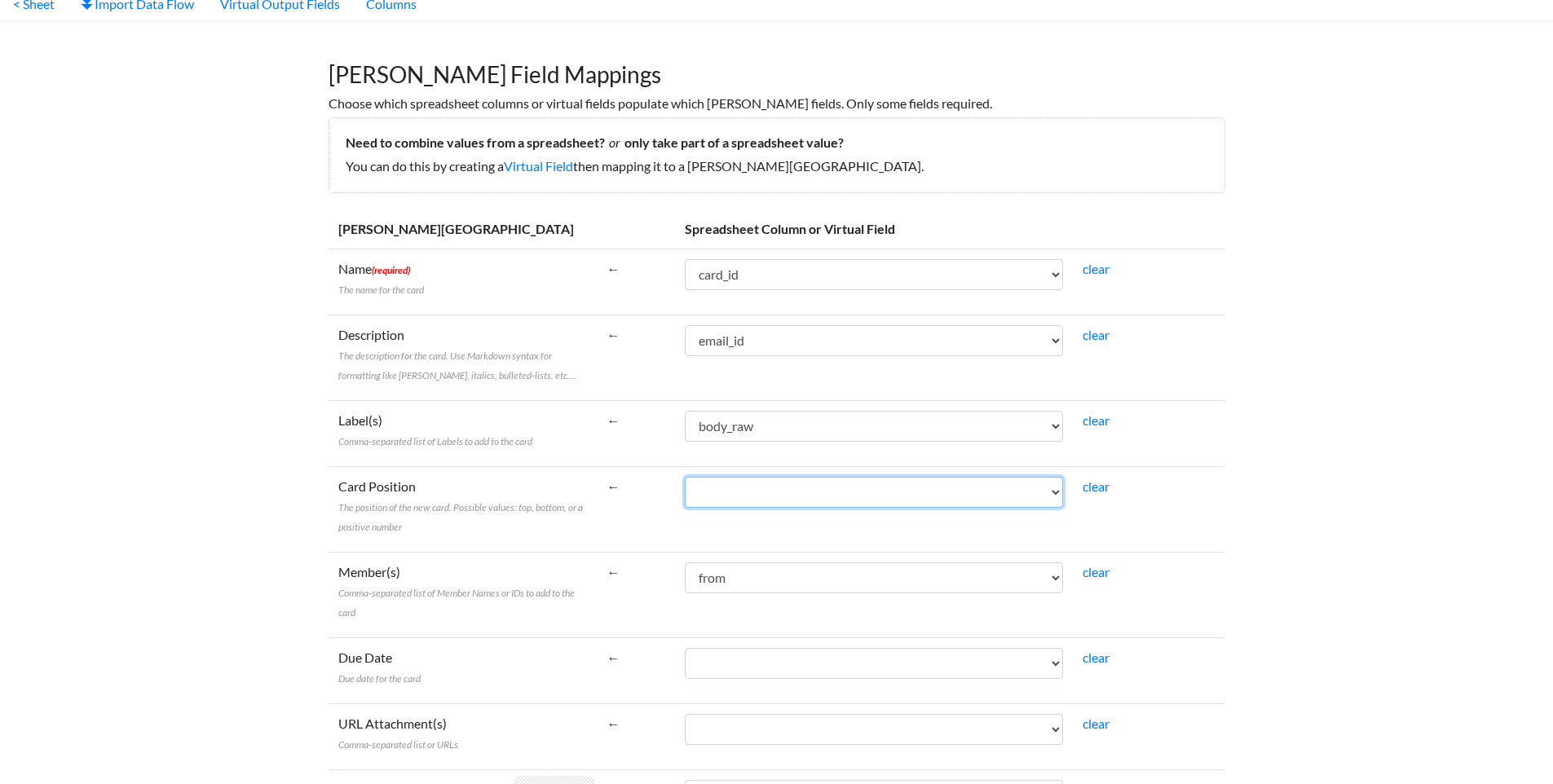
scroll to position [196, 0]
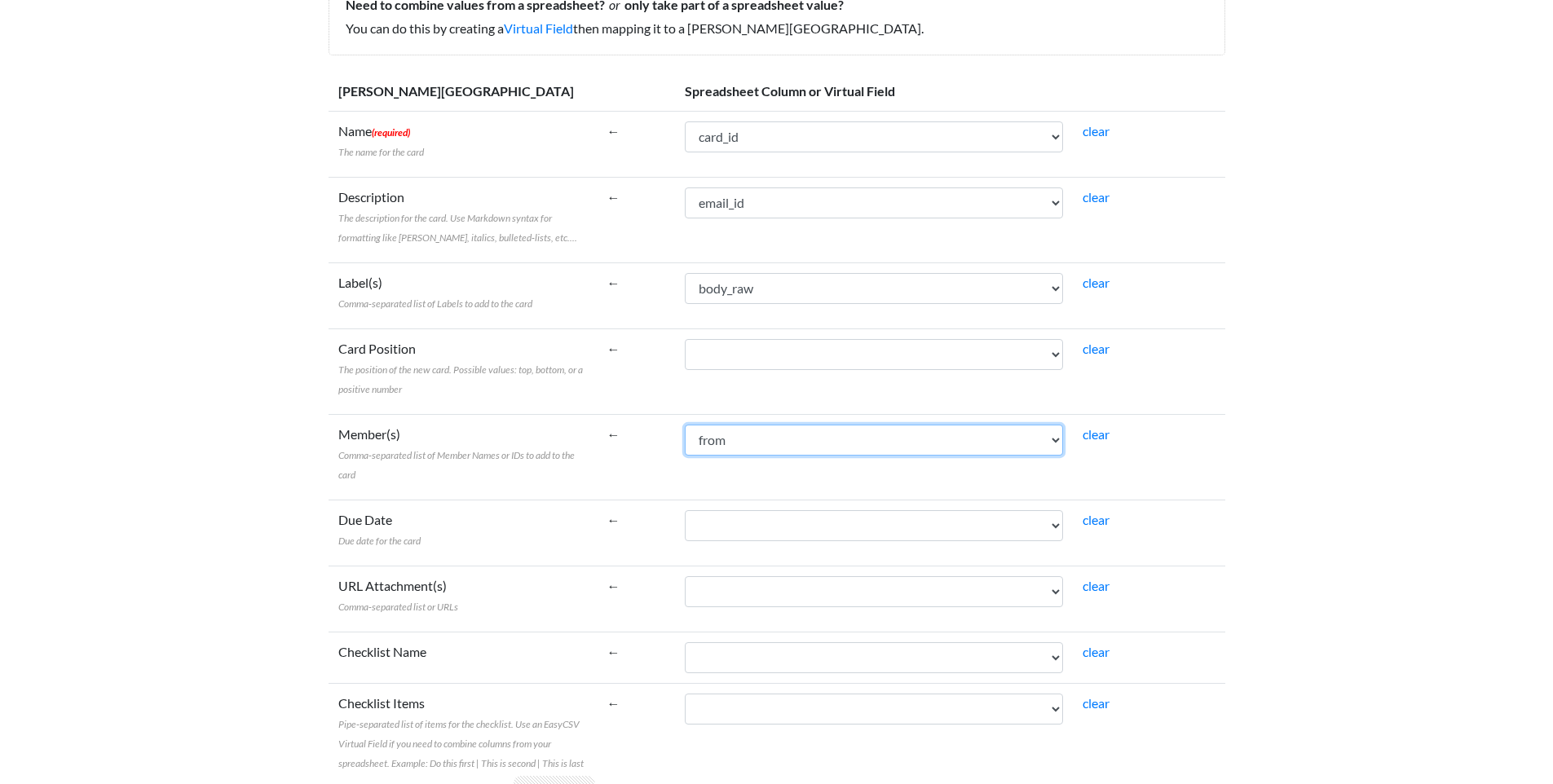
click at [685, 425] on select "card_id card_title email_id from to subject body_raw" at bounding box center [874, 440] width 379 height 31
drag, startPoint x: 741, startPoint y: 538, endPoint x: 559, endPoint y: 553, distance: 182.6
click at [559, 553] on tr "Due Date Due date for the card ← card_id card_title email_id from to subject bo…" at bounding box center [776, 533] width 897 height 66
select select "cr_747311"
click at [685, 642] on select "card_id card_title email_id from to subject body_raw" at bounding box center [874, 658] width 379 height 31
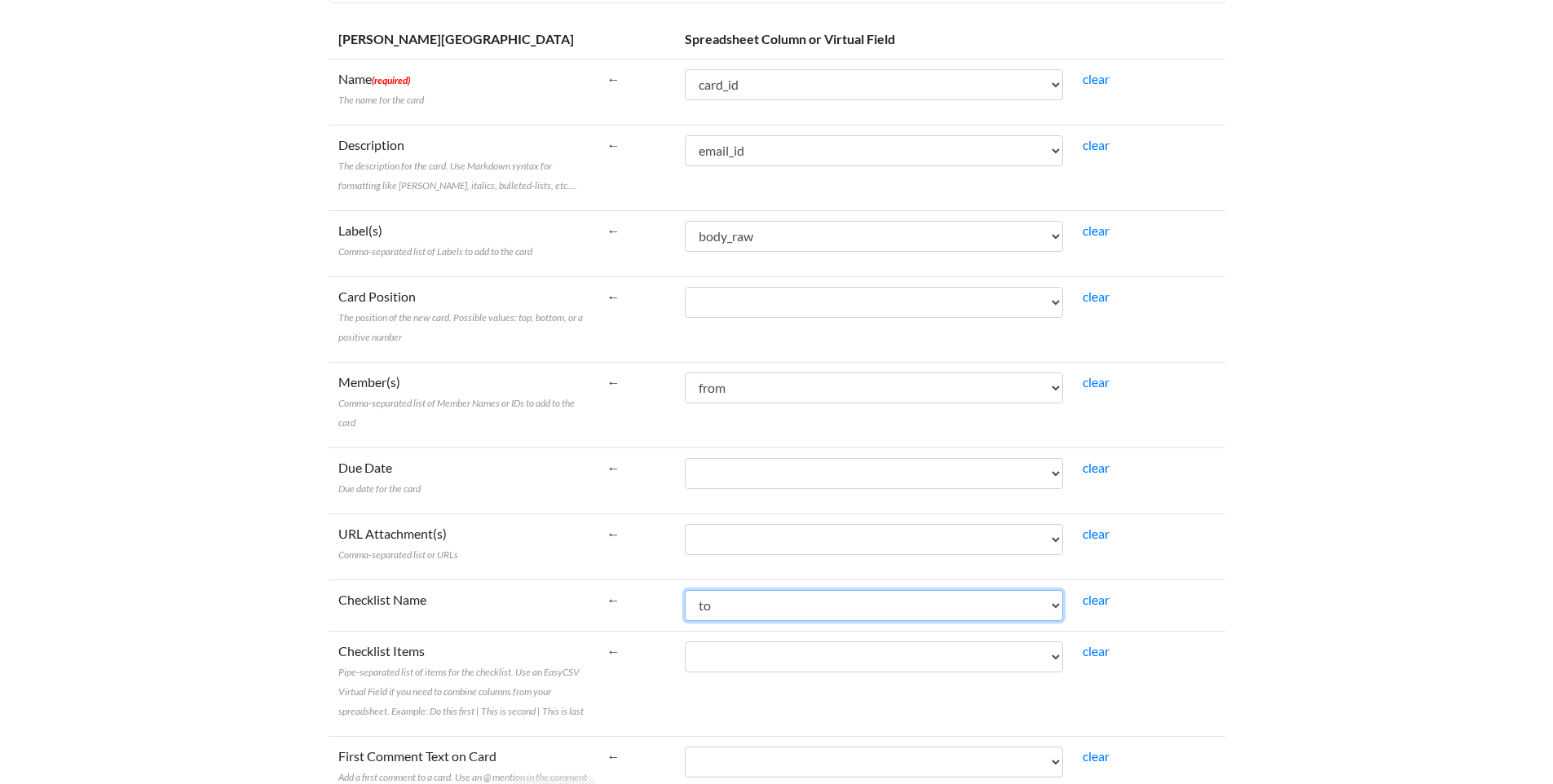
scroll to position [387, 0]
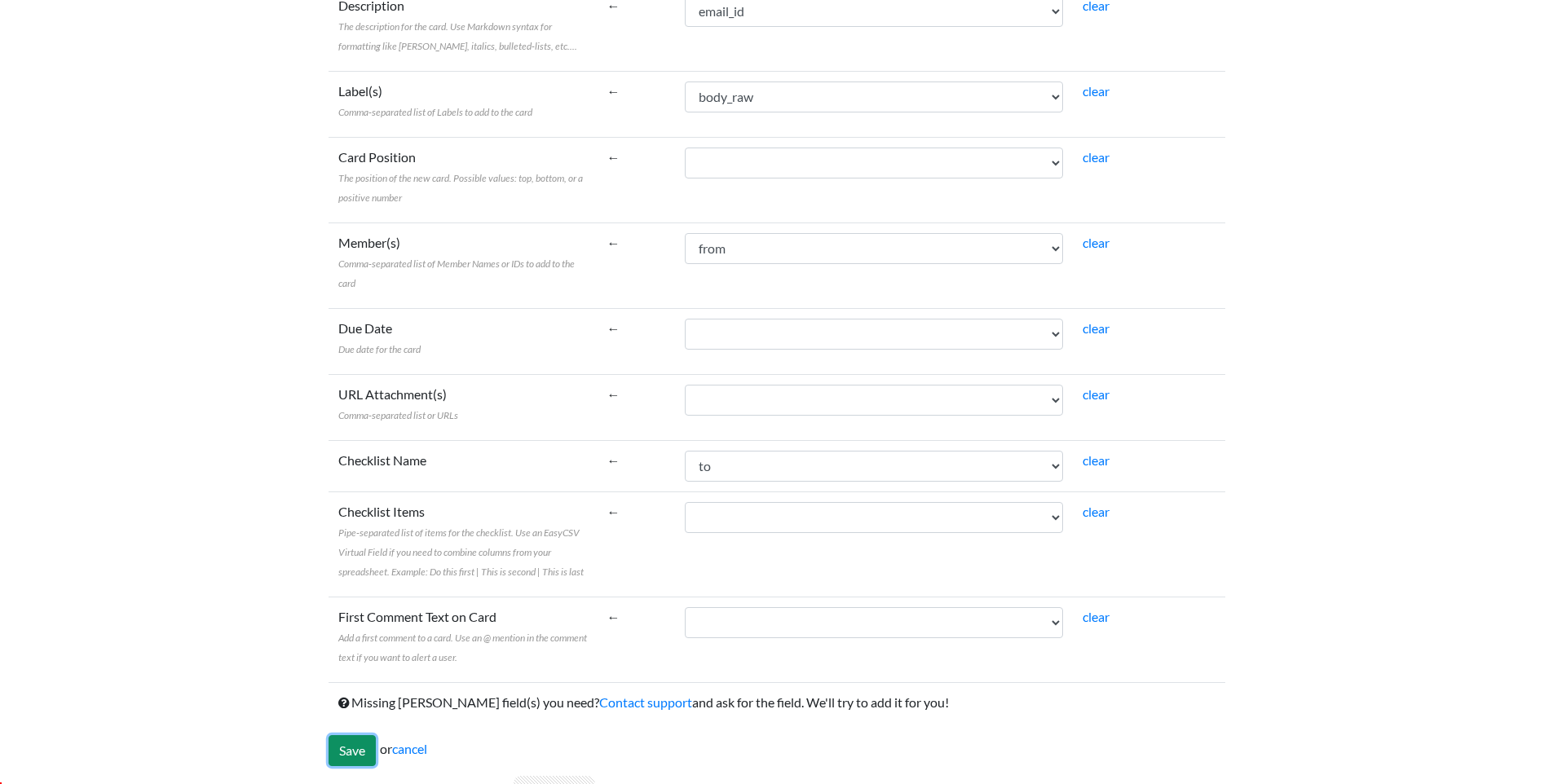
click at [349, 753] on input "Save" at bounding box center [352, 750] width 47 height 31
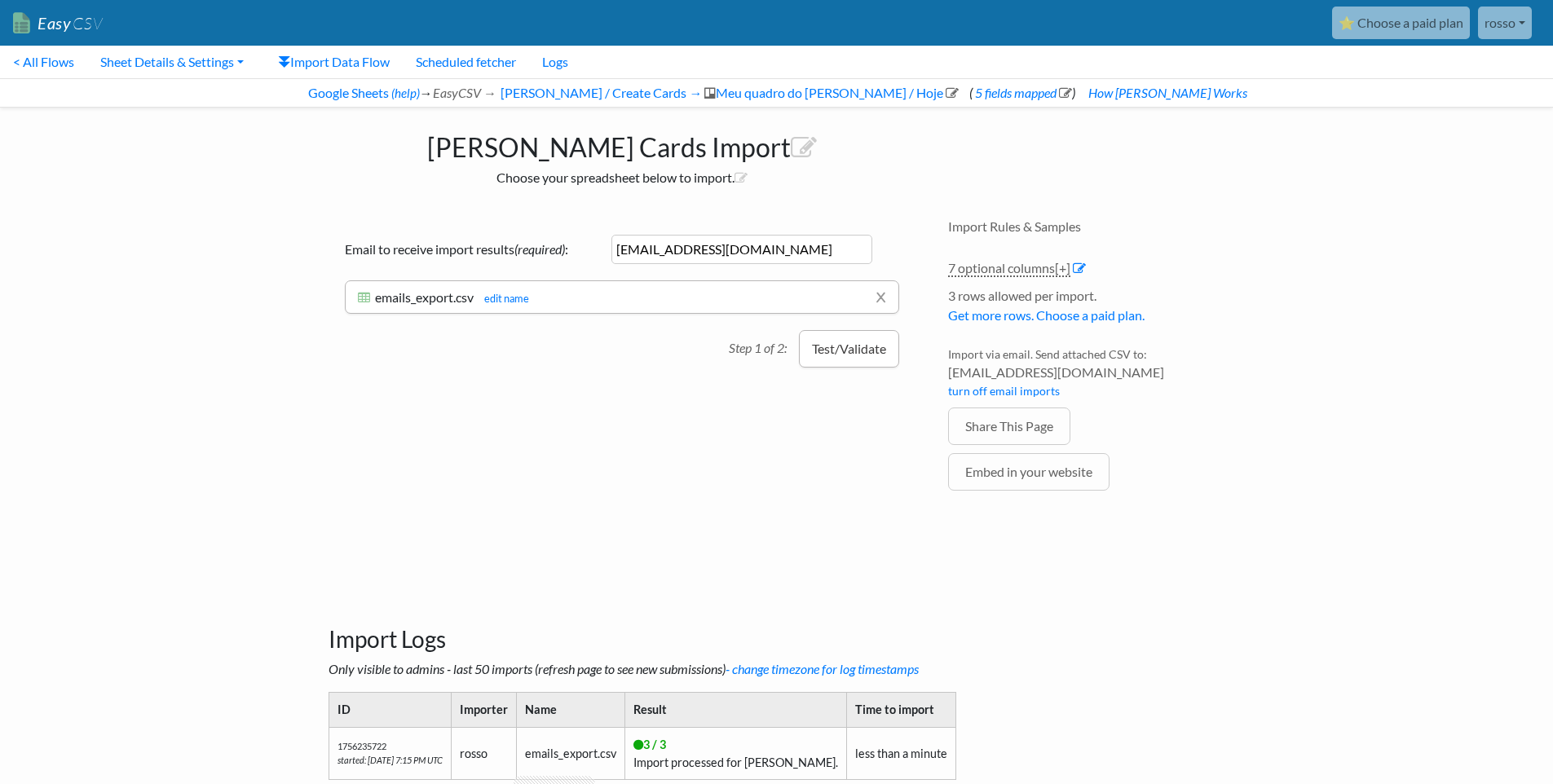
click at [856, 352] on button "Test/Validate" at bounding box center [849, 349] width 100 height 38
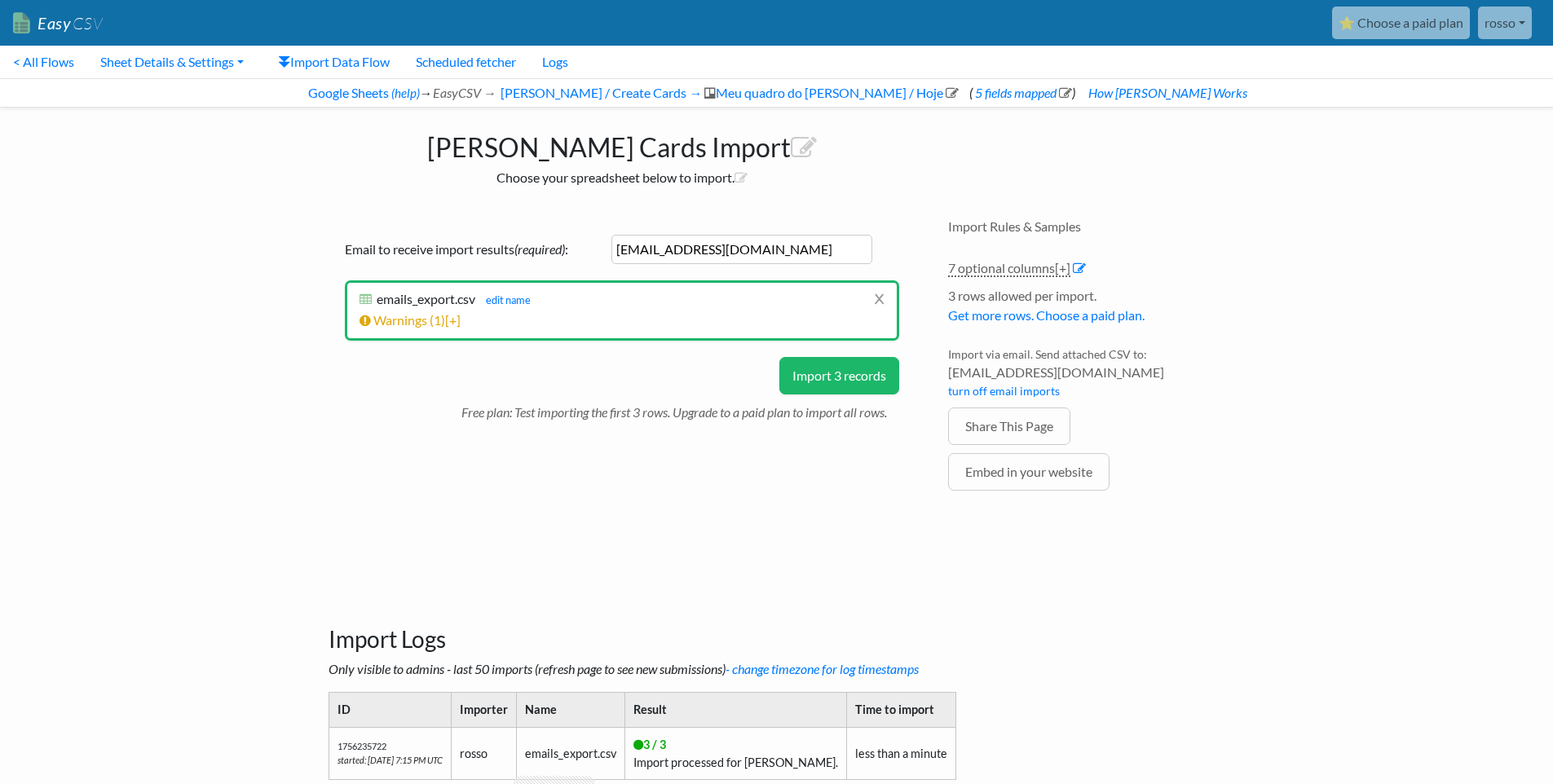
click at [852, 364] on button "Import 3 records" at bounding box center [839, 376] width 119 height 38
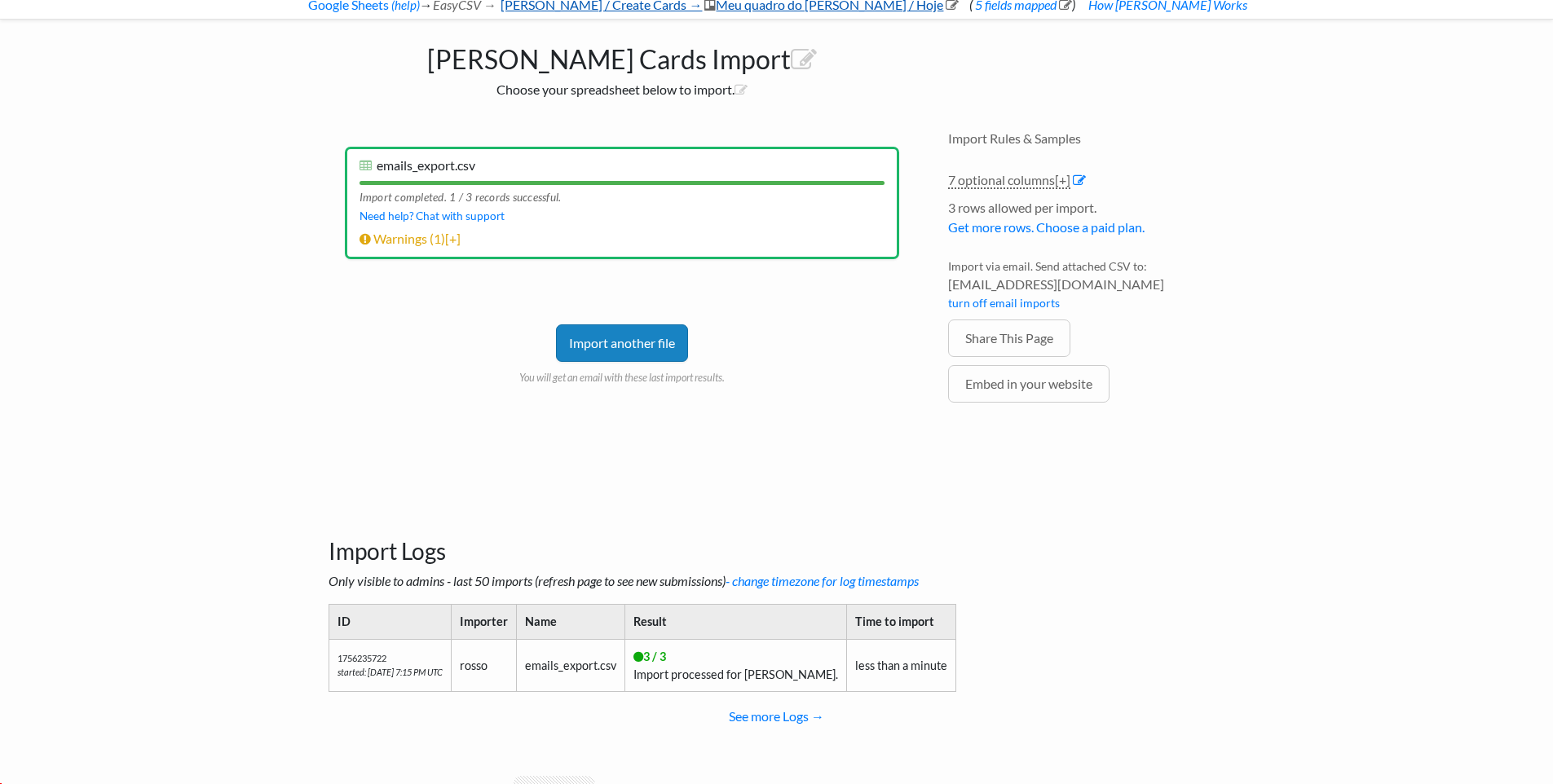
scroll to position [89, 0]
